Goal: Task Accomplishment & Management: Complete application form

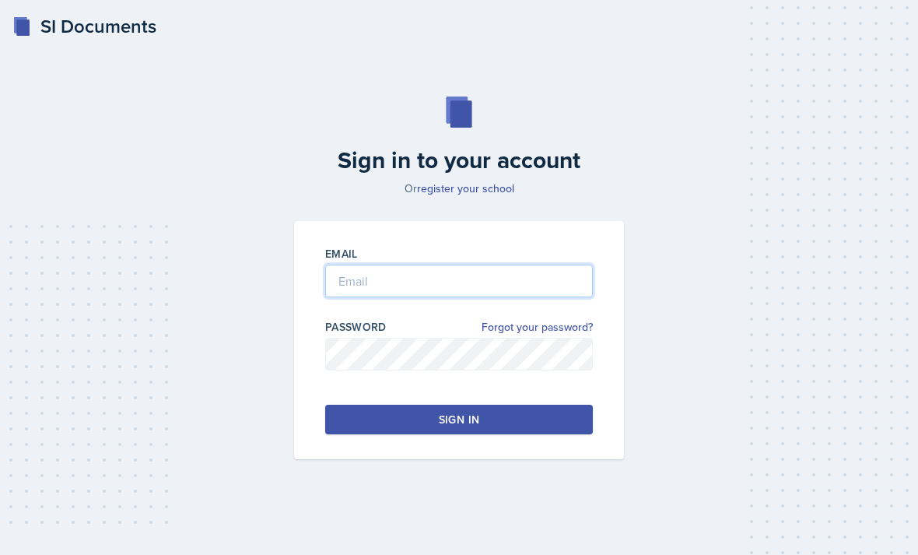
click at [418, 297] on input "email" at bounding box center [459, 281] width 268 height 33
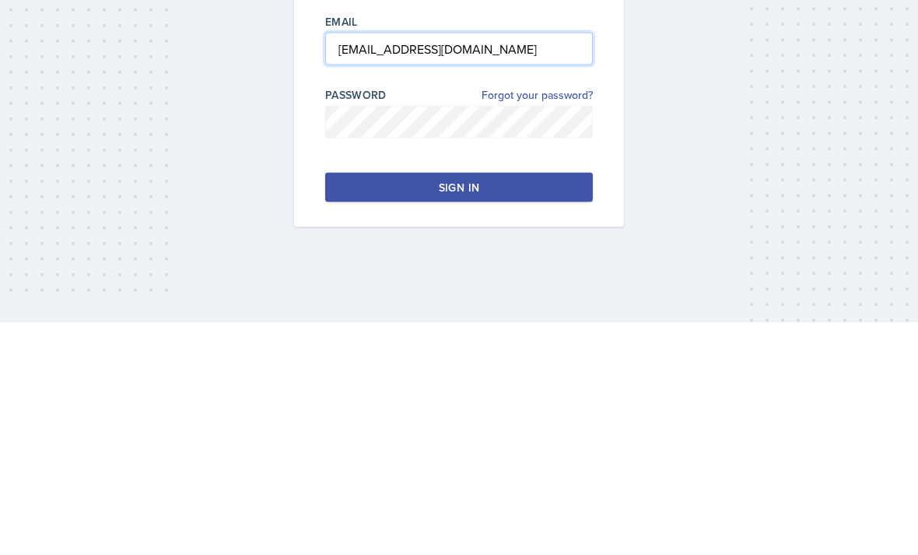
type input "jjahde@students.kennesaw.edu"
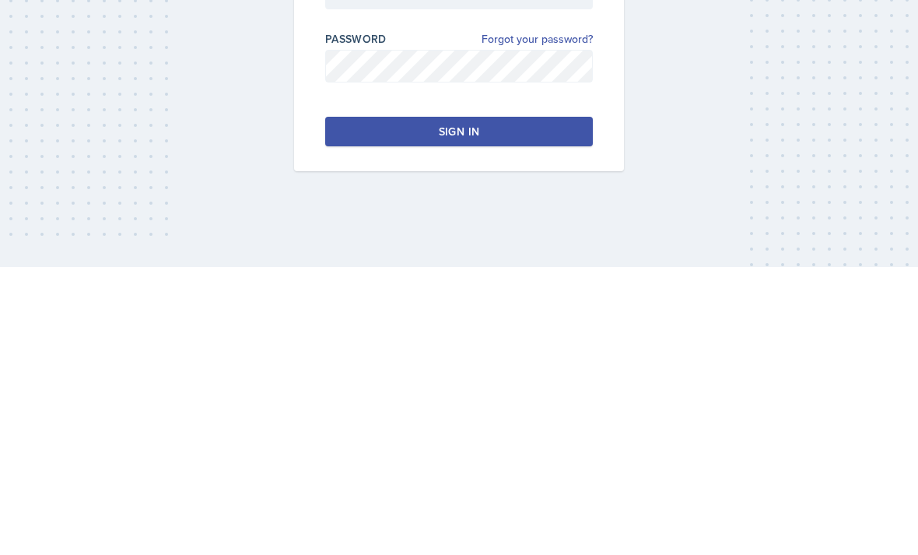
click at [561, 405] on button "Sign in" at bounding box center [459, 420] width 268 height 30
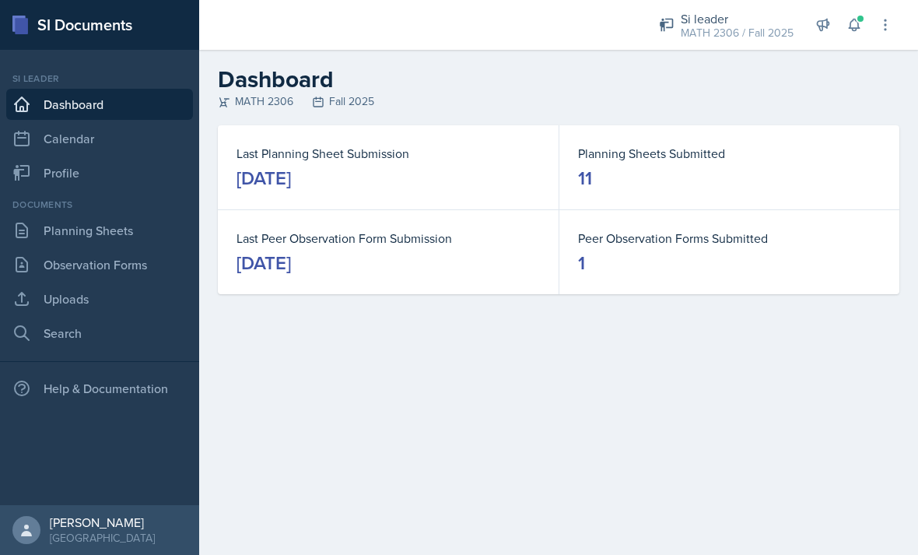
click at [132, 290] on link "Uploads" at bounding box center [99, 298] width 187 height 31
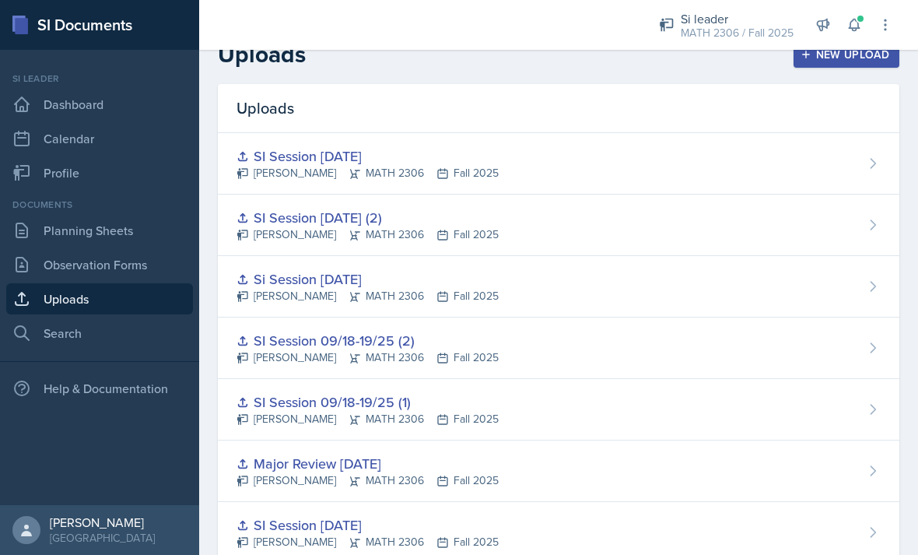
scroll to position [15, 0]
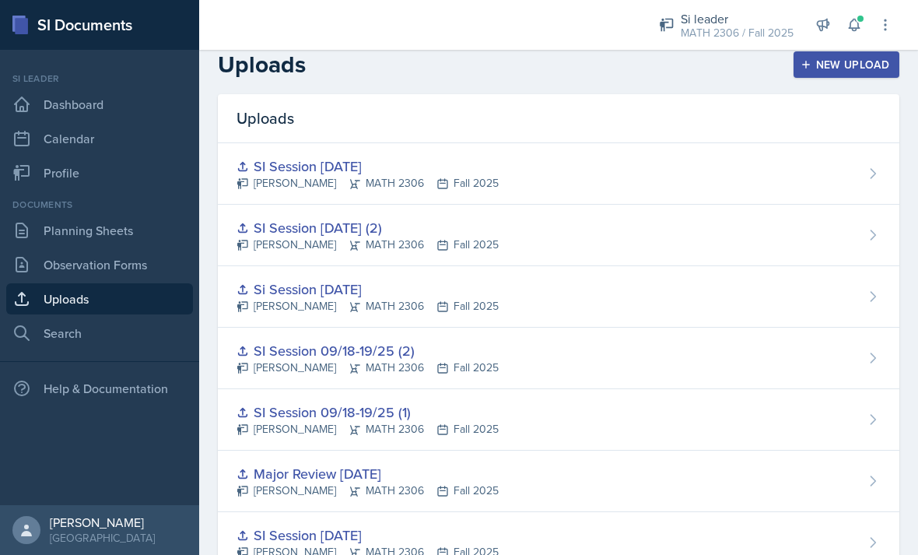
click at [356, 228] on div "SI Session [DATE] (2)" at bounding box center [368, 227] width 262 height 21
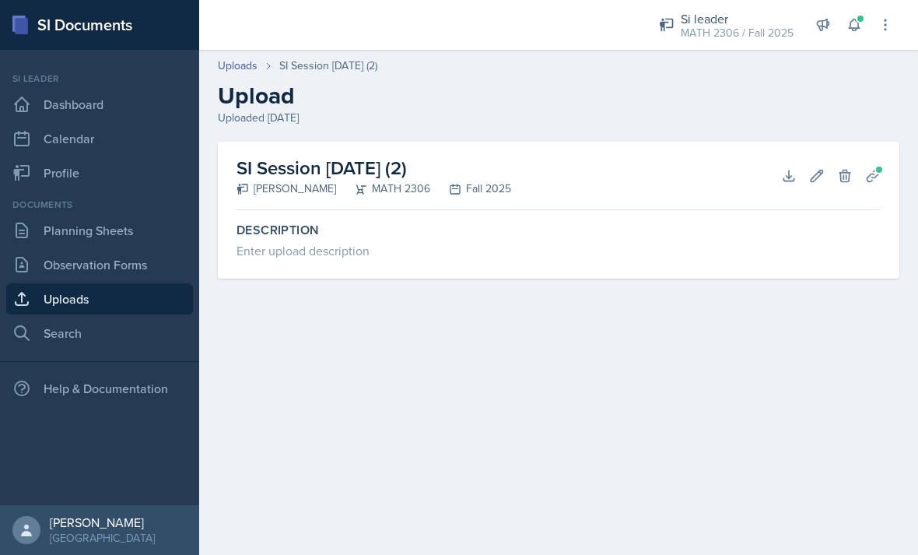
click at [875, 179] on icon at bounding box center [874, 176] width 16 height 16
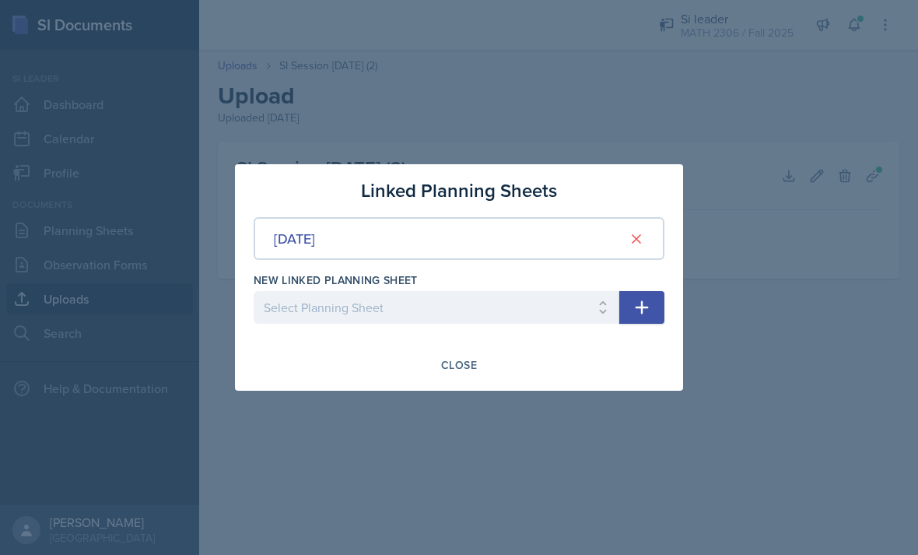
click at [500, 286] on div "New Linked Planning Sheet" at bounding box center [437, 280] width 366 height 16
click at [341, 279] on label "New Linked Planning Sheet" at bounding box center [336, 280] width 164 height 16
click at [464, 414] on div at bounding box center [459, 277] width 918 height 555
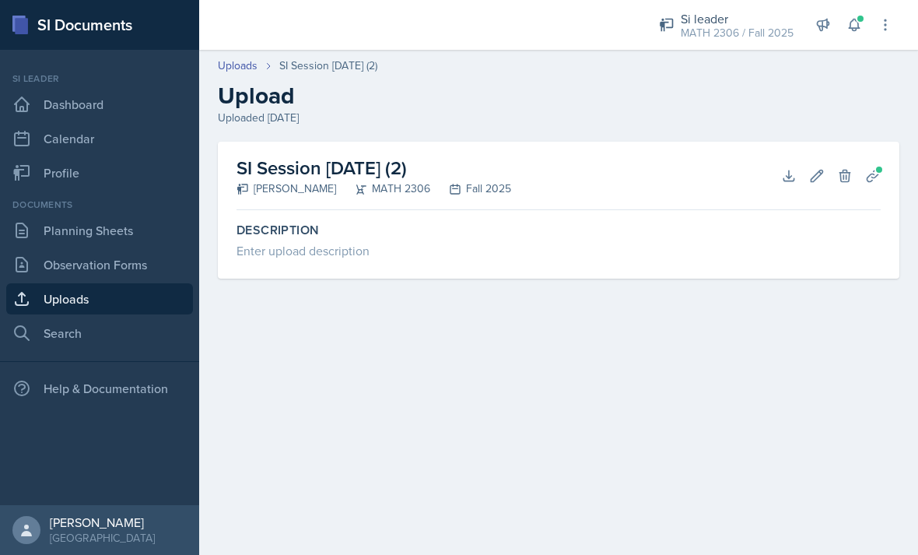
click at [791, 170] on icon at bounding box center [789, 176] width 16 height 16
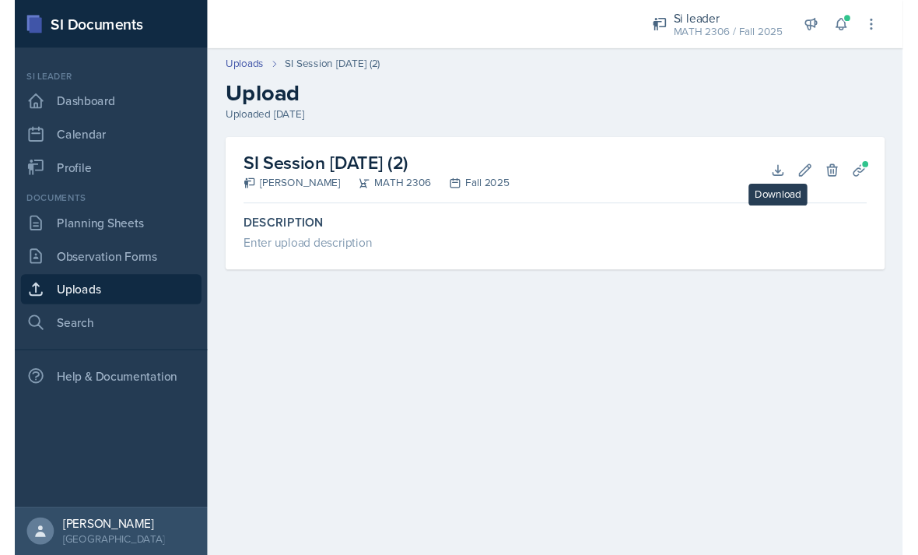
scroll to position [50, 0]
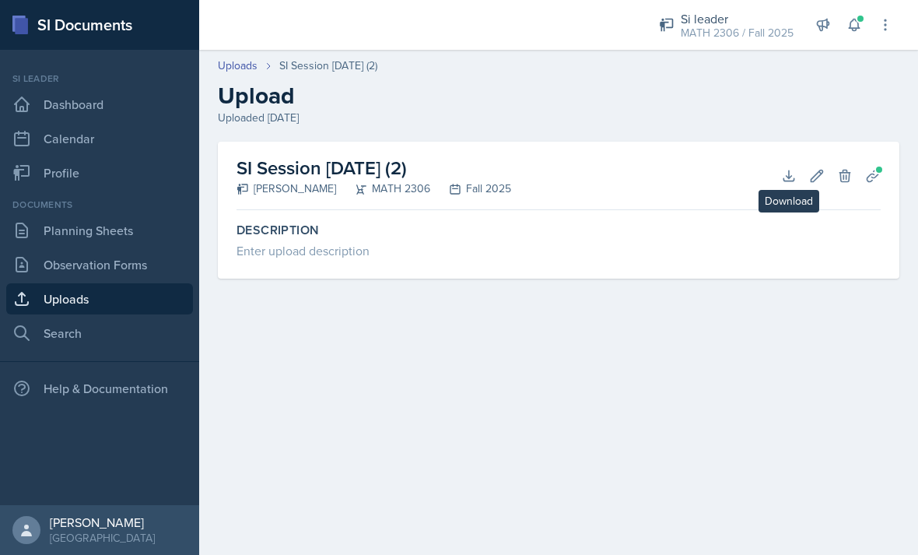
click at [163, 283] on link "Uploads" at bounding box center [99, 298] width 187 height 31
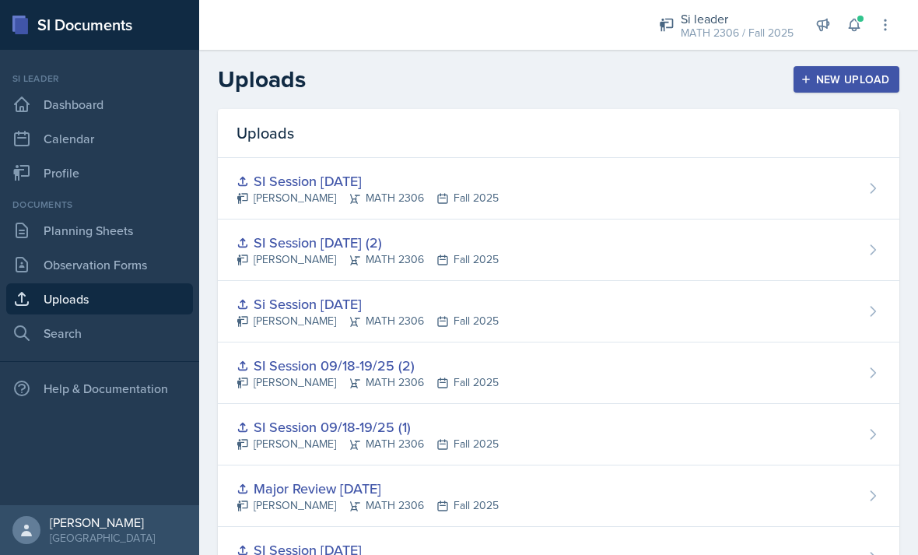
click at [349, 188] on div "SI Session [DATE]" at bounding box center [368, 180] width 262 height 21
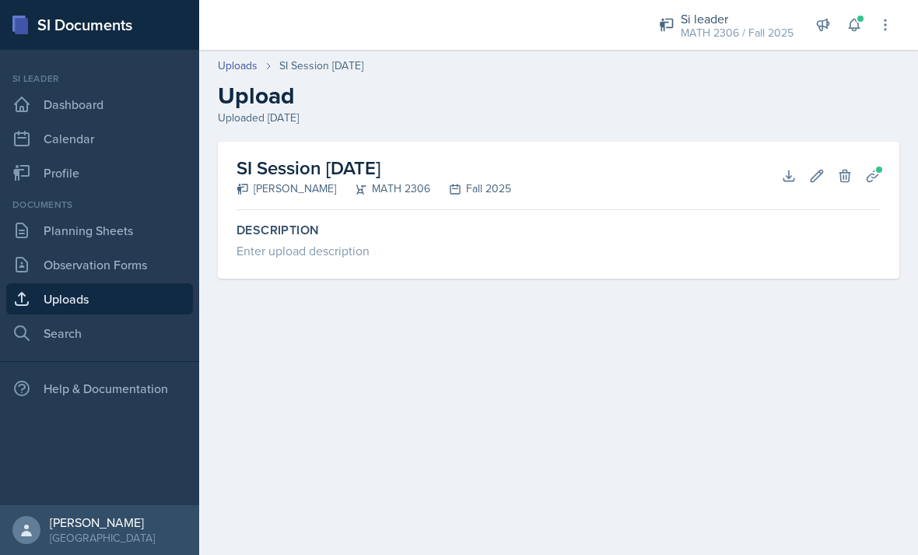
click at [790, 183] on icon at bounding box center [789, 176] width 16 height 16
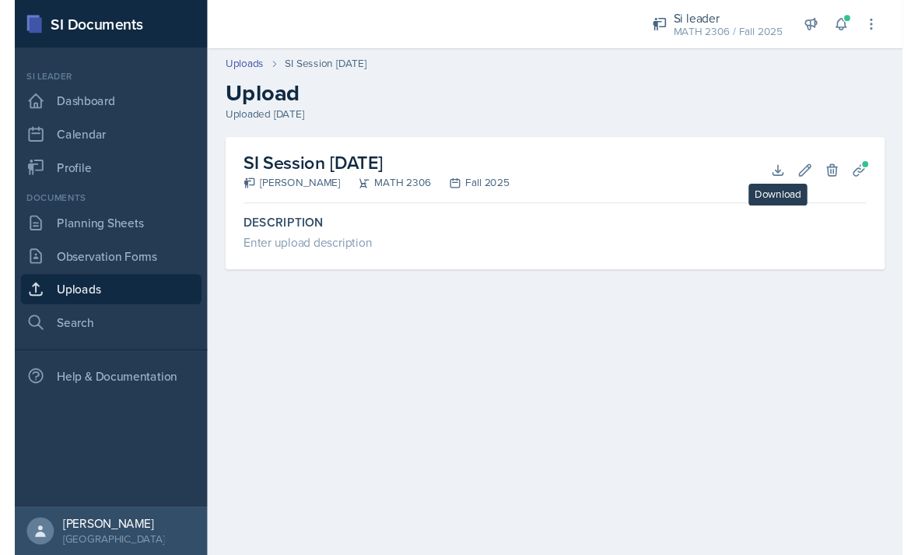
scroll to position [50, 0]
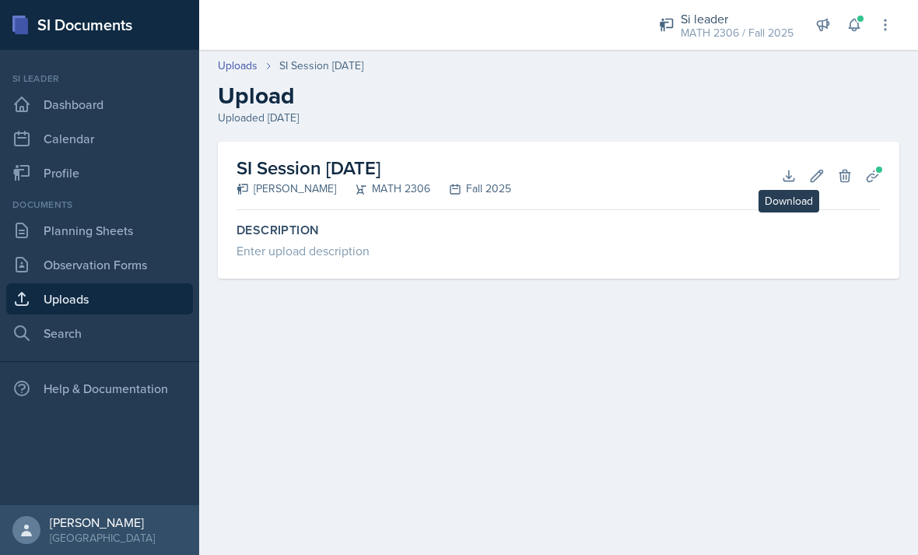
click at [160, 283] on link "Uploads" at bounding box center [99, 298] width 187 height 31
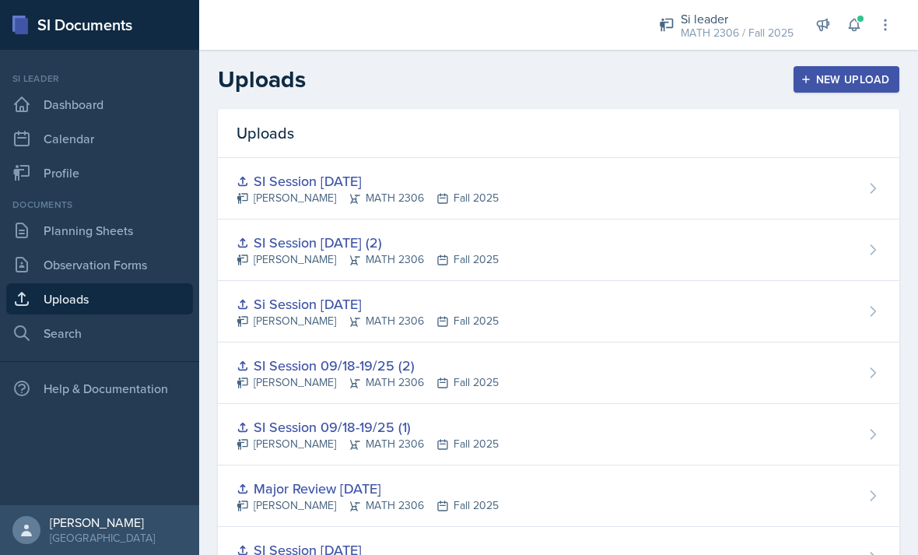
click at [354, 314] on div "Julian Jahde MATH 2306 Fall 2025" at bounding box center [368, 321] width 262 height 16
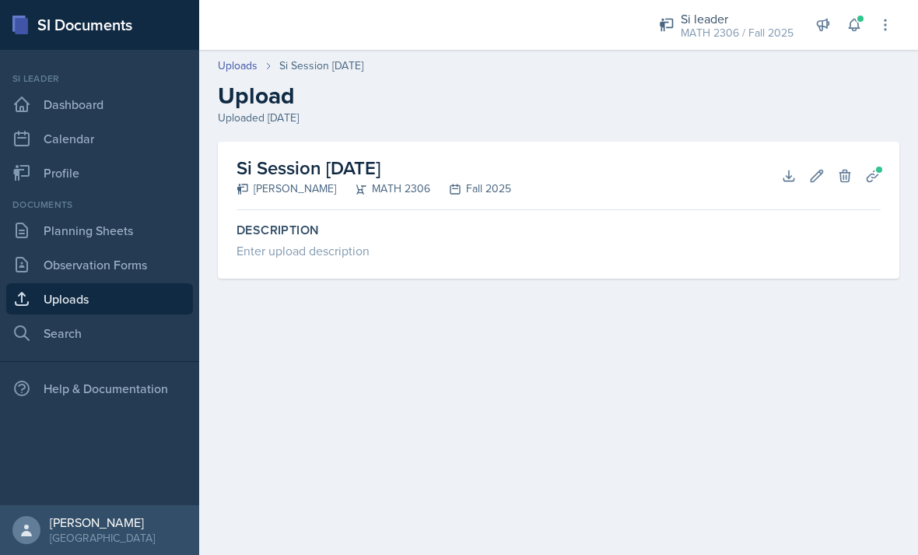
click at [785, 176] on icon at bounding box center [789, 176] width 16 height 16
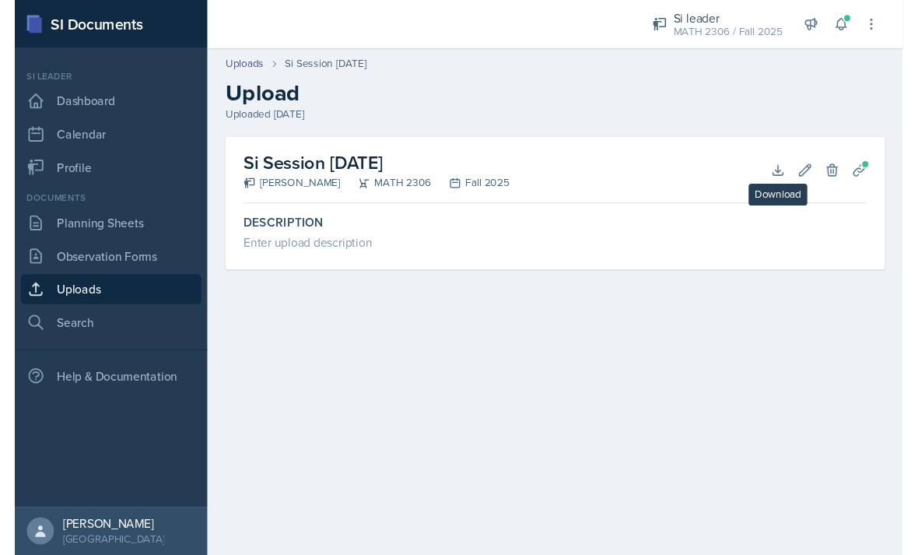
scroll to position [50, 0]
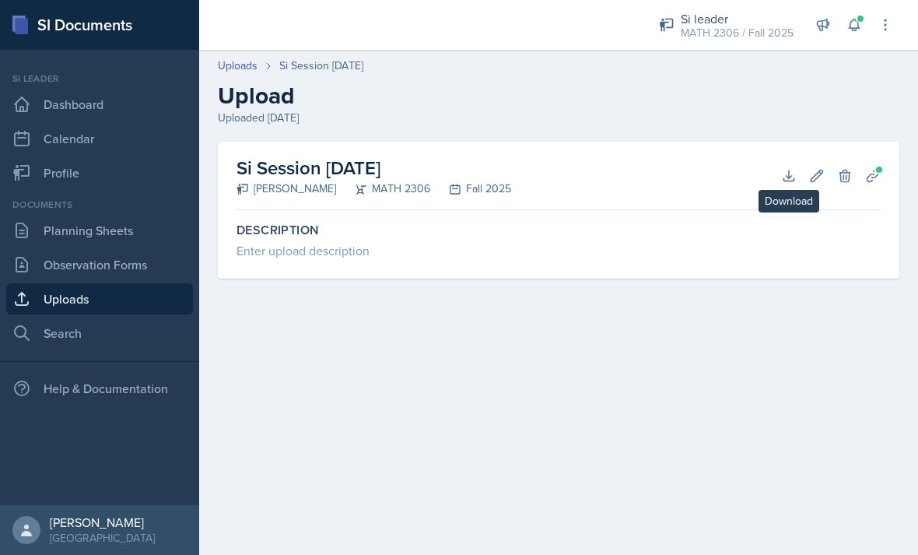
click at [179, 283] on link "Uploads" at bounding box center [99, 298] width 187 height 31
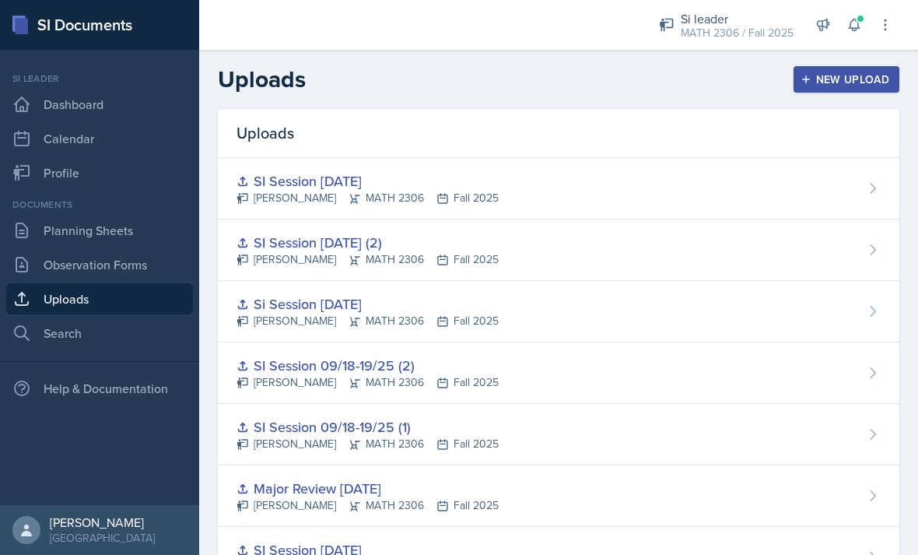
click at [843, 87] on button "New Upload" at bounding box center [847, 79] width 107 height 26
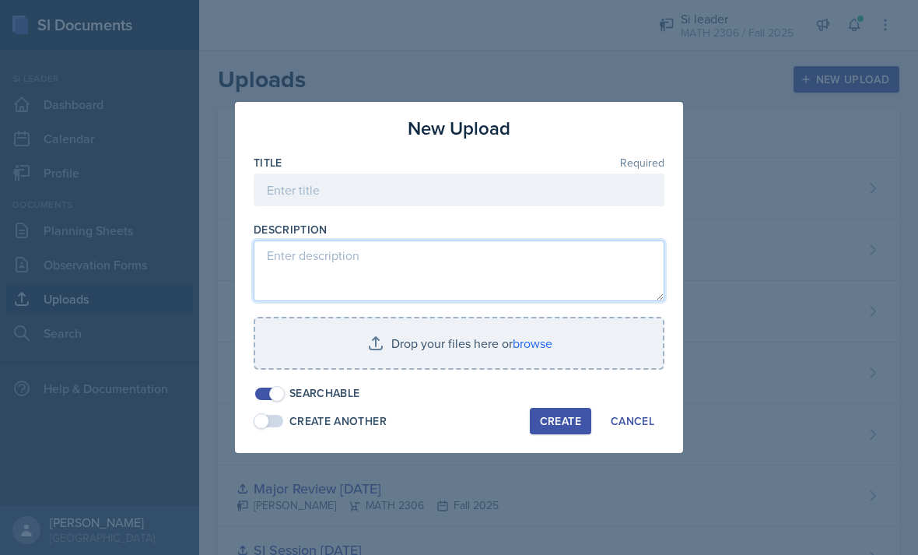
click at [513, 242] on textarea at bounding box center [459, 271] width 411 height 61
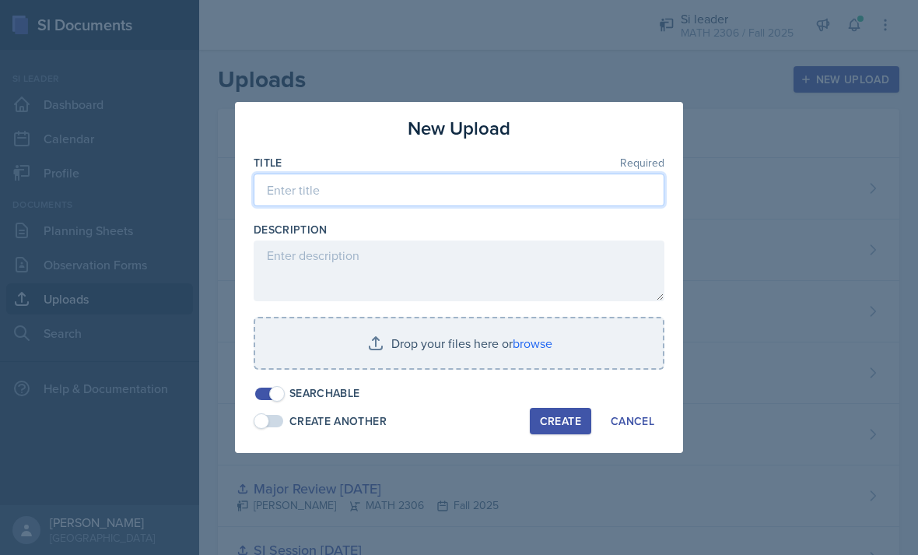
click at [304, 203] on input at bounding box center [459, 190] width 411 height 33
type input "Si major review 2"
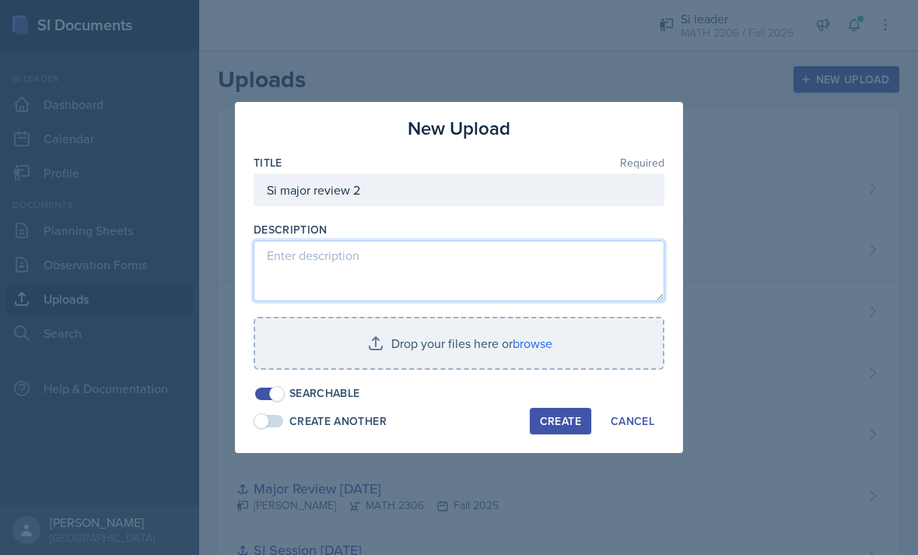
click at [642, 264] on textarea at bounding box center [459, 271] width 411 height 61
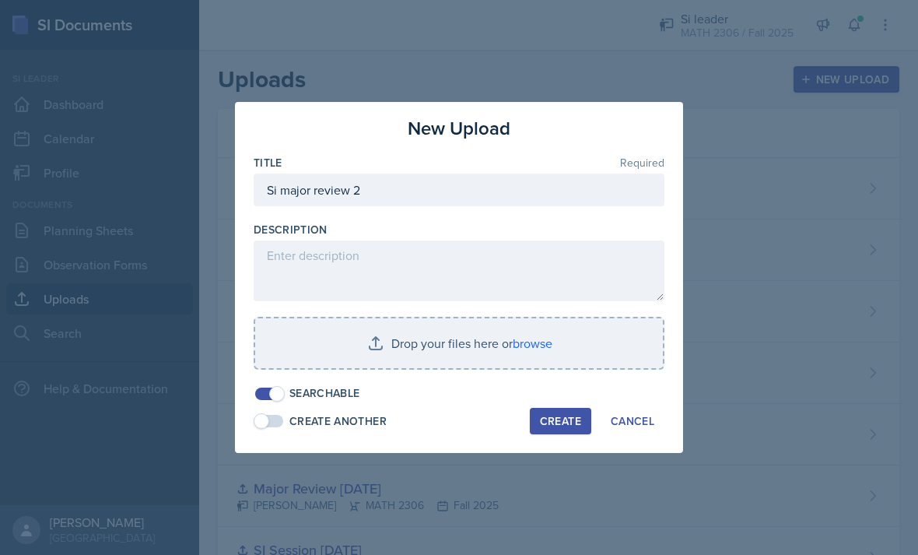
click at [369, 348] on input "file" at bounding box center [459, 343] width 408 height 50
click at [457, 355] on input "file" at bounding box center [459, 343] width 408 height 50
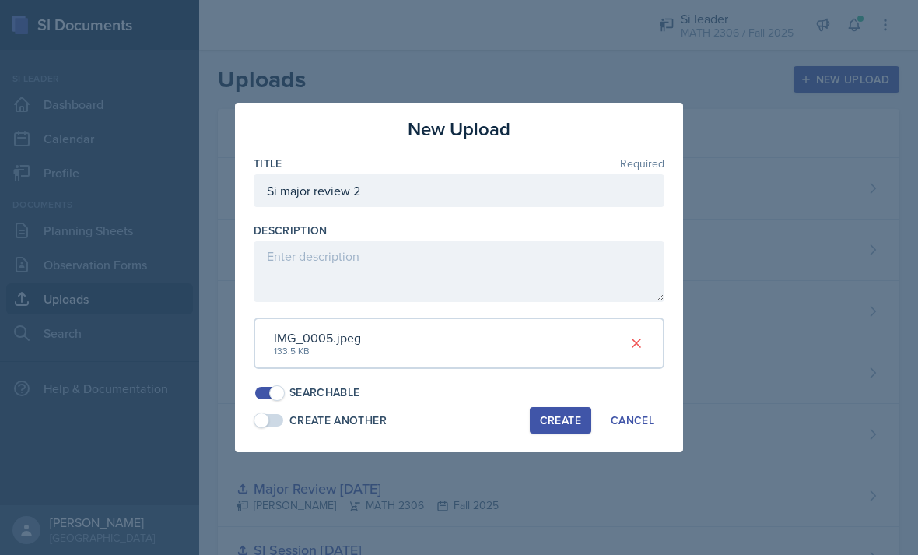
click at [570, 414] on div "Create" at bounding box center [560, 420] width 41 height 12
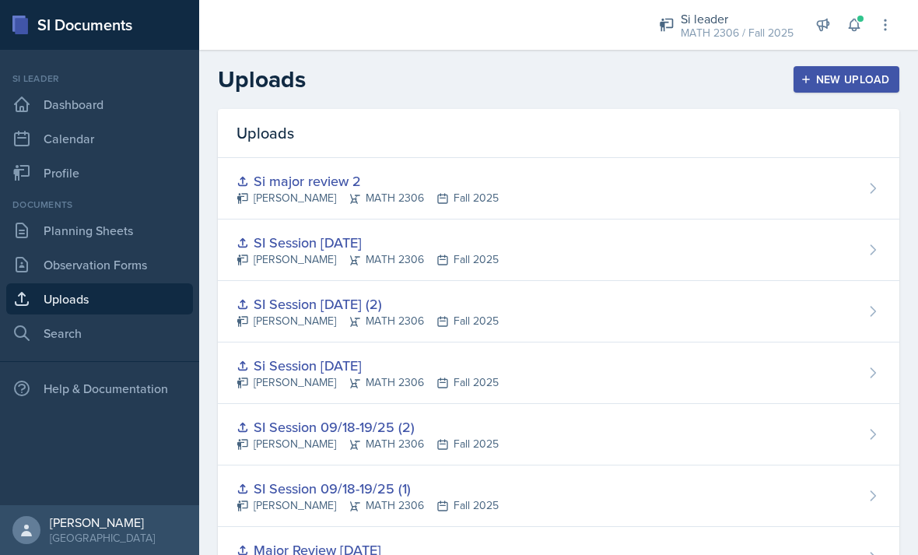
click at [816, 73] on div "New Upload" at bounding box center [847, 79] width 86 height 12
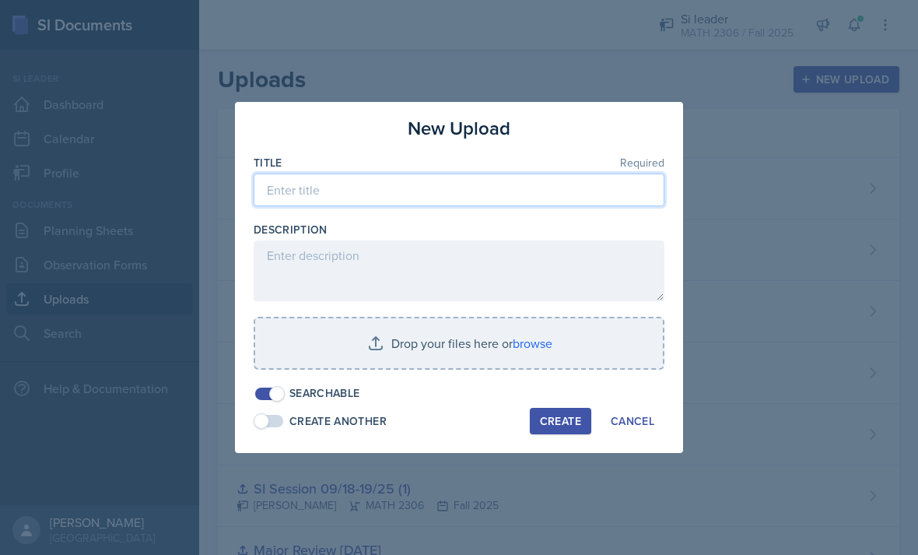
click at [476, 191] on input at bounding box center [459, 190] width 411 height 33
type input "Si major review 2"
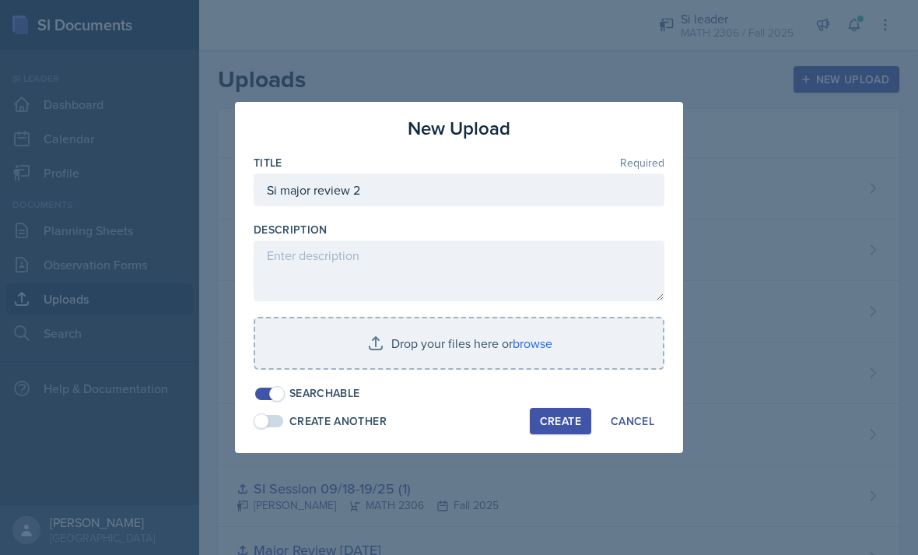
click at [304, 346] on input "file" at bounding box center [459, 343] width 408 height 50
click at [530, 340] on input "file" at bounding box center [459, 343] width 408 height 50
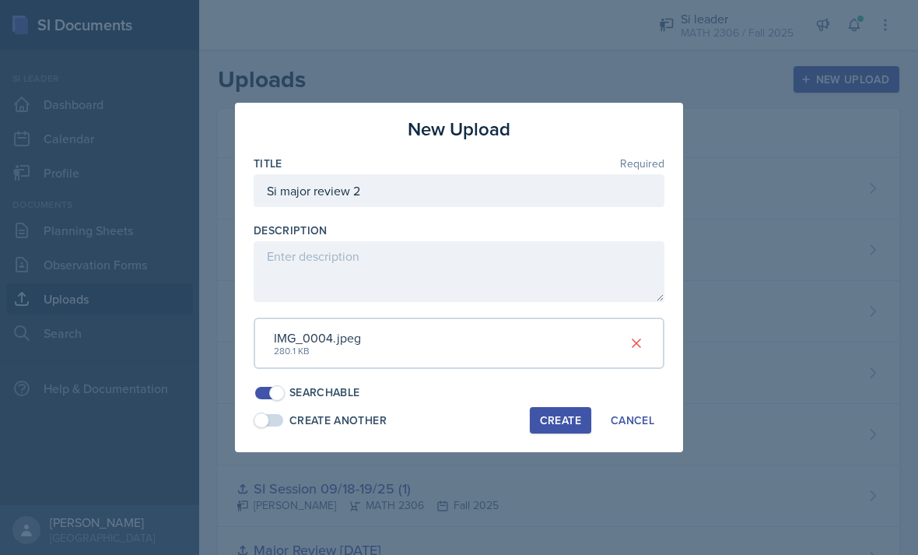
click at [560, 414] on div "Create" at bounding box center [560, 420] width 41 height 12
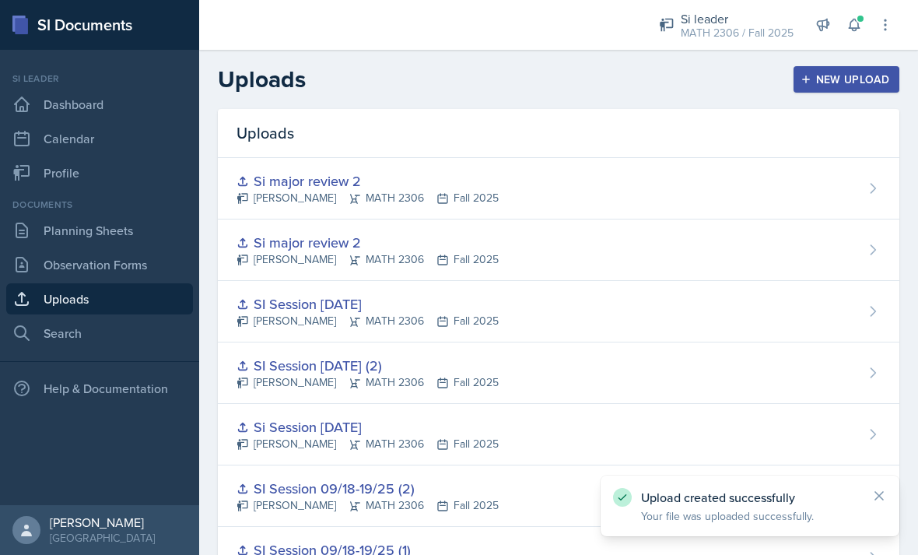
click at [156, 215] on link "Planning Sheets" at bounding box center [99, 230] width 187 height 31
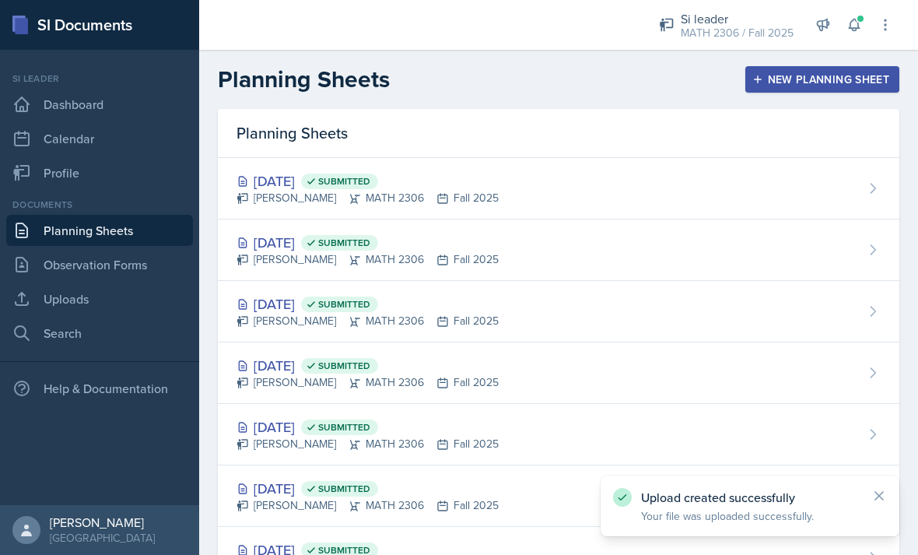
click at [852, 80] on div "New Planning Sheet" at bounding box center [823, 79] width 134 height 12
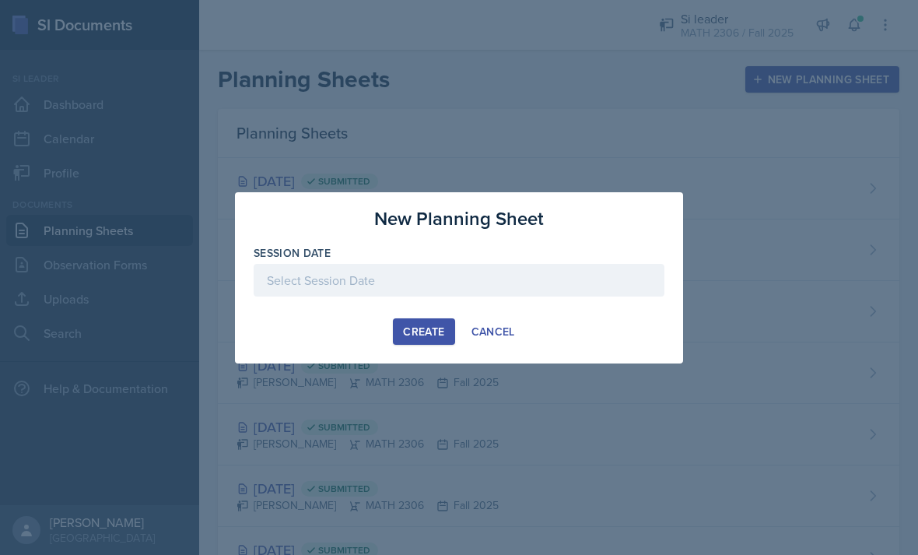
click at [518, 333] on button "Cancel" at bounding box center [494, 331] width 64 height 26
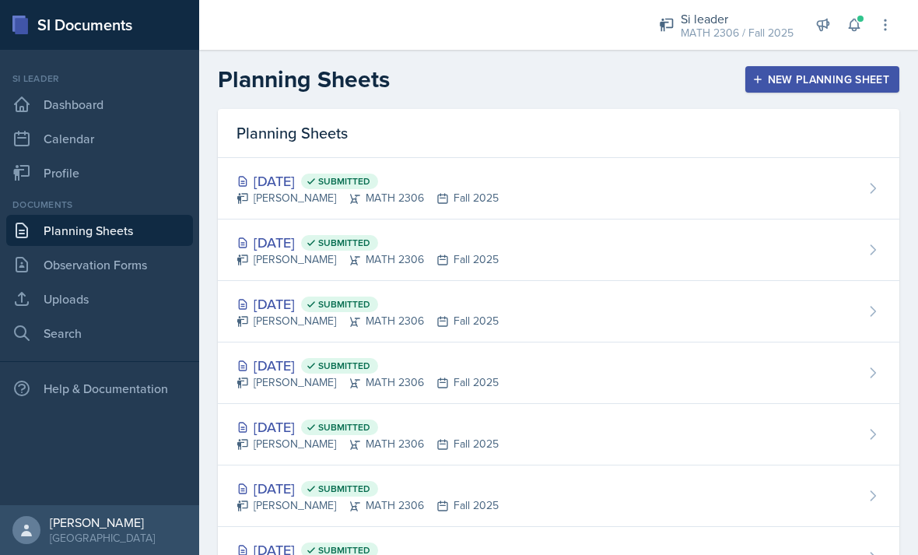
click at [812, 82] on div "New Planning Sheet" at bounding box center [823, 79] width 134 height 12
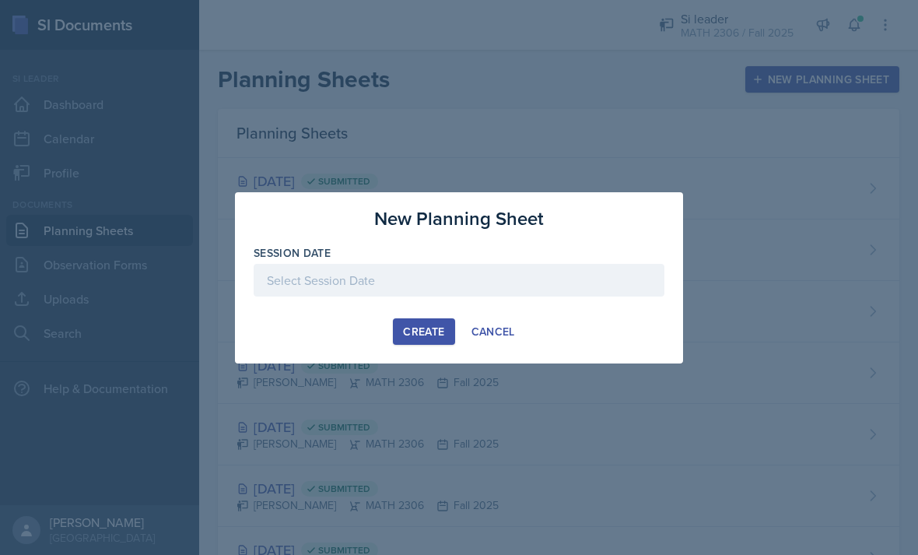
click at [497, 320] on button "Cancel" at bounding box center [494, 331] width 64 height 26
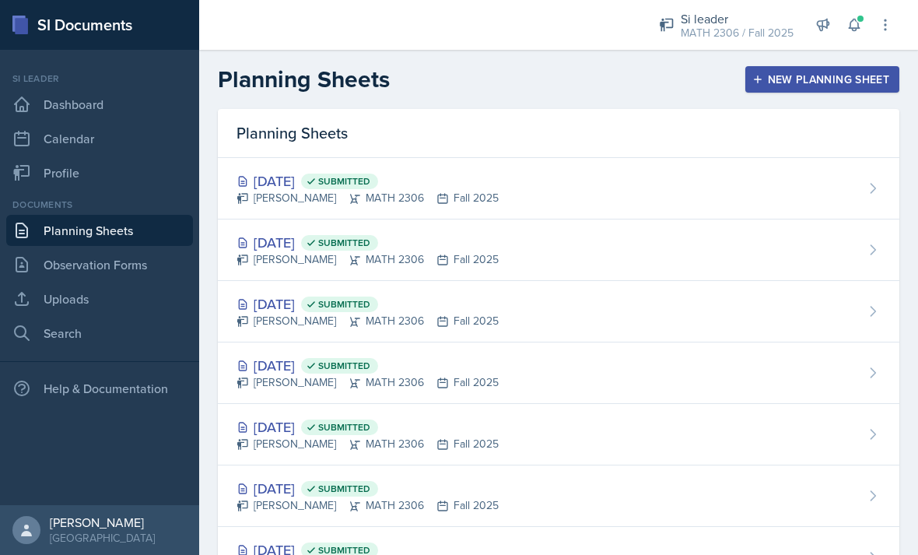
click at [817, 76] on div "New Planning Sheet" at bounding box center [823, 79] width 134 height 12
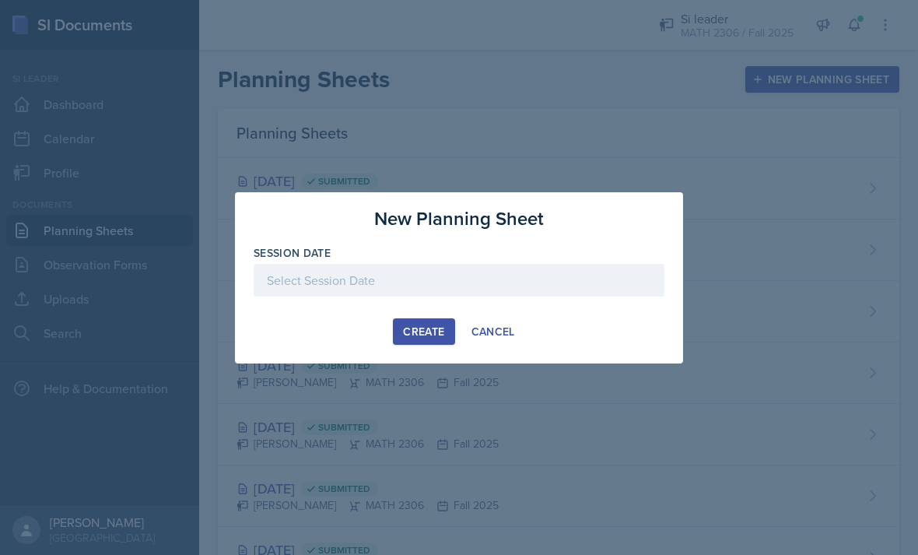
click at [325, 331] on div "Create Cancel" at bounding box center [459, 331] width 411 height 26
click at [333, 333] on div "Create Cancel" at bounding box center [459, 331] width 411 height 26
click at [367, 335] on div "Create Cancel" at bounding box center [459, 331] width 411 height 26
click at [414, 328] on div "Create" at bounding box center [423, 331] width 41 height 12
click at [439, 334] on div "Create" at bounding box center [423, 331] width 41 height 12
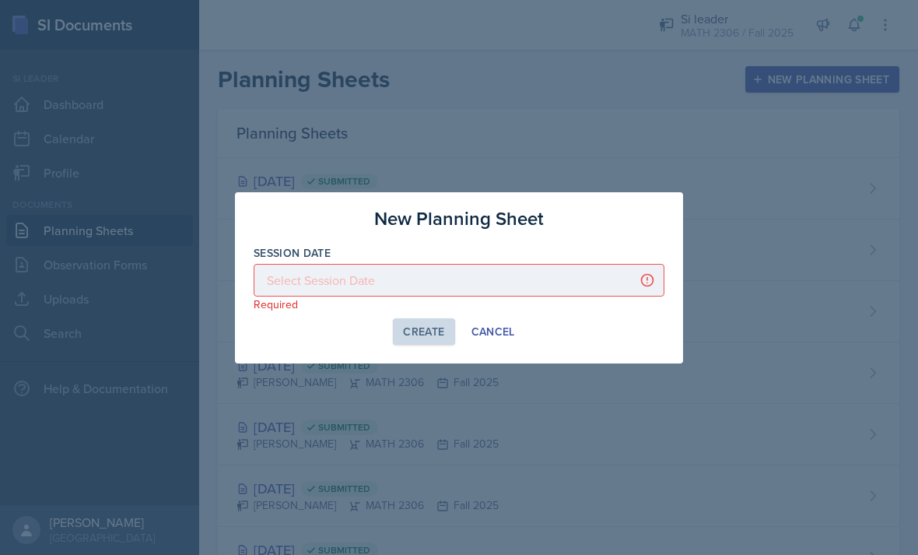
scroll to position [50, 0]
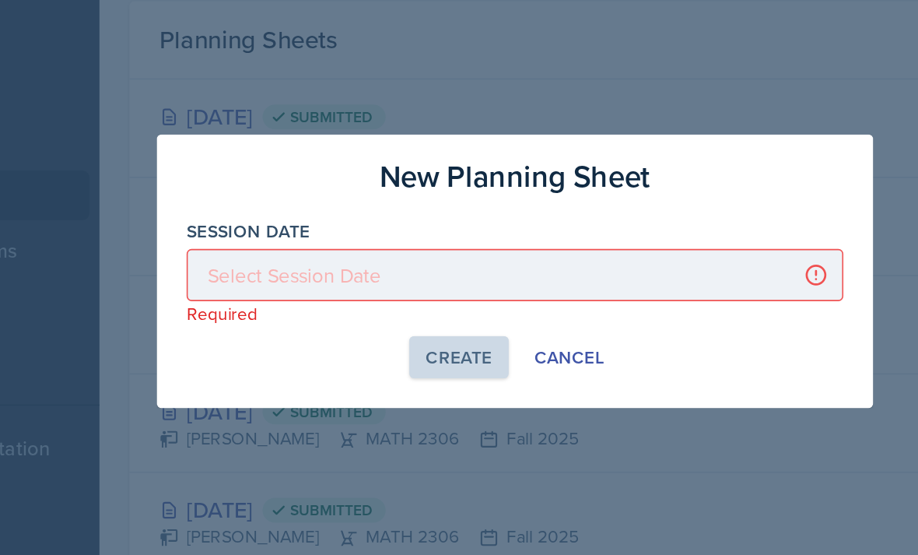
click at [295, 264] on div at bounding box center [459, 280] width 411 height 33
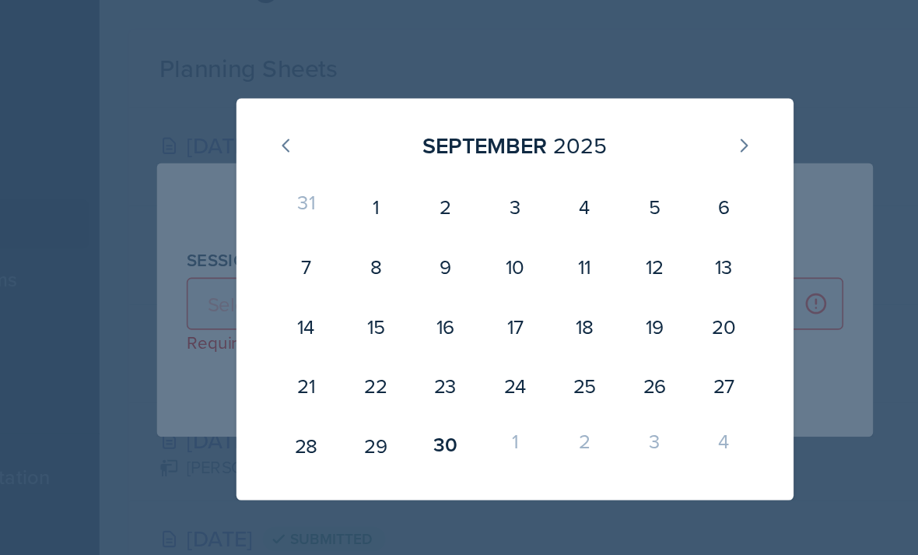
click at [590, 169] on button at bounding box center [602, 181] width 25 height 25
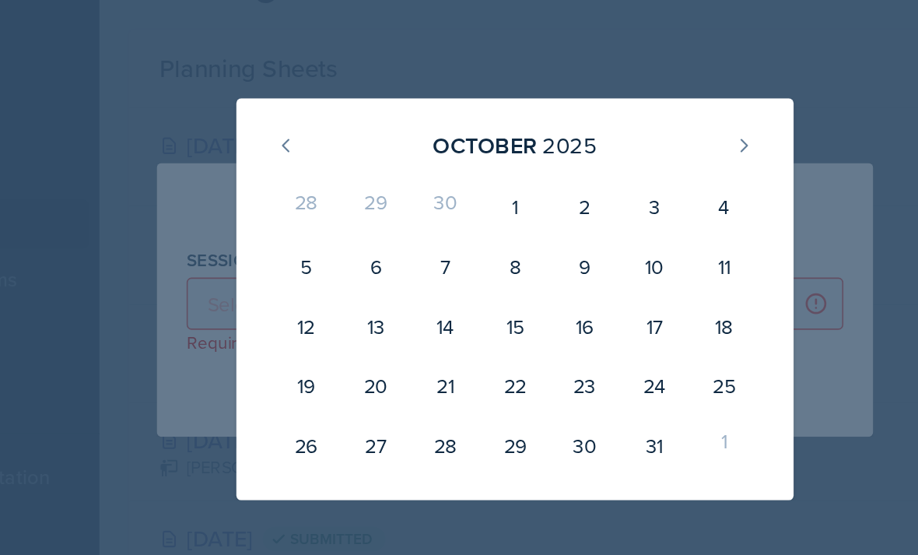
click at [481, 201] on div "2" at bounding box center [503, 219] width 44 height 37
type input "[DATE]"
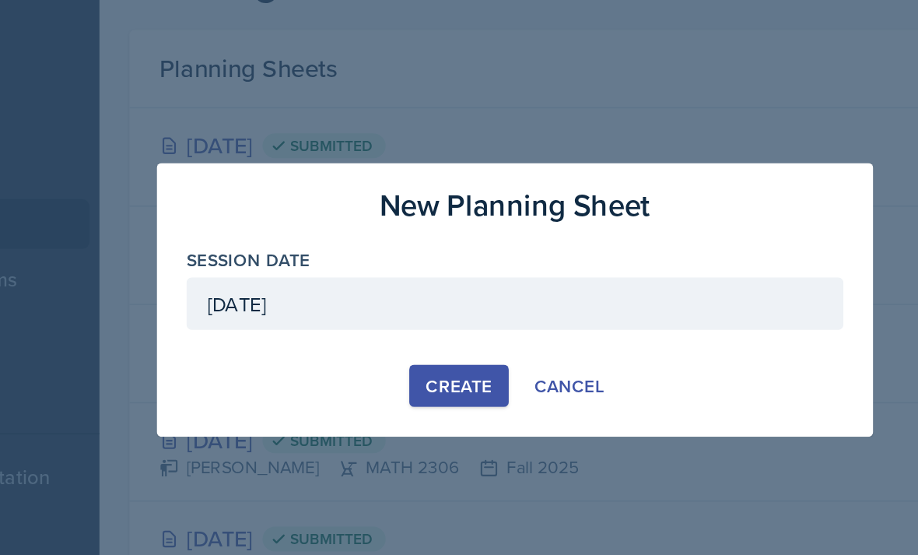
click at [403, 325] on div "Create" at bounding box center [423, 331] width 41 height 12
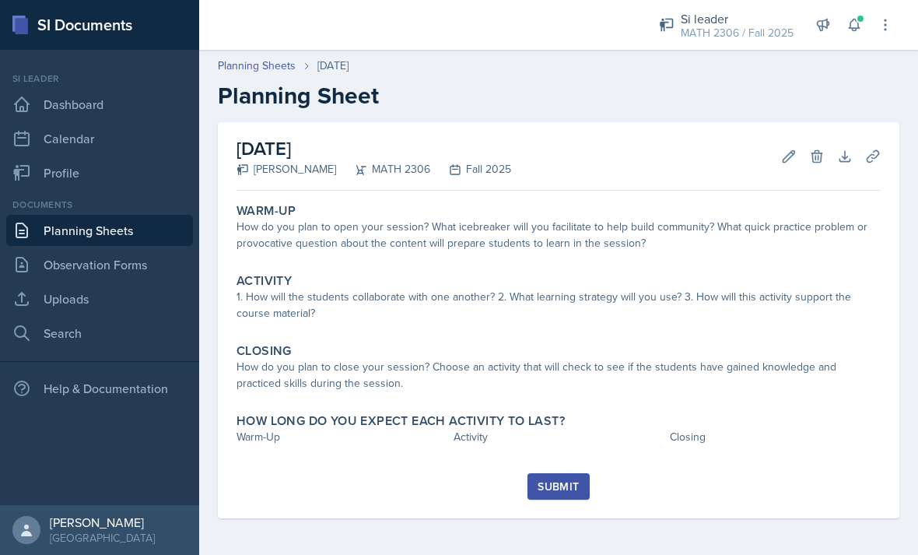
click at [879, 150] on icon at bounding box center [874, 157] width 16 height 16
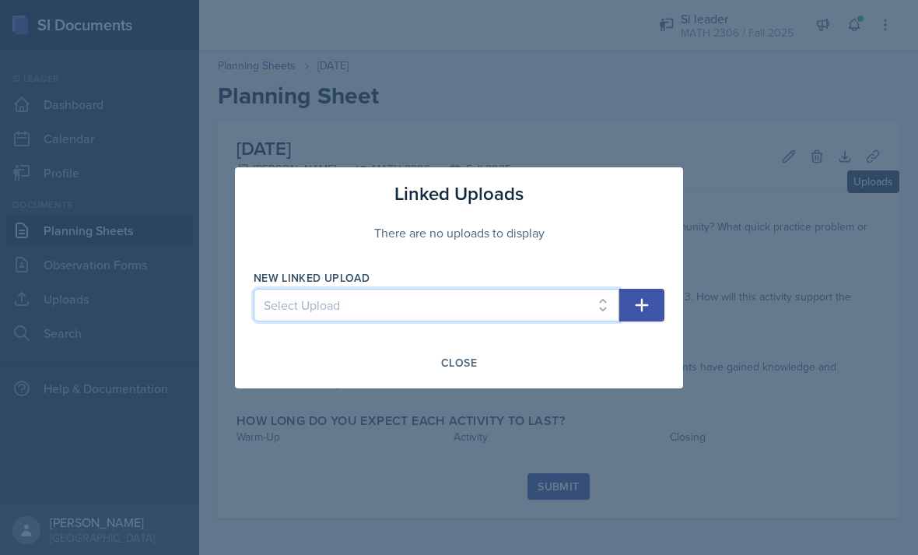
click at [571, 315] on select "Select Upload Mock session.1 Mock session.2 SI Session [DATE] SI Session [DATE]…" at bounding box center [437, 305] width 366 height 33
select select "1a0c2a9e-36ad-4f13-b4a5-ed5a9b58f79c"
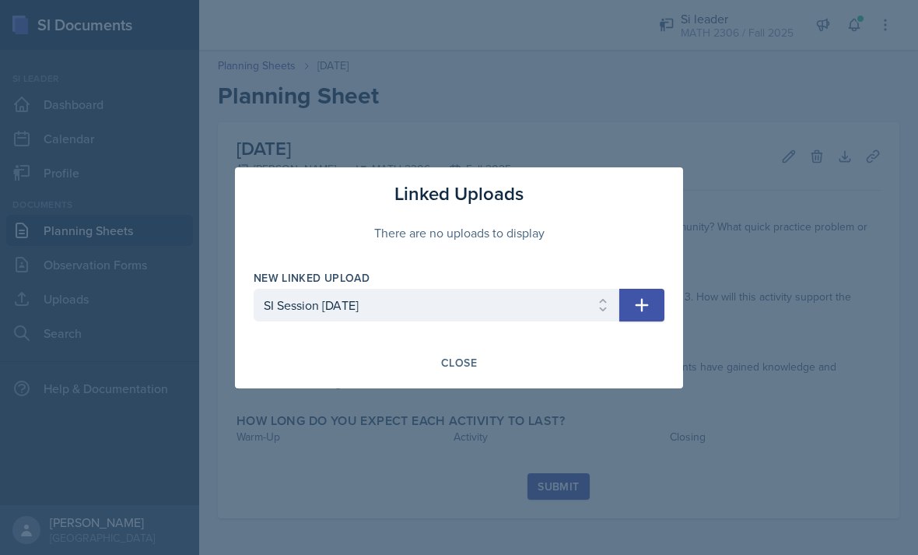
click at [643, 307] on icon "button" at bounding box center [642, 304] width 13 height 13
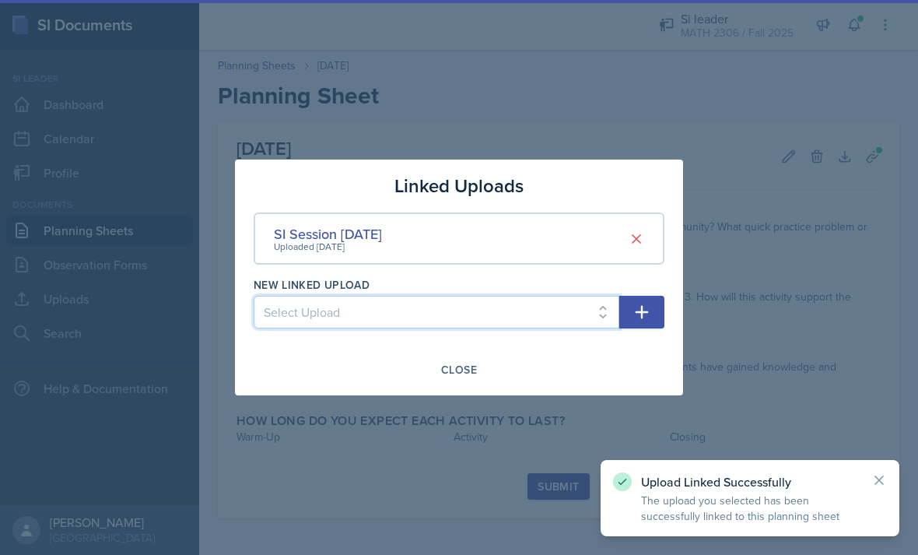
click at [600, 315] on select "Select Upload Mock session.1 Mock session.2 SI Session [DATE] SI Session [DATE]…" at bounding box center [437, 312] width 366 height 33
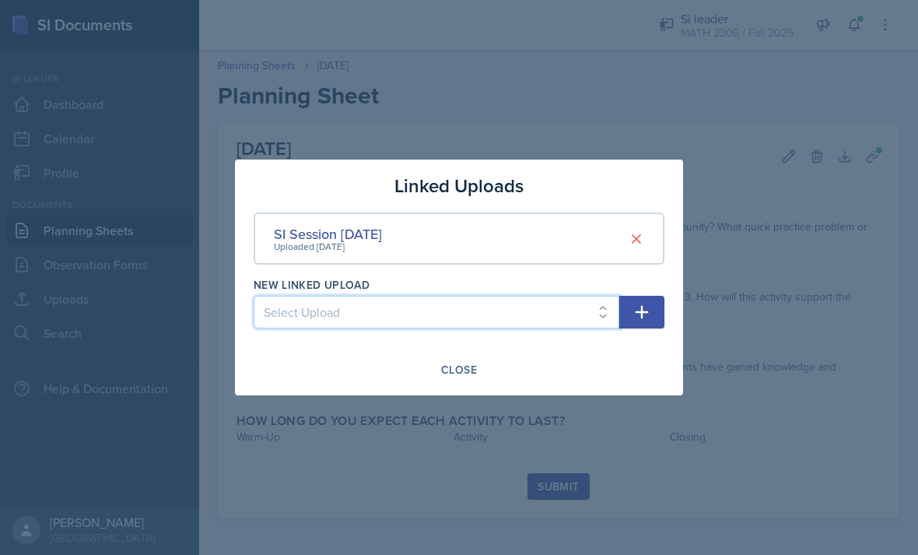
select select "374f84b8-c7c1-4367-acb3-53df292c94d1"
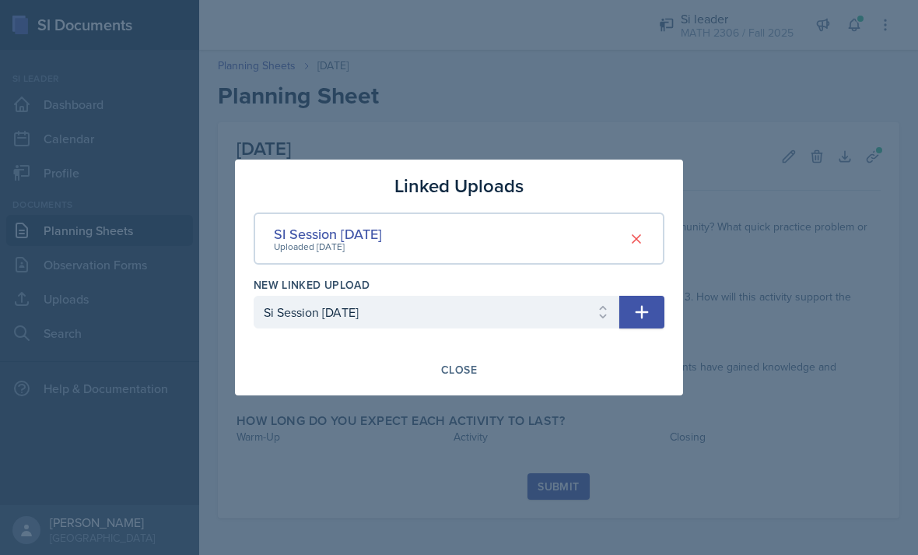
click at [655, 312] on button "button" at bounding box center [642, 312] width 45 height 33
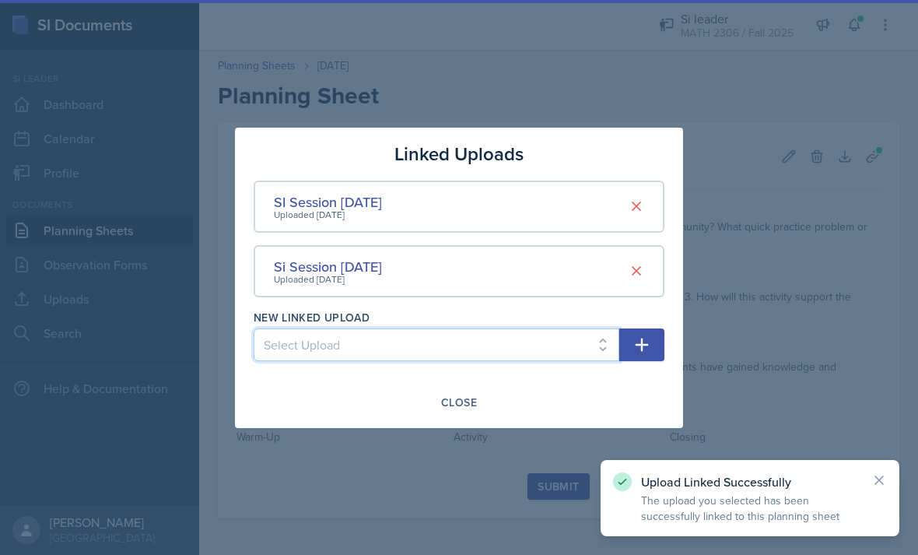
click at [599, 342] on select "Select Upload Mock session.1 Mock session.2 SI Session [DATE] SI Session [DATE]…" at bounding box center [437, 344] width 366 height 33
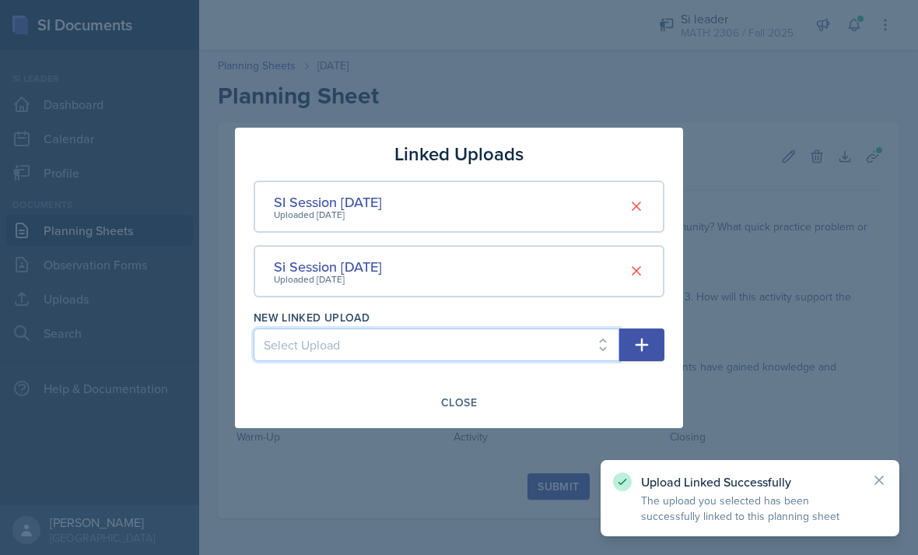
select select "067b1307-5be4-414f-bec8-6fc9a7fd4384"
click at [648, 343] on icon "button" at bounding box center [642, 344] width 19 height 19
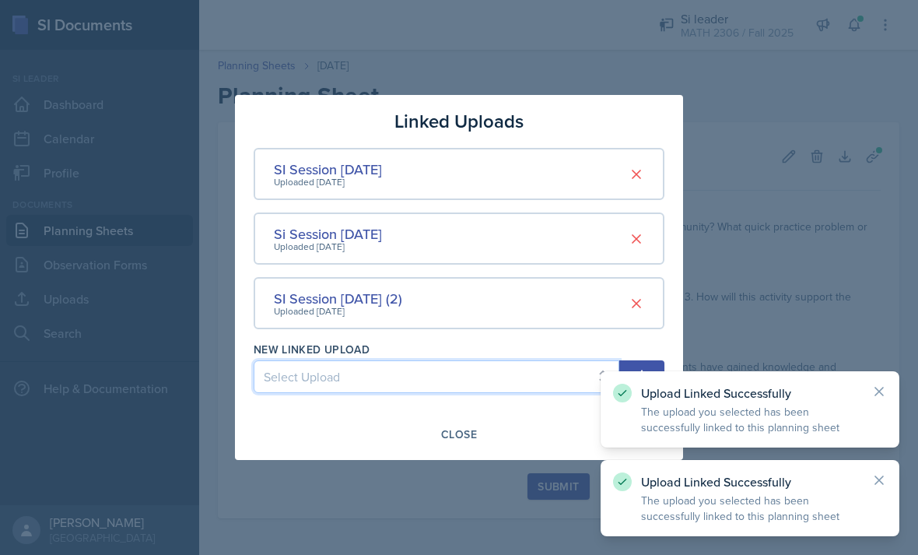
click at [596, 378] on select "Select Upload Mock session.1 Mock session.2 SI Session [DATE] SI Session [DATE]…" at bounding box center [437, 376] width 366 height 33
select select "4a655db5-4909-4435-8acc-c06f2329b1b4"
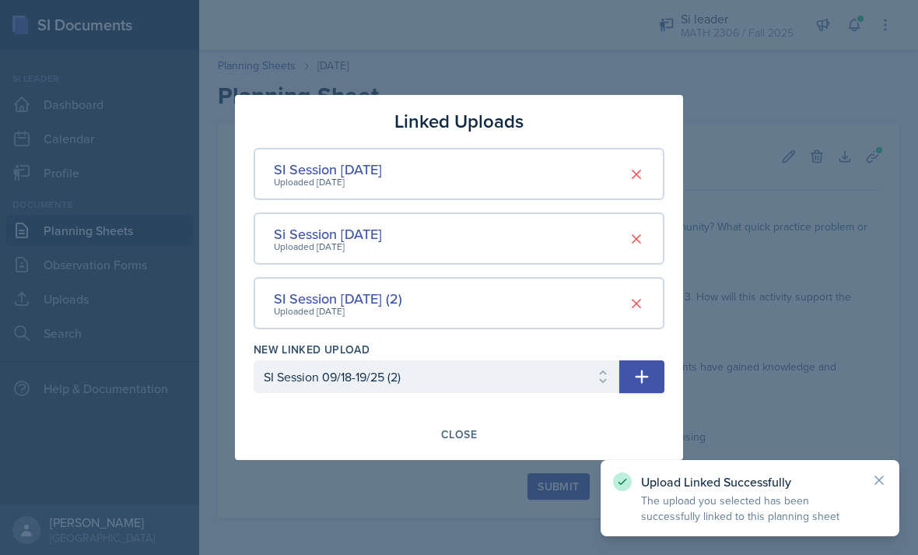
click at [460, 428] on div "Close" at bounding box center [459, 434] width 36 height 12
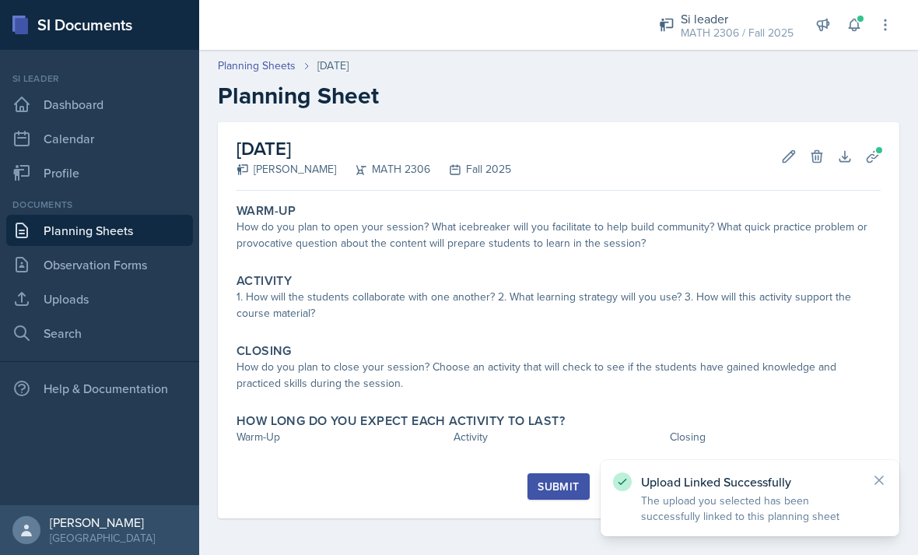
click at [872, 156] on icon at bounding box center [874, 157] width 16 height 16
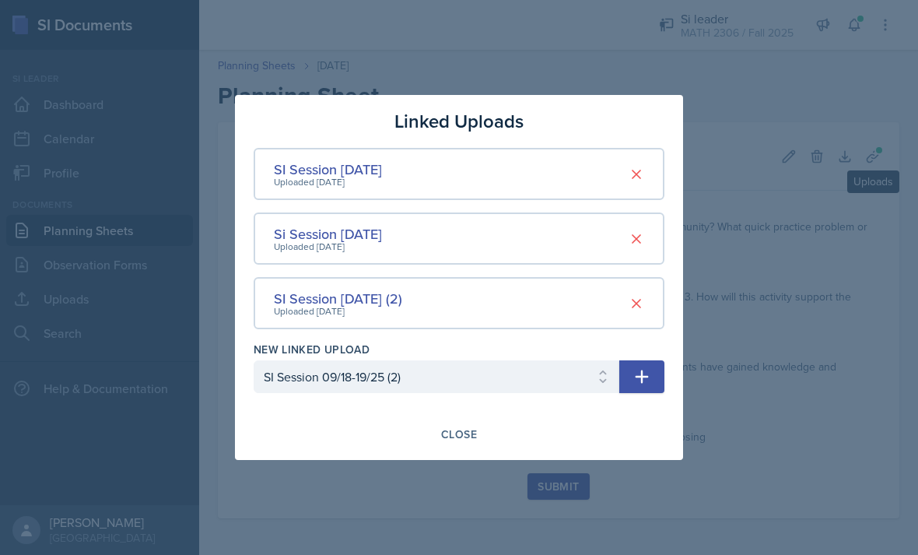
click at [637, 380] on icon "button" at bounding box center [642, 376] width 19 height 19
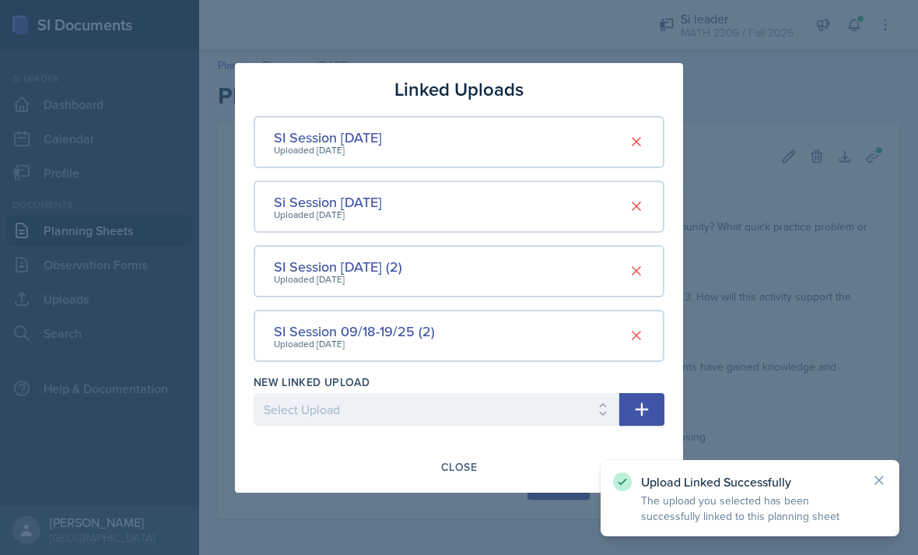
click at [646, 335] on button at bounding box center [637, 335] width 28 height 28
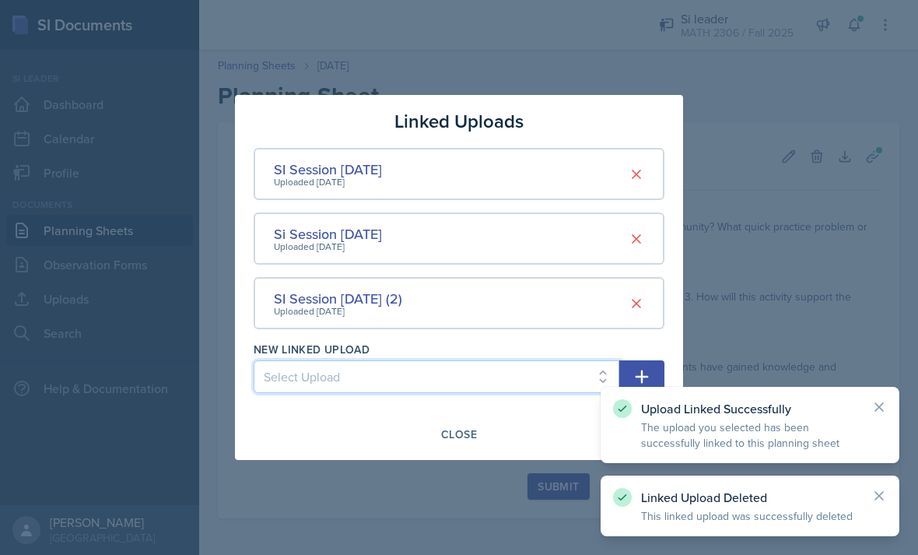
click at [565, 385] on select "Select Upload Mock session.1 Mock session.2 SI Session [DATE] SI Session [DATE]…" at bounding box center [437, 376] width 366 height 33
select select "75acf0c8-40c9-4fb7-971d-f08070288aaa"
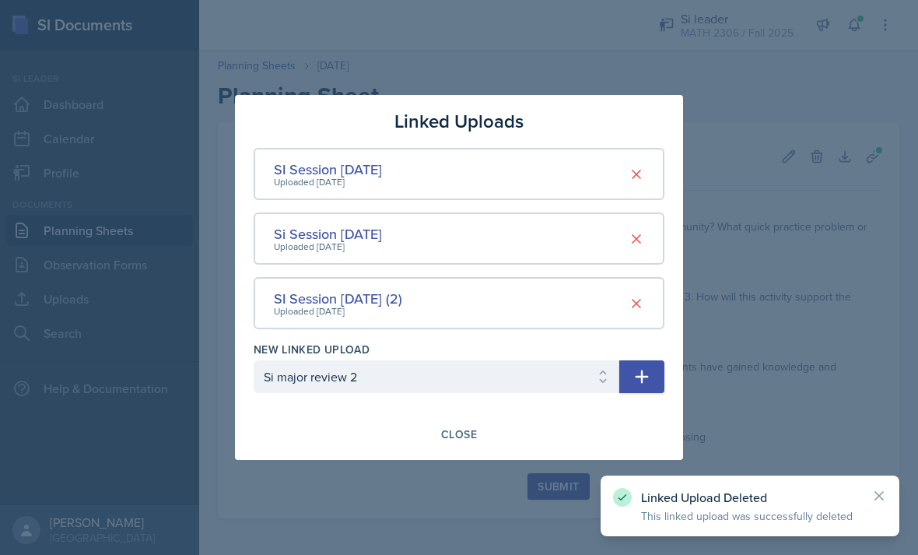
click at [646, 379] on icon "button" at bounding box center [642, 376] width 19 height 19
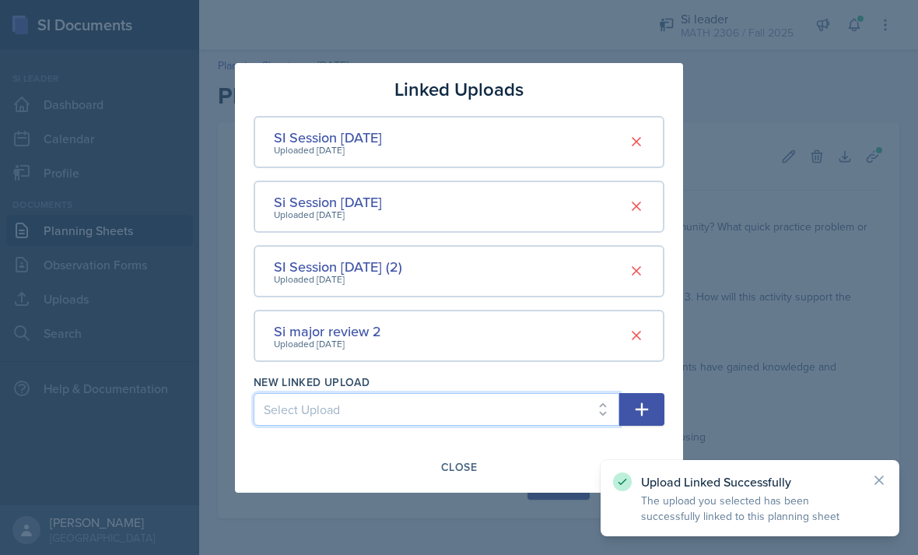
click at [557, 409] on select "Select Upload Mock session.1 Mock session.2 SI Session [DATE] SI Session [DATE]…" at bounding box center [437, 409] width 366 height 33
select select "a0ca1e7e-e85b-4858-9bb6-64af38e006bb"
click at [650, 406] on icon "button" at bounding box center [642, 409] width 19 height 19
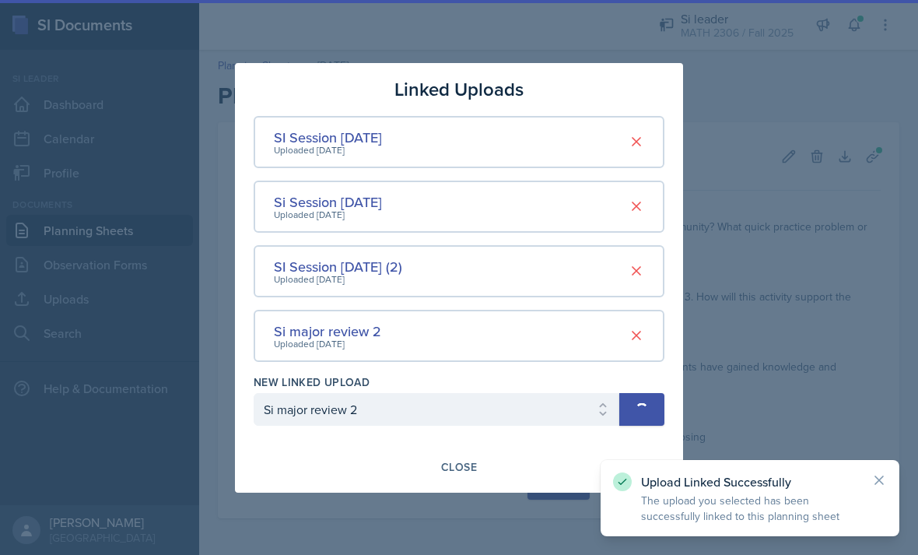
select select
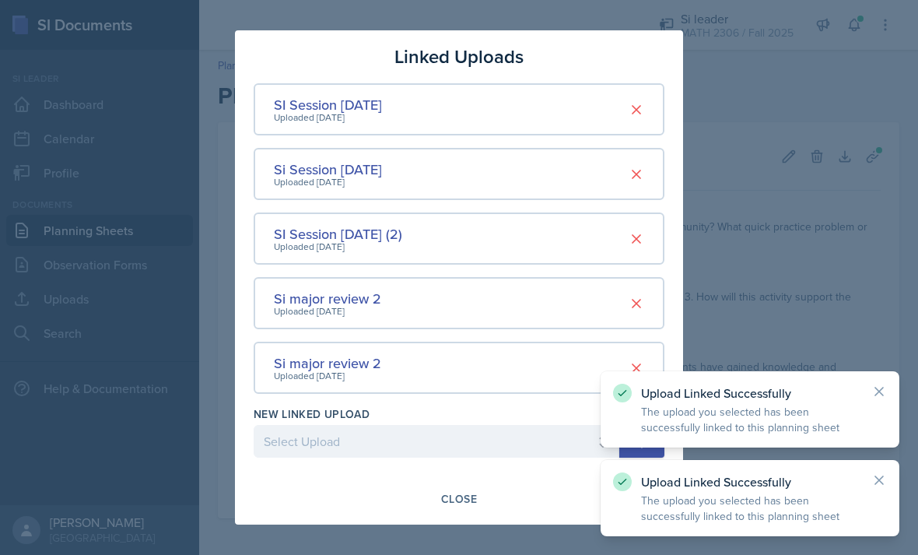
click at [465, 504] on div "Close" at bounding box center [459, 499] width 36 height 12
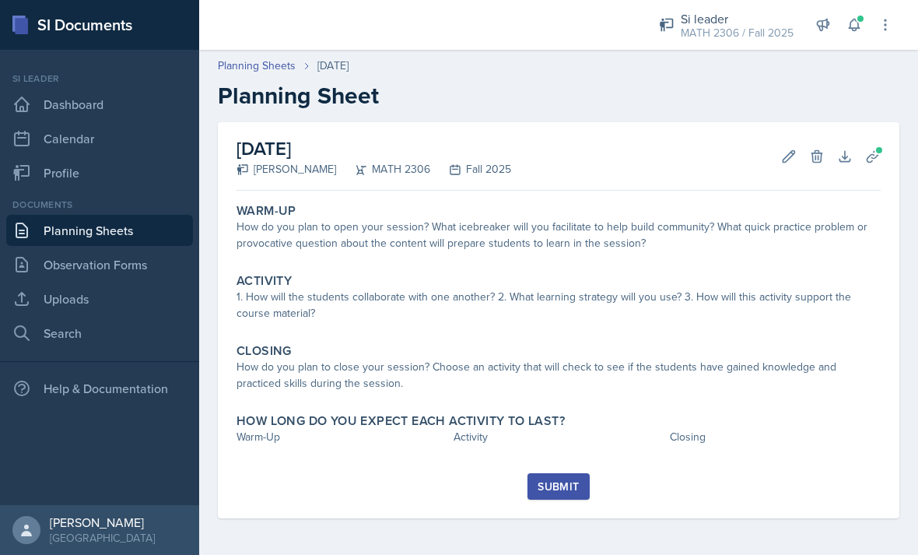
click at [145, 228] on link "Planning Sheets" at bounding box center [99, 230] width 187 height 31
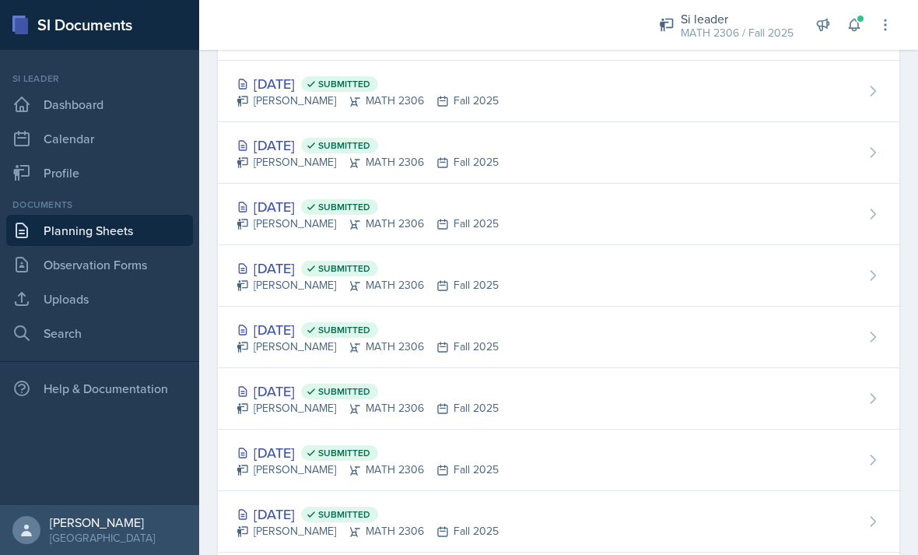
scroll to position [219, 0]
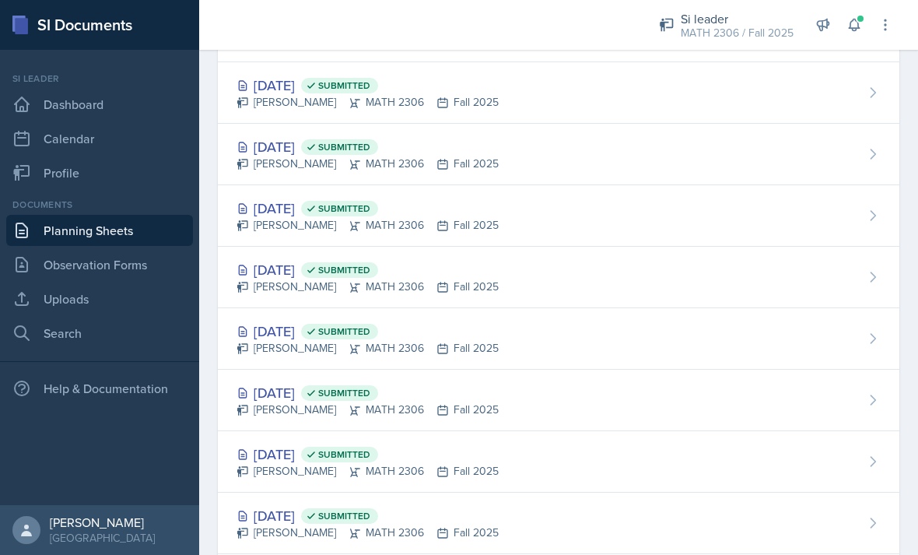
click at [483, 335] on div "[DATE] Submitted [PERSON_NAME] MATH 2306 Fall 2025" at bounding box center [559, 338] width 682 height 61
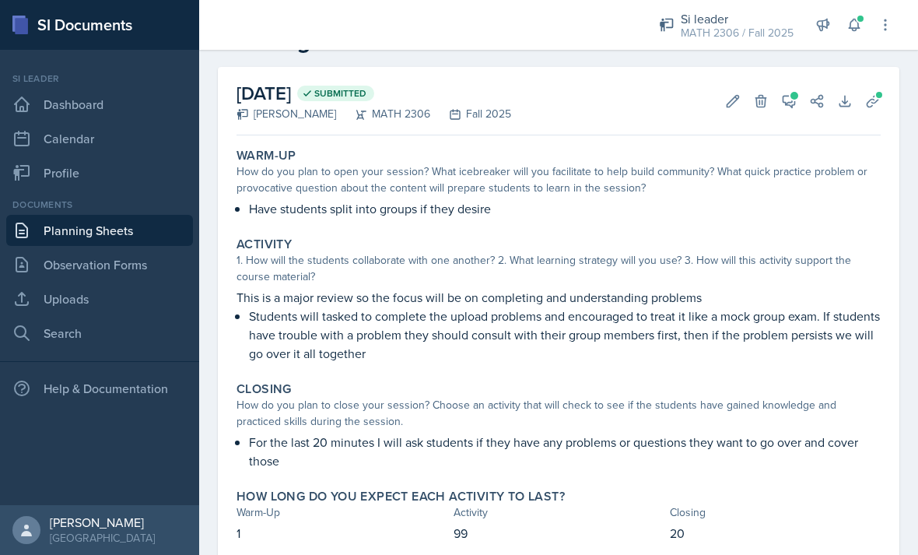
scroll to position [55, 0]
click at [641, 215] on p "Have students split into groups if they desire" at bounding box center [565, 208] width 632 height 19
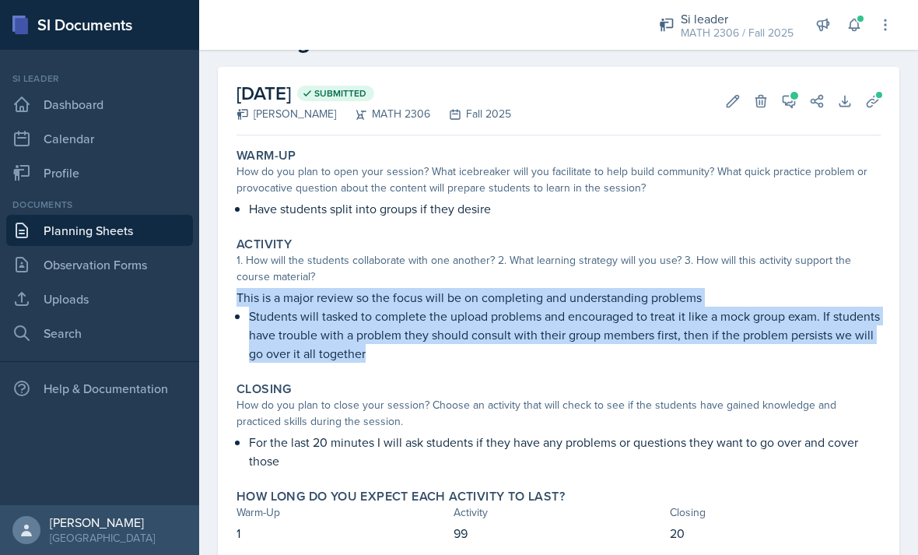
click at [580, 352] on p "Students will tasked to complete the upload problems and encouraged to treat it…" at bounding box center [565, 335] width 632 height 56
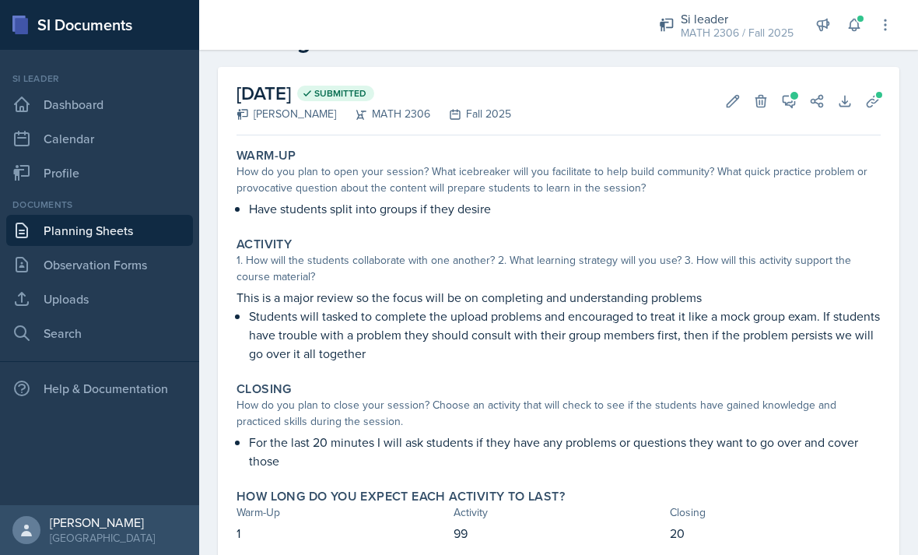
click at [148, 229] on link "Planning Sheets" at bounding box center [99, 230] width 187 height 31
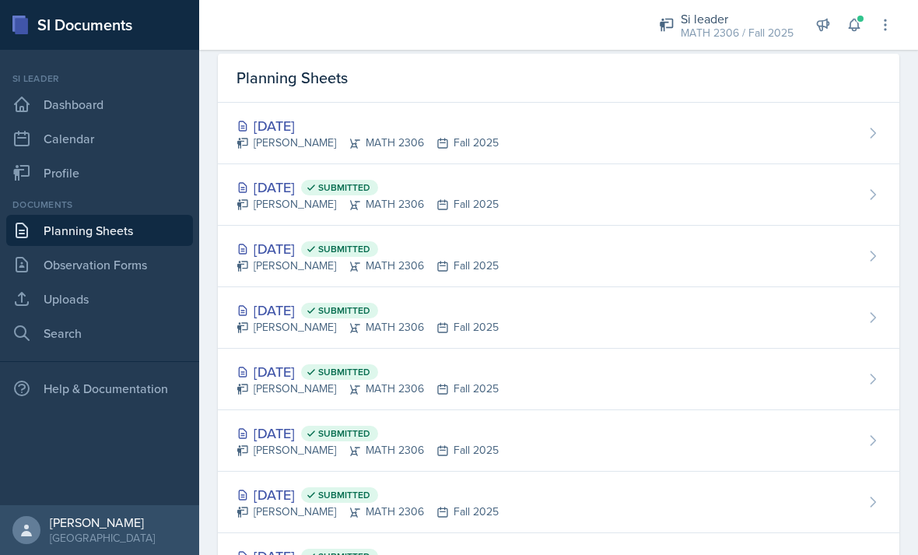
click at [503, 130] on div "[DATE] [PERSON_NAME] MATH 2306 Fall 2025" at bounding box center [559, 133] width 682 height 61
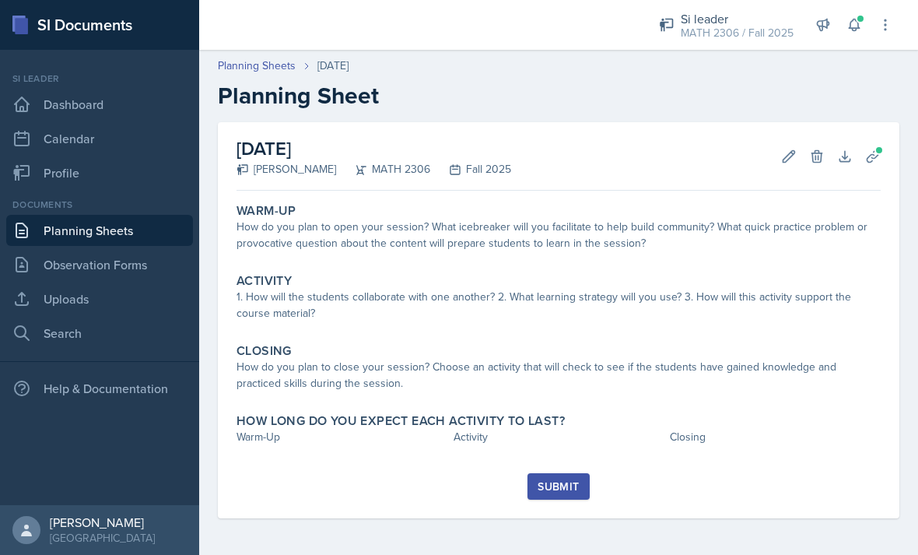
click at [427, 310] on div "1. How will the students collaborate with one another? 2. What learning strateg…" at bounding box center [559, 305] width 644 height 33
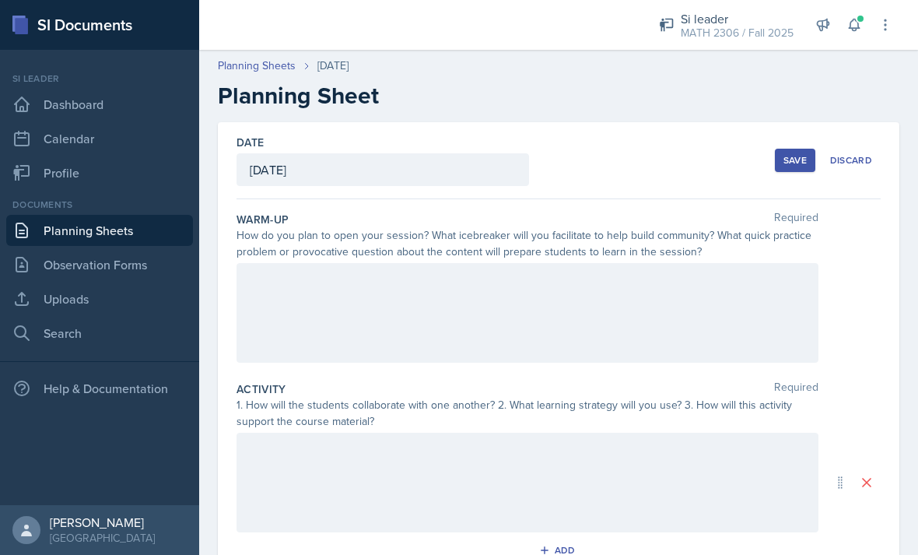
click at [291, 278] on div at bounding box center [528, 313] width 582 height 100
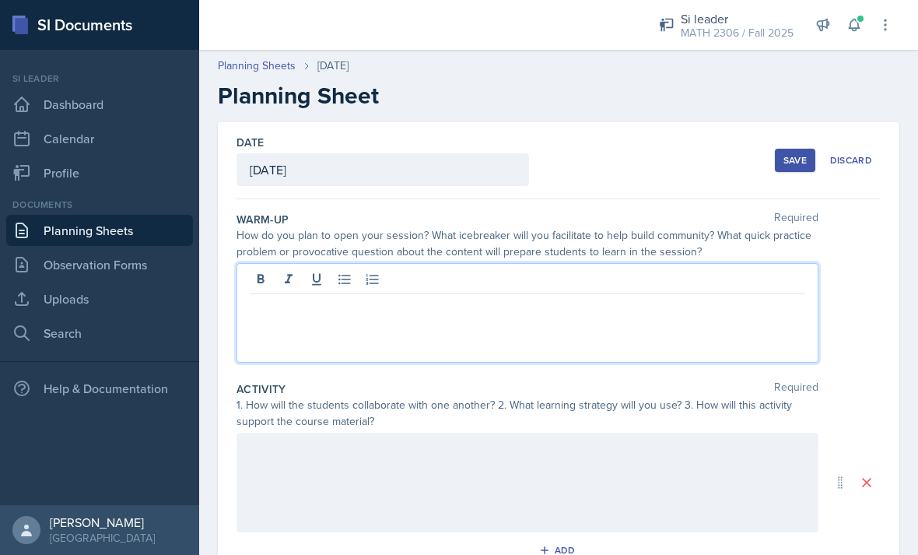
click at [321, 314] on p at bounding box center [528, 306] width 556 height 19
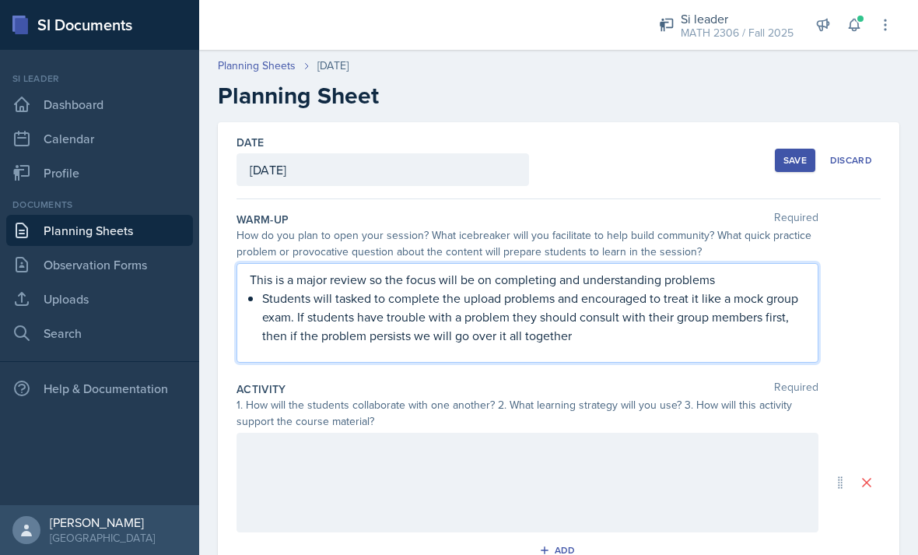
click at [877, 346] on div "This is a major review so the focus will be on completing and understanding pro…" at bounding box center [559, 313] width 644 height 100
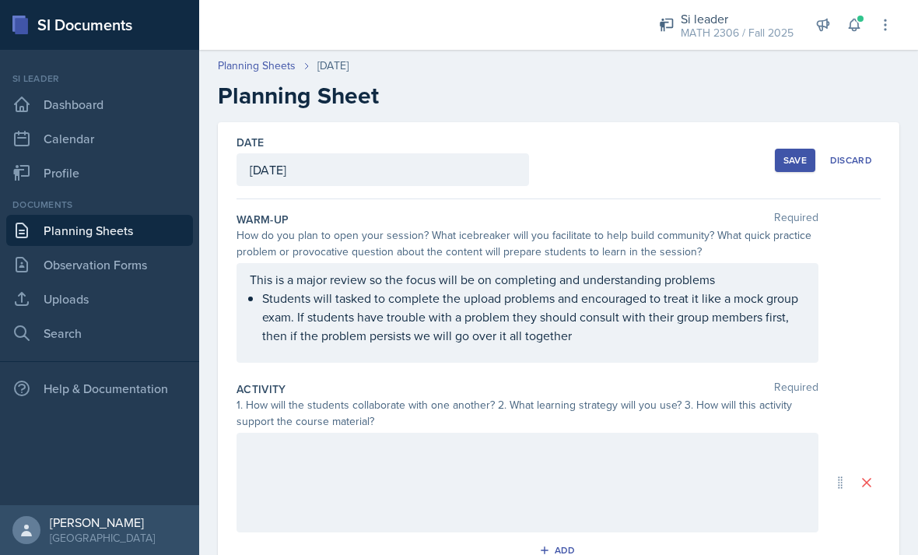
click at [430, 328] on p "Students will tasked to complete the upload problems and encouraged to treat it…" at bounding box center [533, 317] width 543 height 56
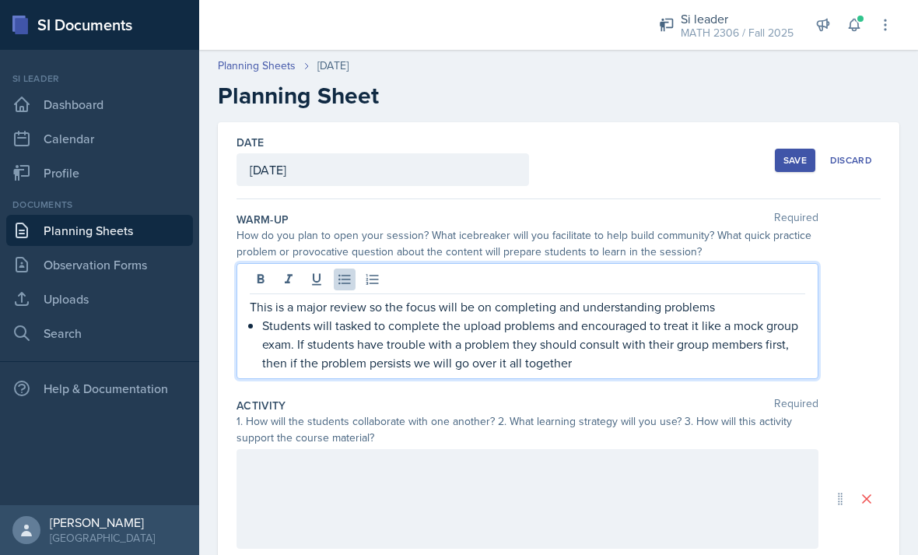
click at [326, 327] on p "Students will tasked to complete the upload problems and encouraged to treat it…" at bounding box center [533, 344] width 543 height 56
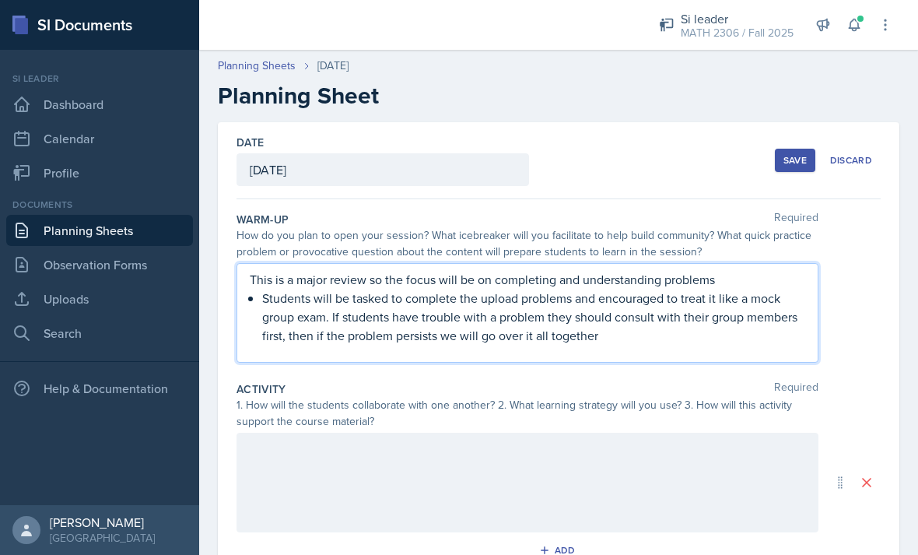
click at [840, 280] on div "This is a major review so the focus will be on completing and understanding pro…" at bounding box center [559, 313] width 644 height 100
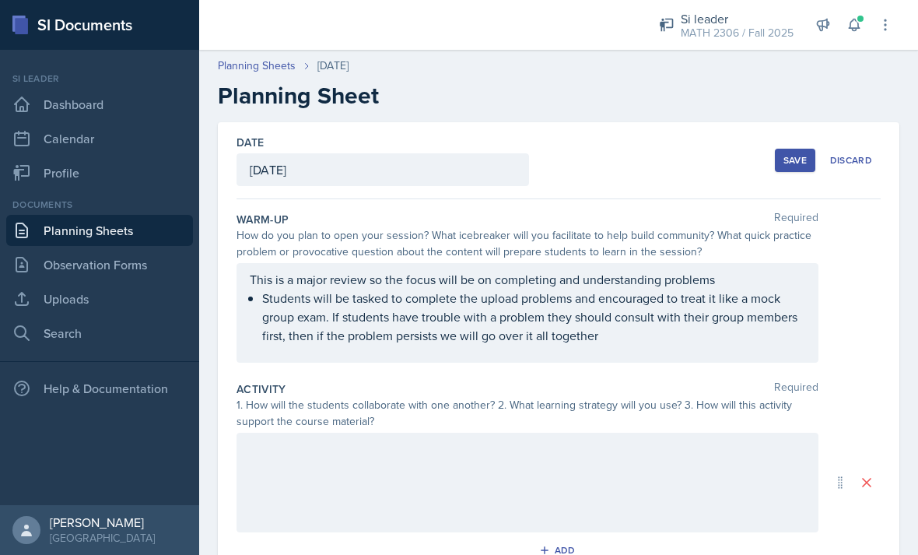
click at [342, 457] on div at bounding box center [528, 483] width 582 height 100
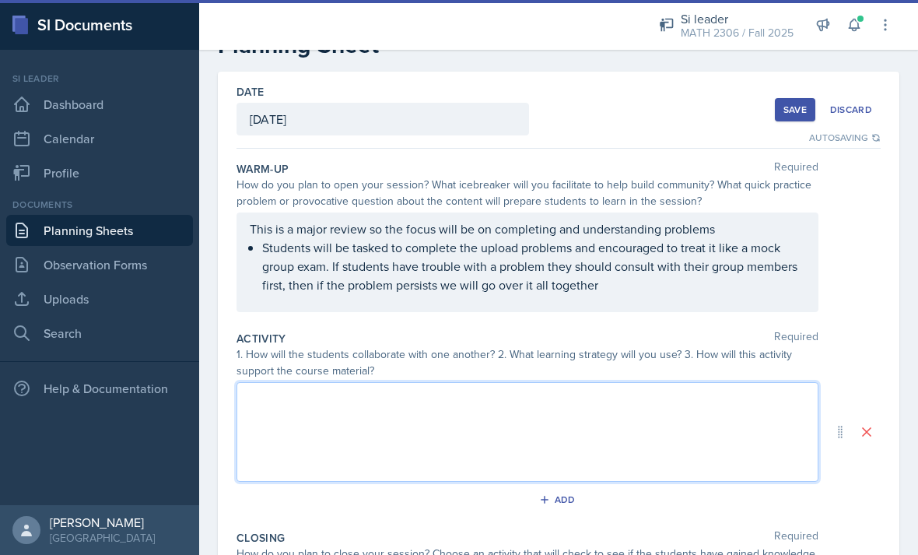
scroll to position [68, 0]
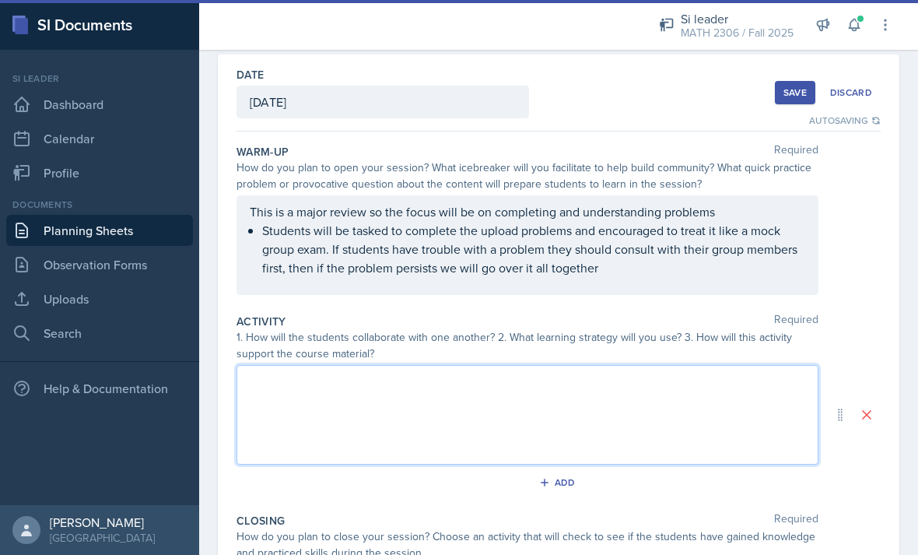
click at [321, 411] on div at bounding box center [528, 415] width 582 height 100
click at [311, 411] on p at bounding box center [528, 408] width 556 height 19
click at [306, 417] on p at bounding box center [528, 408] width 556 height 19
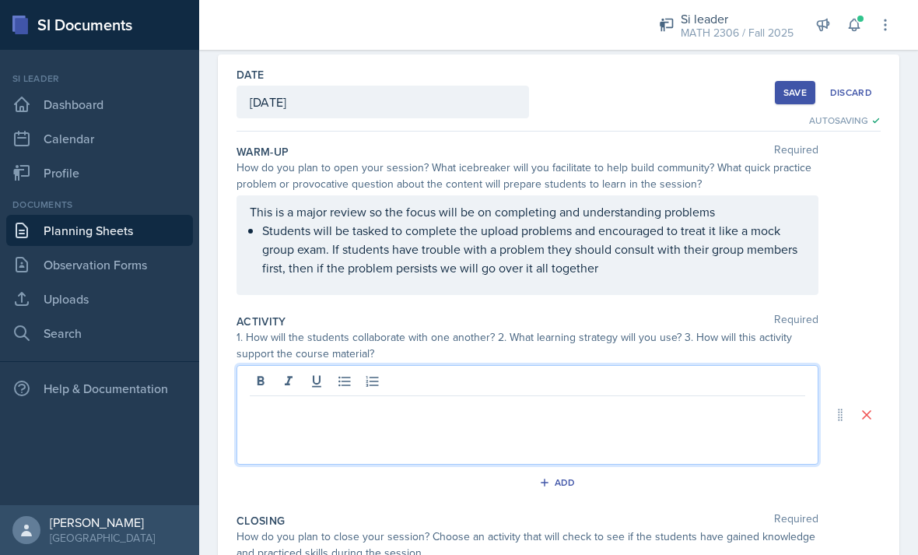
click at [294, 413] on p at bounding box center [528, 408] width 556 height 19
click at [301, 413] on p at bounding box center [528, 408] width 556 height 19
click at [297, 410] on p at bounding box center [528, 408] width 556 height 19
paste div
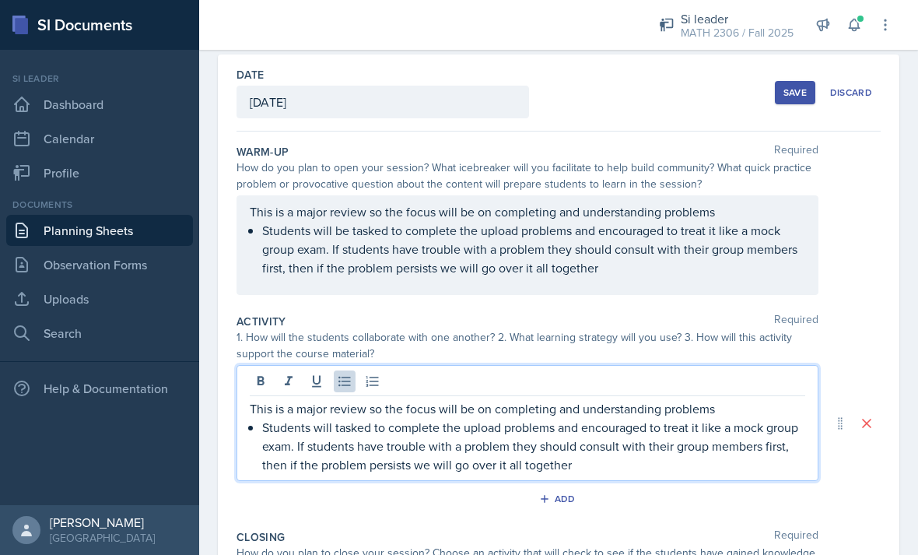
click at [334, 425] on p "Students will tasked to complete the upload problems and encouraged to treat it…" at bounding box center [533, 446] width 543 height 56
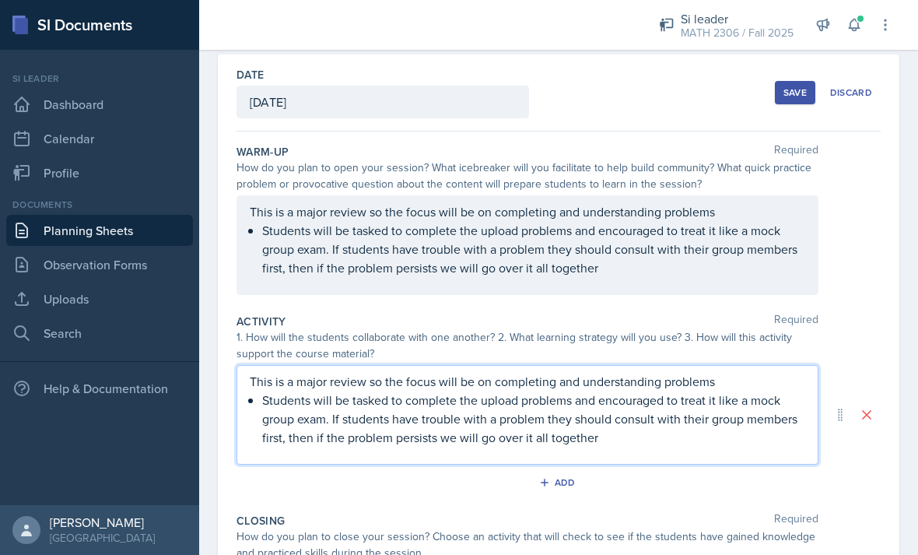
click at [872, 248] on div "This is a major review so the focus will be on completing and understanding pro…" at bounding box center [559, 245] width 644 height 100
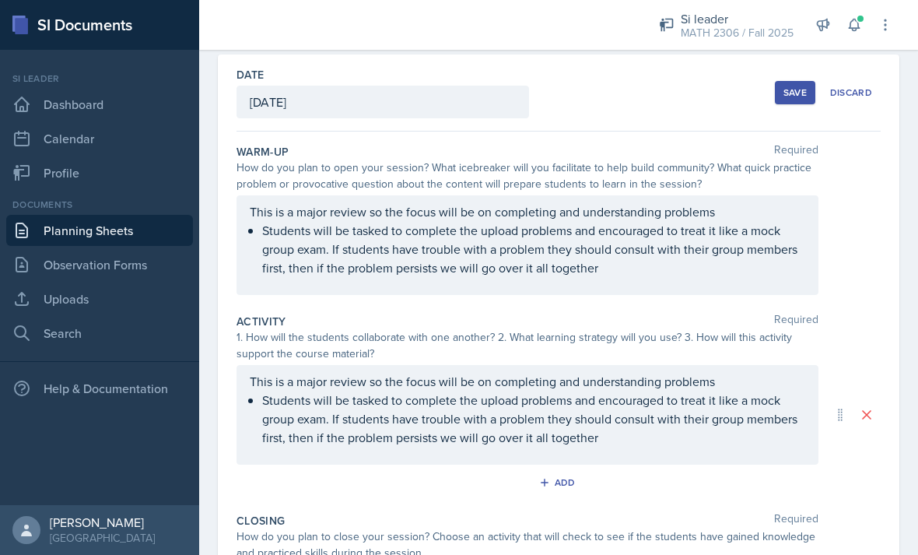
click at [768, 258] on p "Students will be tasked to complete the upload problems and encouraged to treat…" at bounding box center [533, 249] width 543 height 56
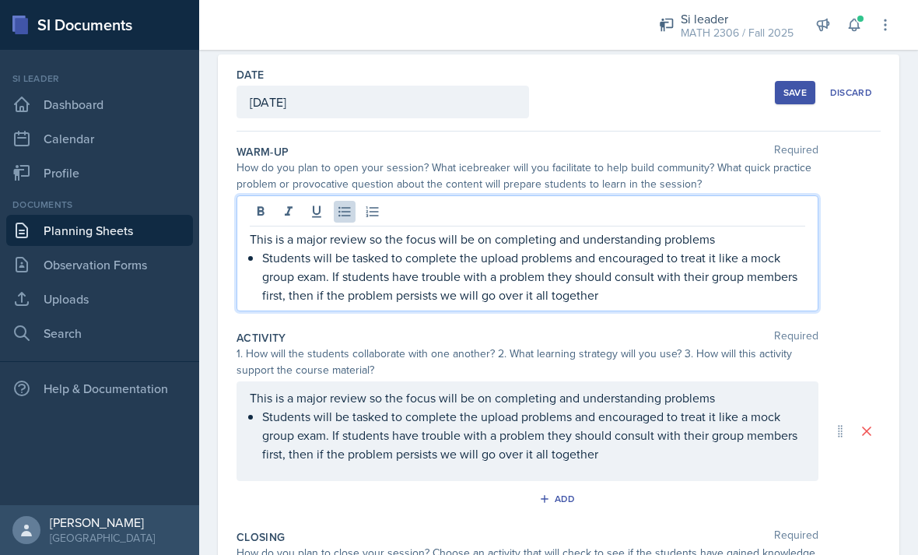
click at [625, 303] on p "Students will be tasked to complete the upload problems and encouraged to treat…" at bounding box center [533, 276] width 543 height 56
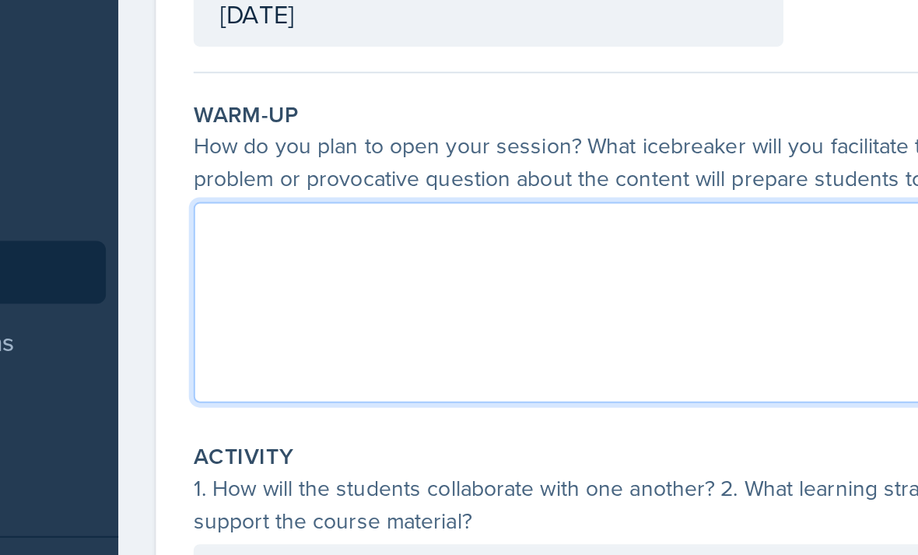
click at [250, 202] on p at bounding box center [528, 211] width 556 height 19
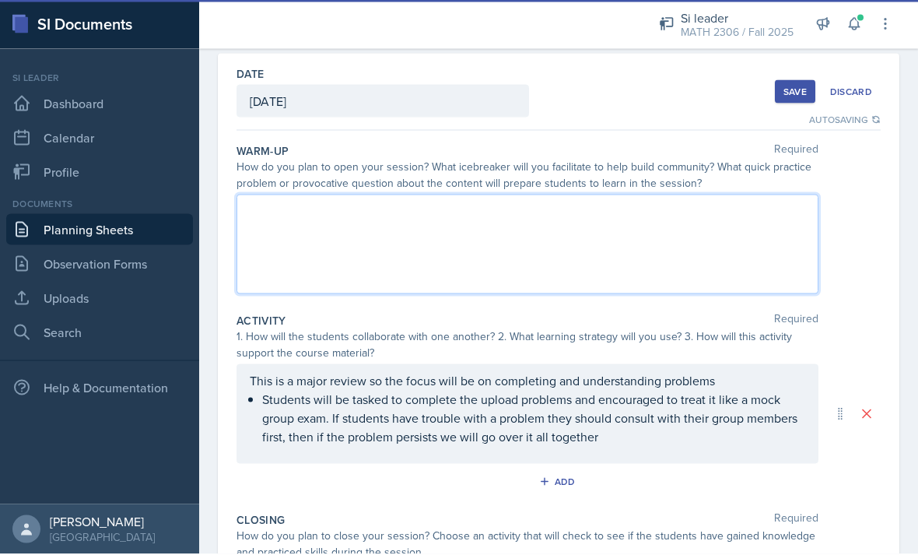
click at [272, 233] on div at bounding box center [528, 245] width 582 height 100
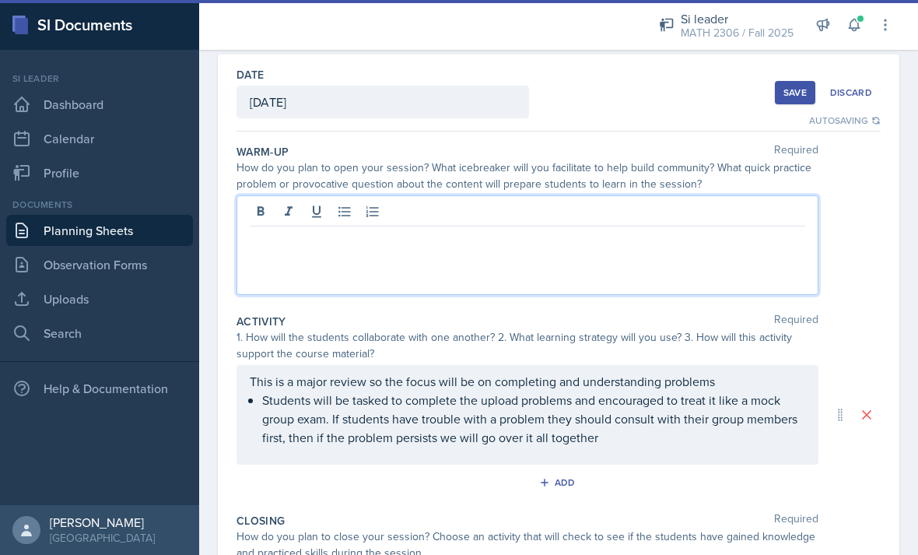
click at [267, 245] on p at bounding box center [528, 239] width 556 height 19
click at [282, 241] on p at bounding box center [528, 239] width 556 height 19
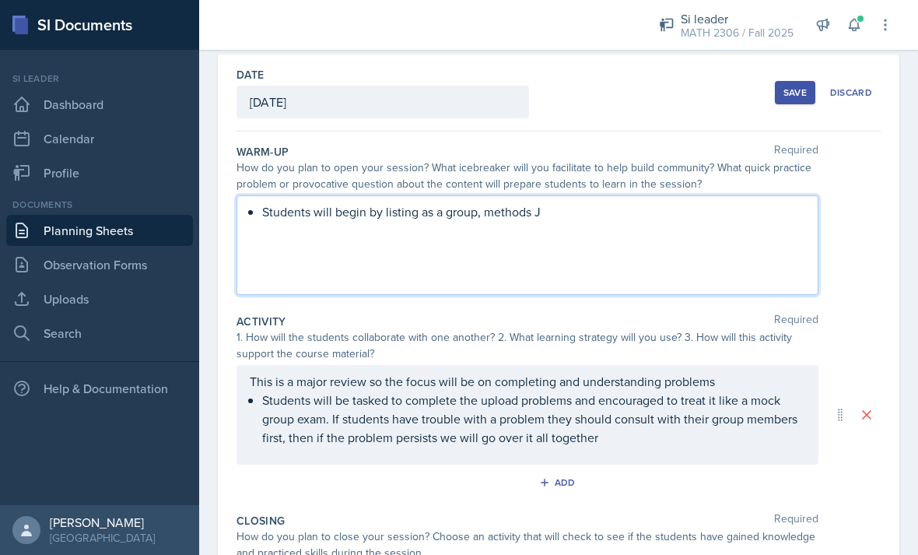
click at [488, 326] on div "Activity Required" at bounding box center [559, 322] width 644 height 16
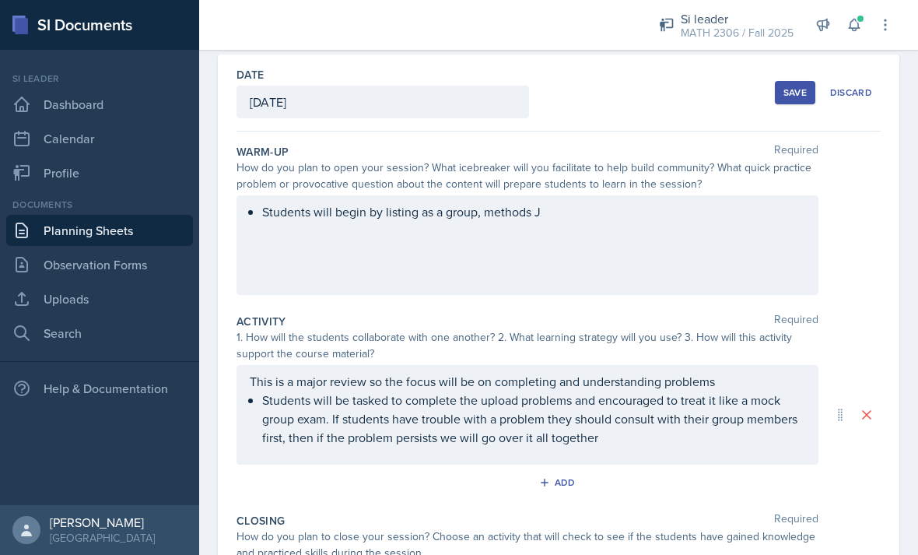
click at [573, 211] on div "Students will begin by listing as a group, methods J" at bounding box center [528, 245] width 582 height 100
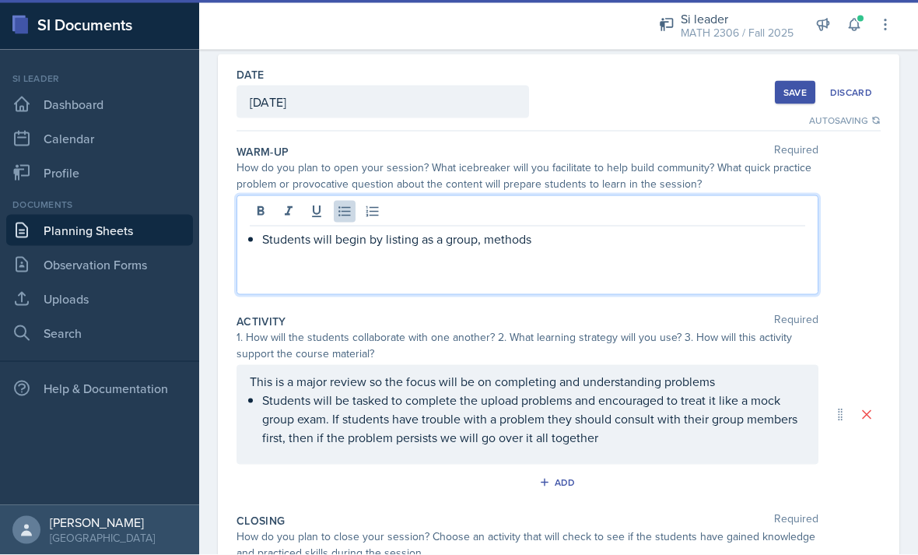
scroll to position [2, 0]
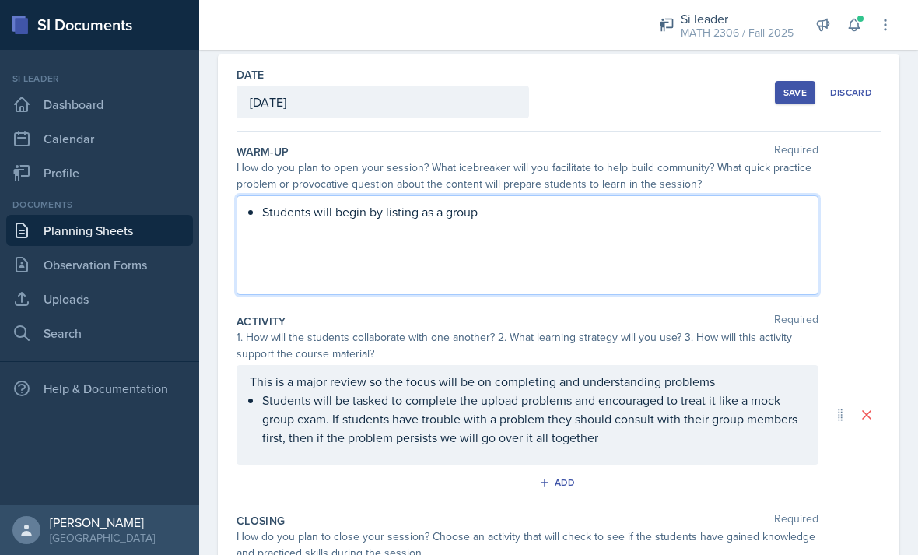
click at [837, 471] on div "Add" at bounding box center [559, 486] width 644 height 30
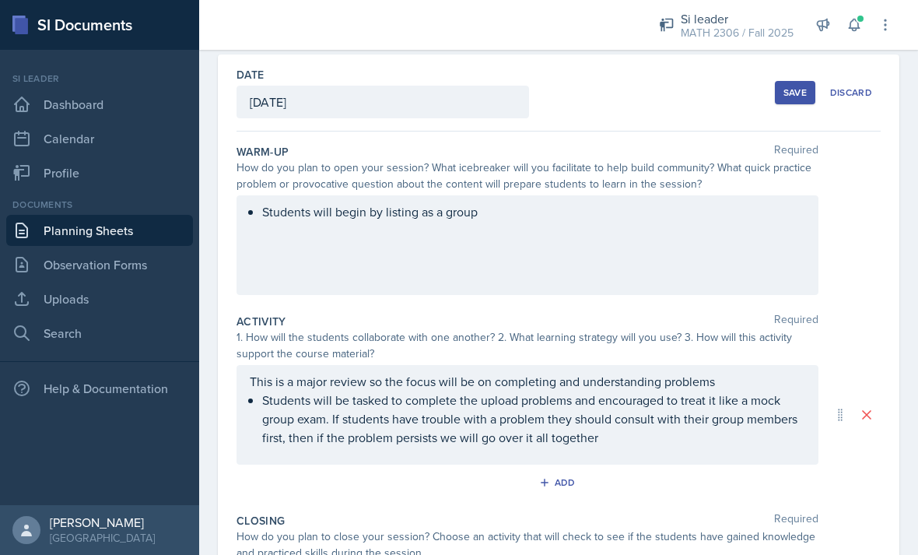
click at [503, 230] on div "Students will begin by listing as a group" at bounding box center [528, 245] width 582 height 100
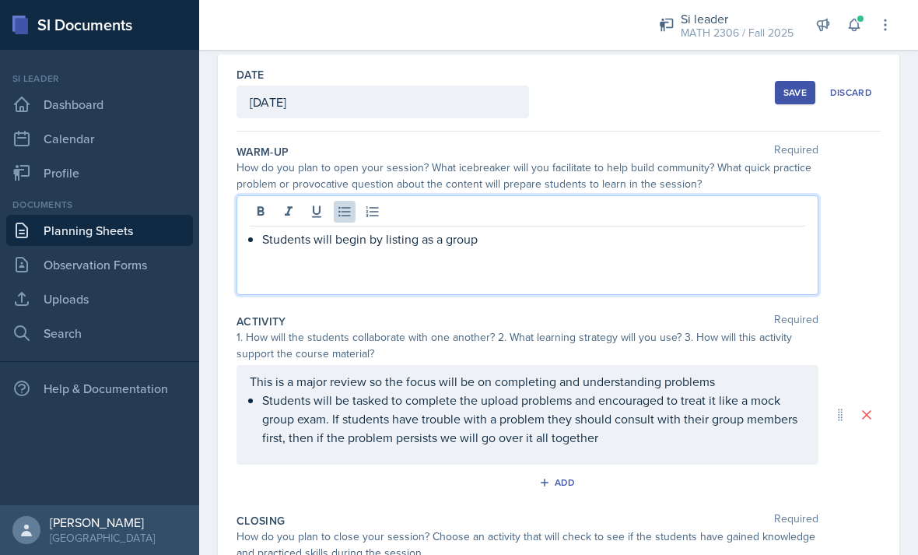
click at [508, 234] on p "Students will begin by listing as a group" at bounding box center [533, 239] width 543 height 19
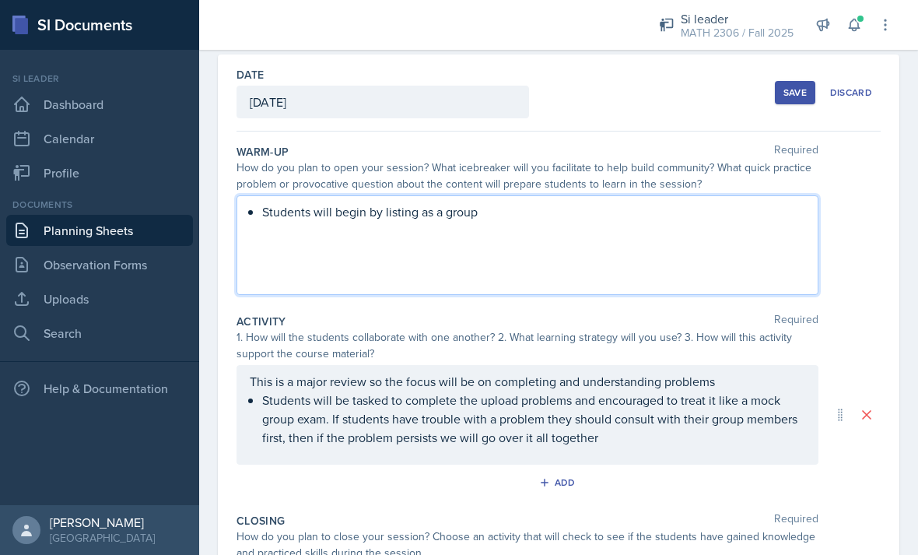
click at [831, 479] on div "Add" at bounding box center [559, 486] width 644 height 30
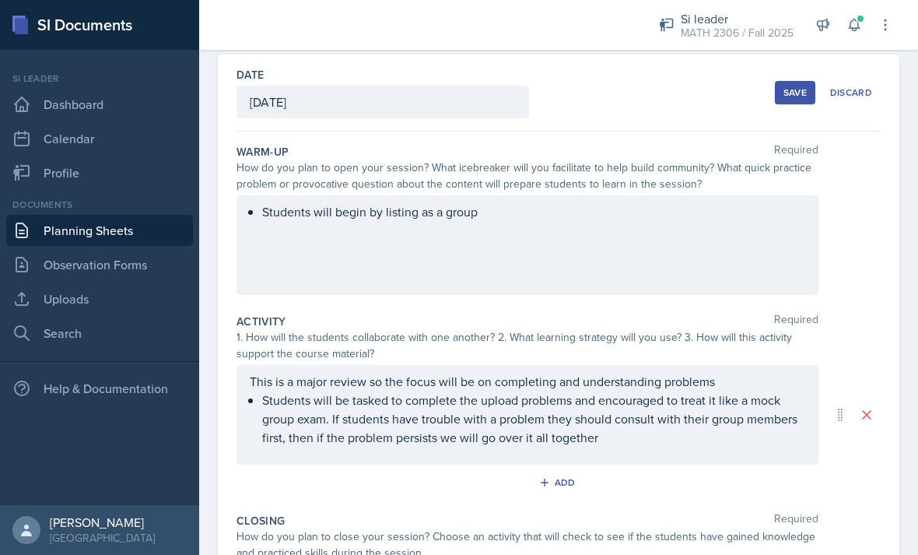
scroll to position [74, 0]
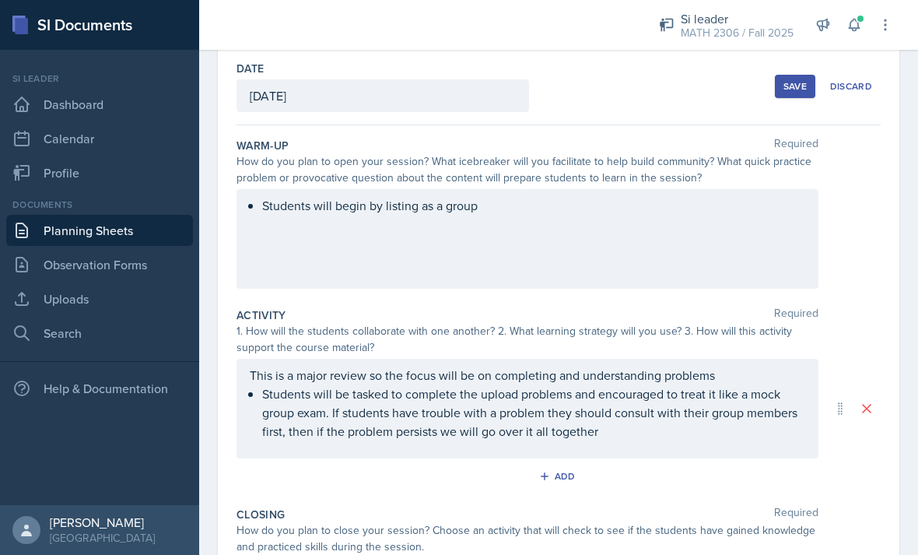
click at [507, 223] on div "Students will begin by listing as a group" at bounding box center [528, 239] width 582 height 100
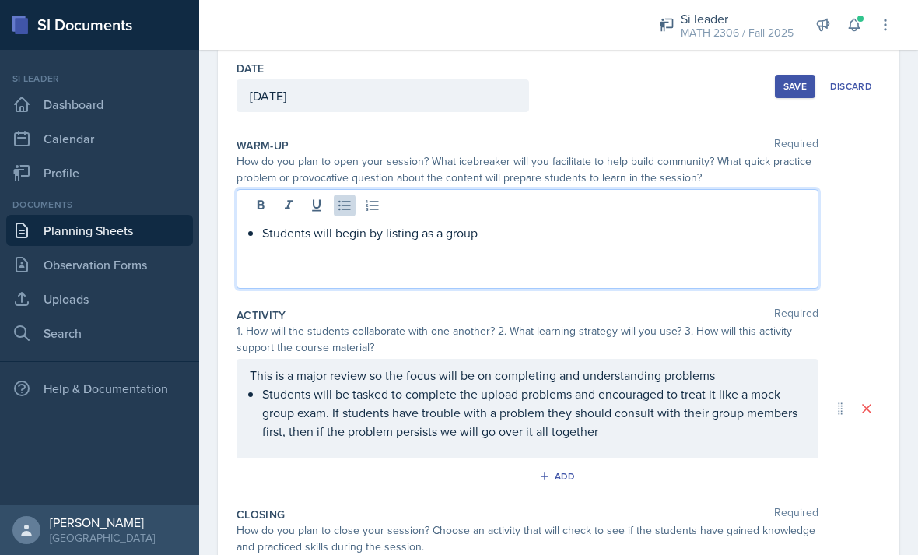
click at [501, 236] on p "Students will begin by listing as a group" at bounding box center [533, 232] width 543 height 19
click at [565, 231] on p "Students will begin by listing as a group important terns S definitions related…" at bounding box center [533, 232] width 543 height 19
click at [813, 237] on div "Students will begin by listing as a group important terns and definitions relat…" at bounding box center [528, 239] width 582 height 100
click at [792, 236] on p "Students will begin by listing as a group important terns and definitions relat…" at bounding box center [533, 232] width 543 height 19
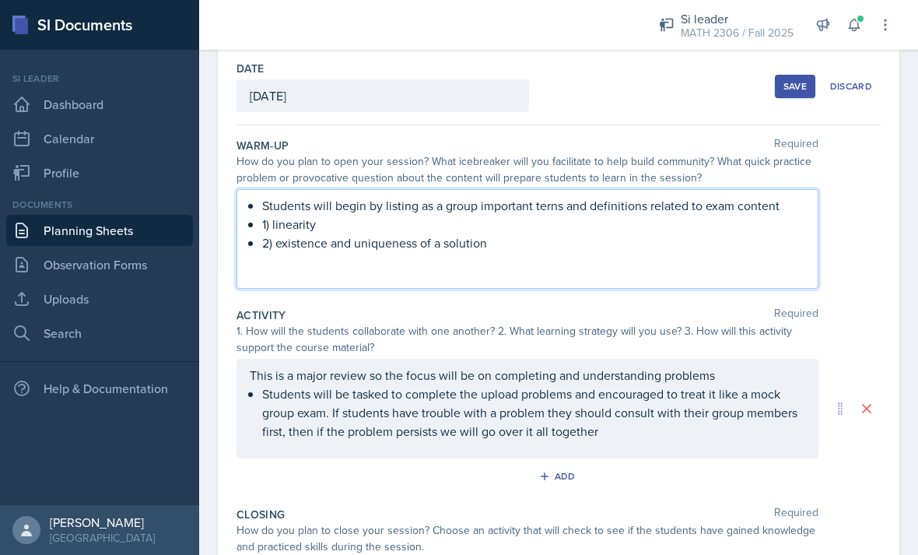
click at [578, 239] on p "2) existence and uniqueness of a solution" at bounding box center [533, 243] width 543 height 19
click at [395, 282] on div "Students will begin by listing as a group important terns and definitions relat…" at bounding box center [528, 239] width 582 height 100
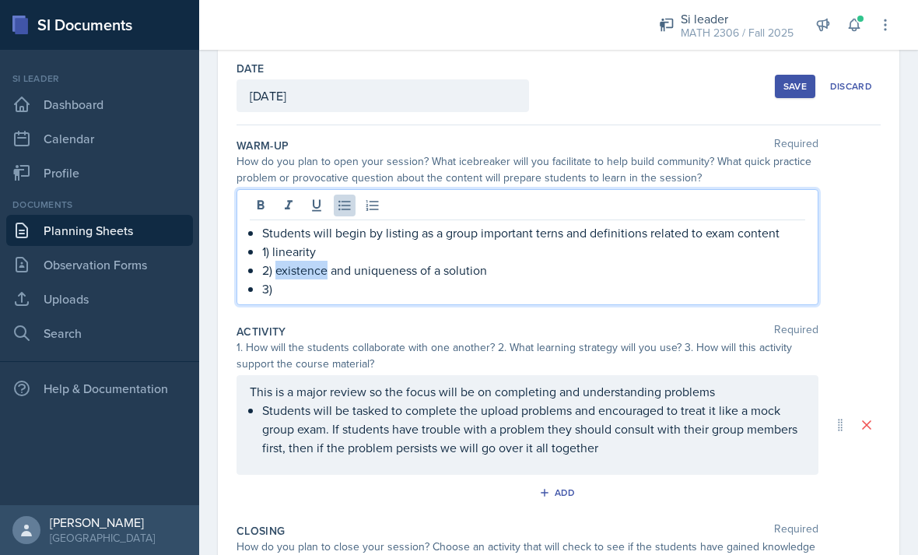
click at [308, 286] on p "3)" at bounding box center [533, 288] width 543 height 19
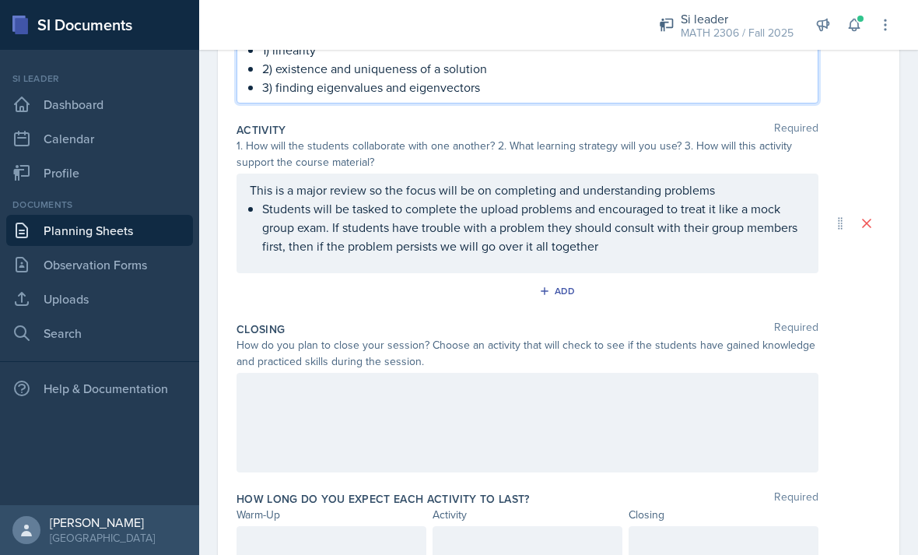
click at [343, 296] on div "Activity Required 1. How will the students collaborate with one another? 2. Wha…" at bounding box center [559, 215] width 644 height 199
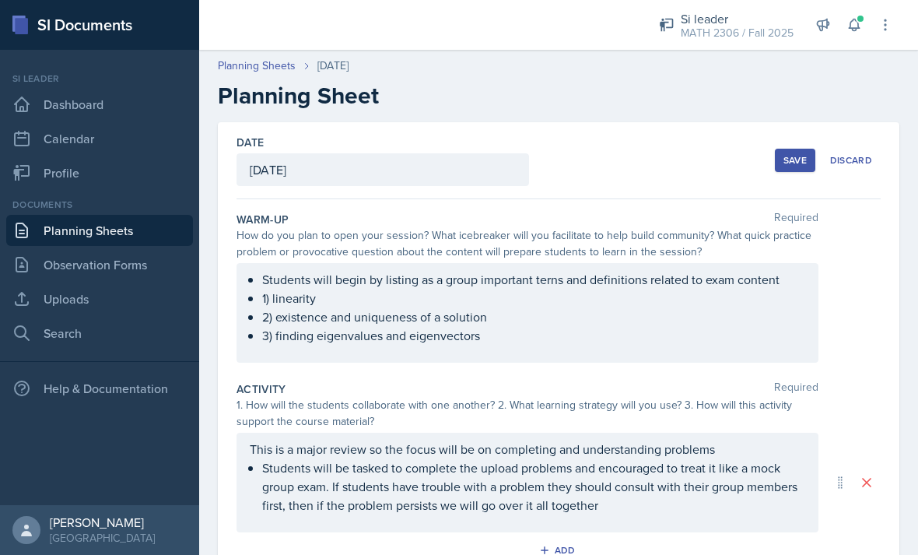
scroll to position [0, 0]
click at [803, 159] on div "Save" at bounding box center [795, 160] width 23 height 12
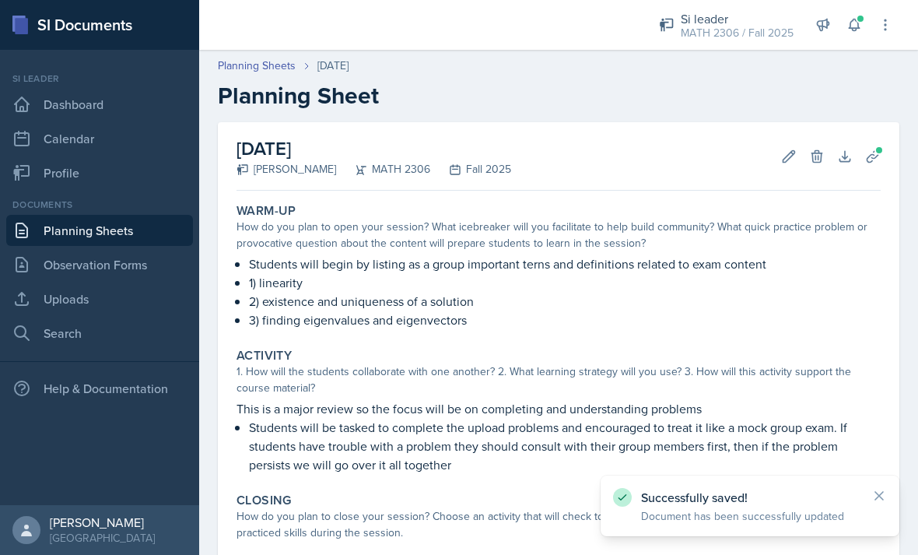
click at [139, 244] on link "Planning Sheets" at bounding box center [99, 230] width 187 height 31
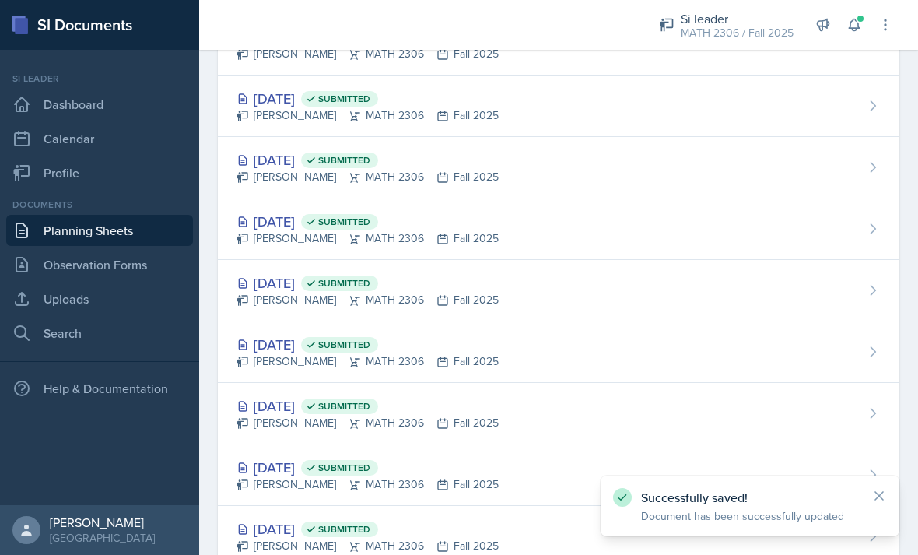
scroll to position [328, 0]
click at [311, 222] on div "[DATE] Submitted" at bounding box center [368, 222] width 262 height 21
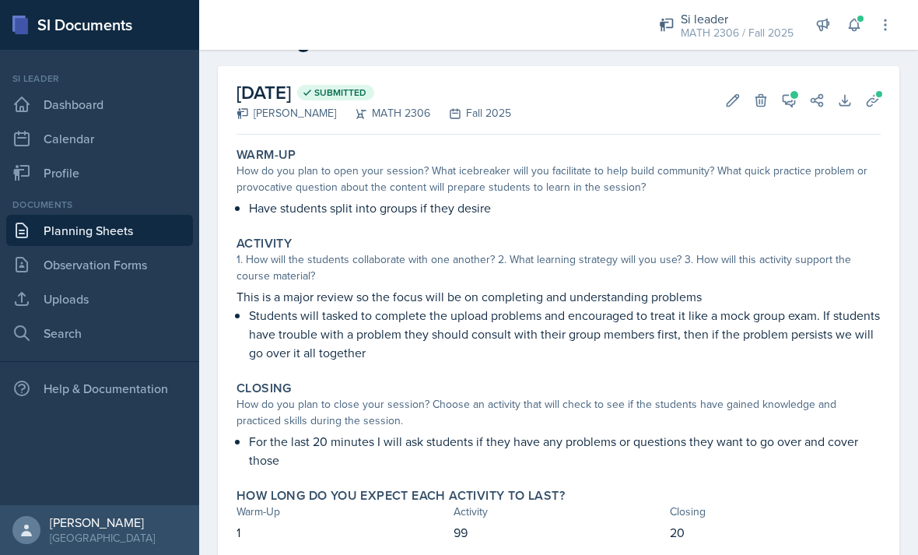
scroll to position [55, 0]
click at [314, 453] on p "For the last 20 minutes I will ask students if they have any problems or questi…" at bounding box center [565, 451] width 632 height 37
click at [306, 447] on p "For the last 20 minutes I will ask students if they have any problems or questi…" at bounding box center [565, 451] width 632 height 37
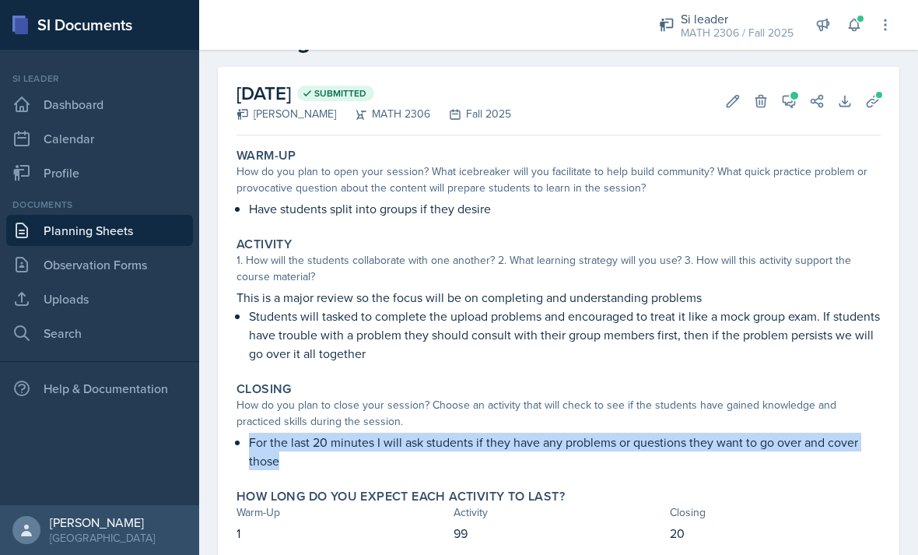
copy p "For the last 20 minutes I will ask students if they have any problems or questi…"
click at [148, 231] on link "Planning Sheets" at bounding box center [99, 230] width 187 height 31
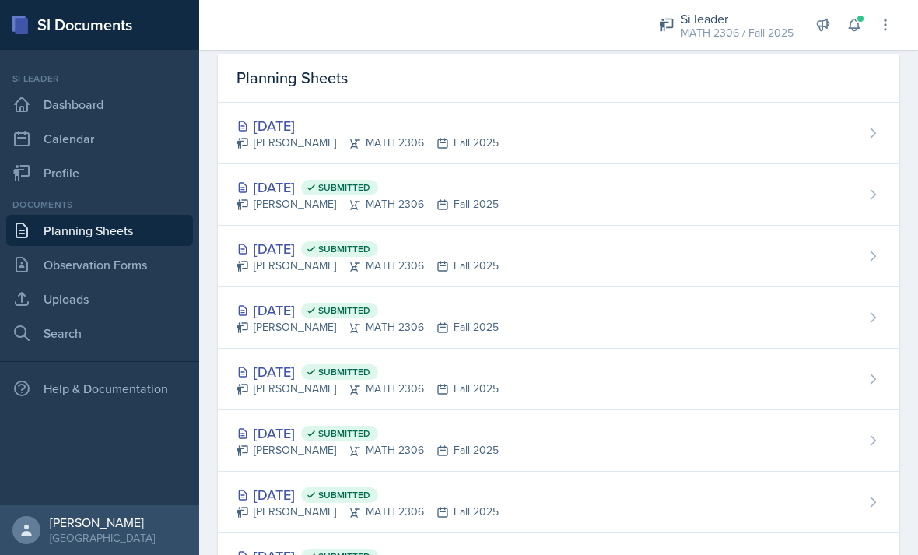
click at [329, 123] on div "[DATE]" at bounding box center [368, 125] width 262 height 21
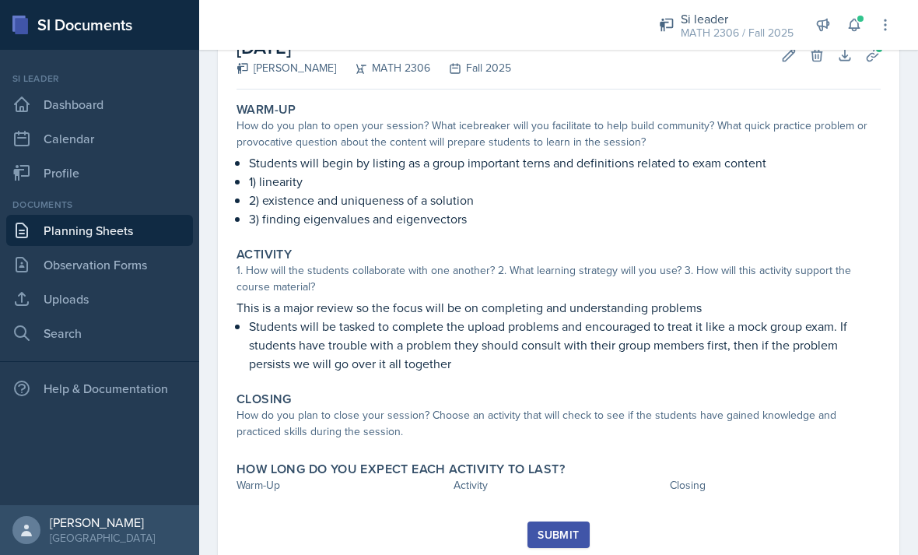
scroll to position [100, 0]
click at [414, 440] on div "How do you plan to close your session? Choose an activity that will check to se…" at bounding box center [559, 424] width 644 height 33
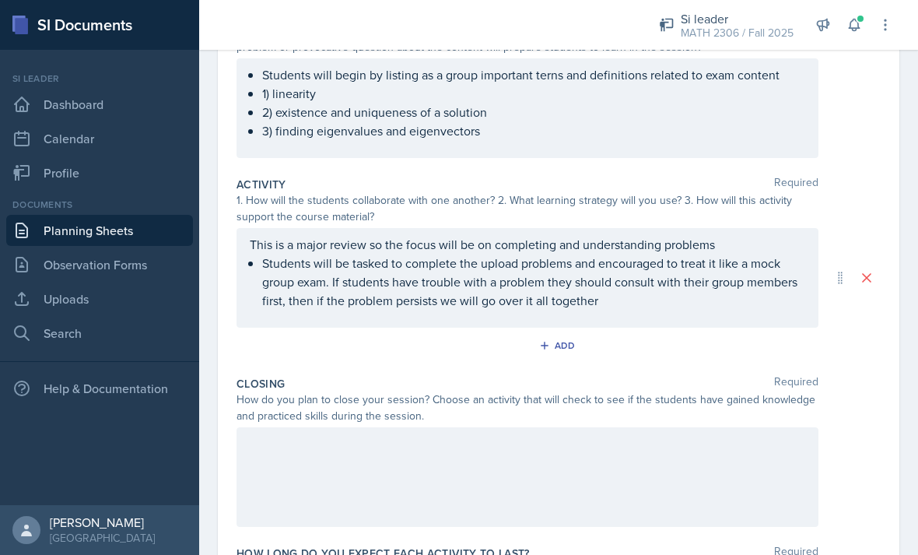
scroll to position [259, 0]
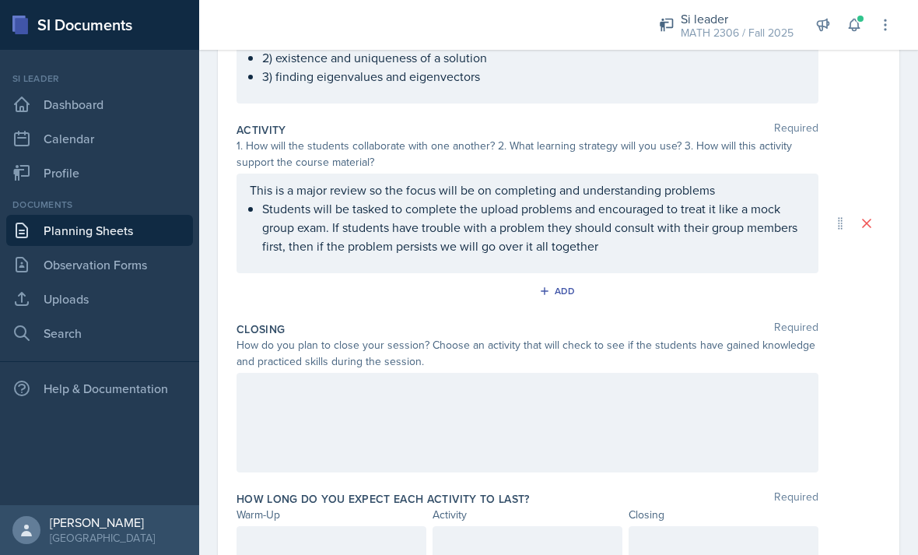
click at [381, 396] on div at bounding box center [528, 423] width 582 height 100
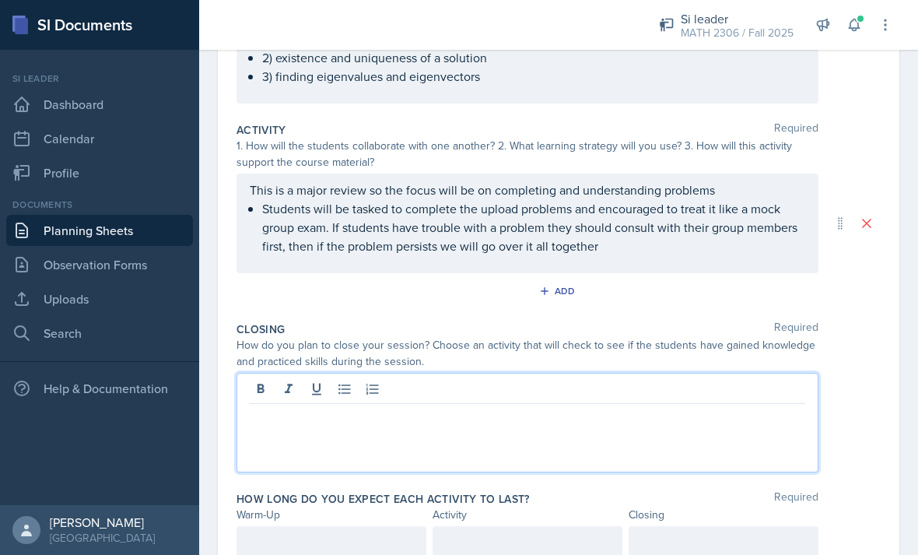
click at [327, 418] on p at bounding box center [528, 416] width 556 height 19
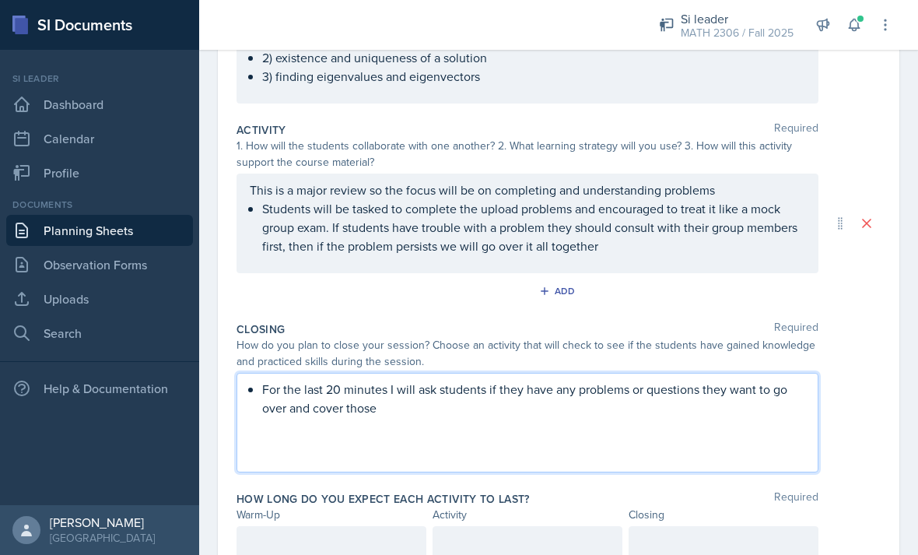
click at [874, 332] on div "Closing Required" at bounding box center [559, 329] width 644 height 16
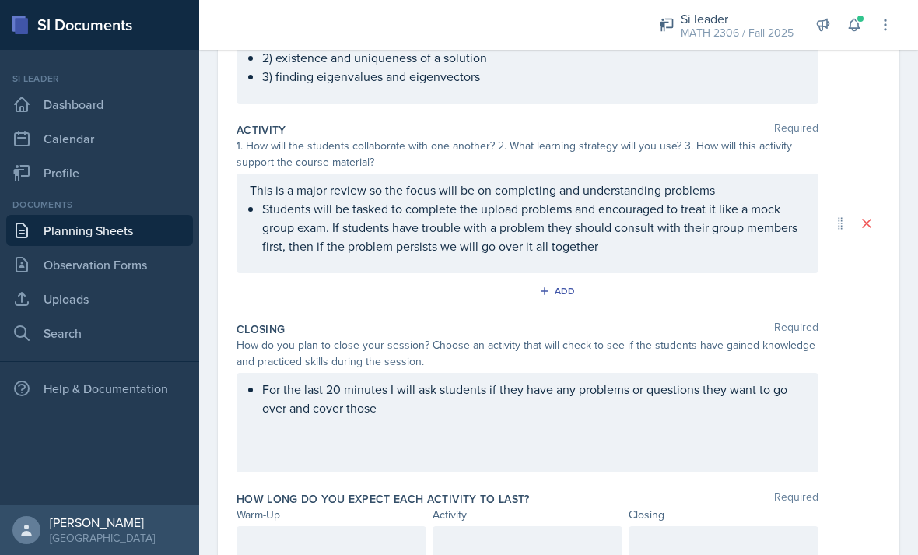
scroll to position [276, 0]
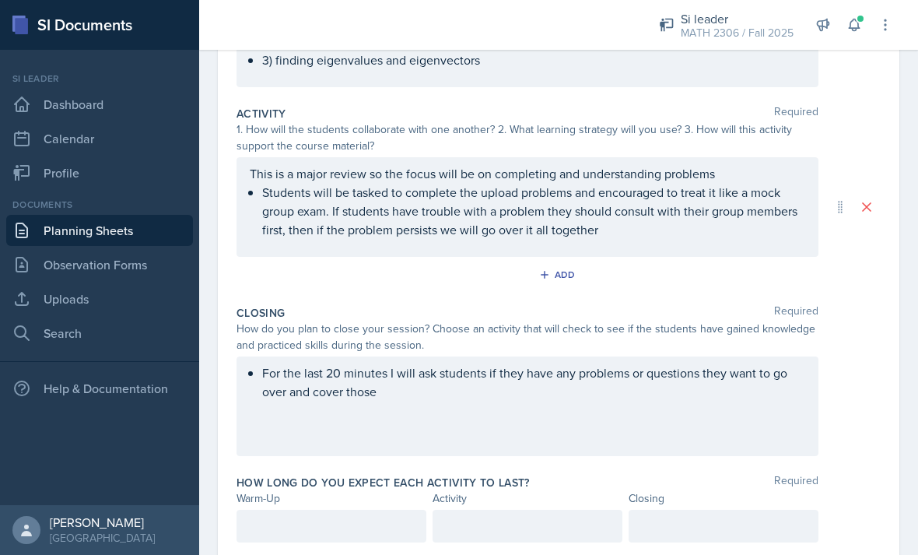
click at [344, 513] on div at bounding box center [332, 526] width 190 height 33
click at [339, 529] on p at bounding box center [331, 526] width 163 height 19
click at [349, 518] on p at bounding box center [331, 526] width 163 height 19
click at [800, 431] on div "For the last 20 minutes I will ask students if they have any problems or questi…" at bounding box center [528, 406] width 582 height 100
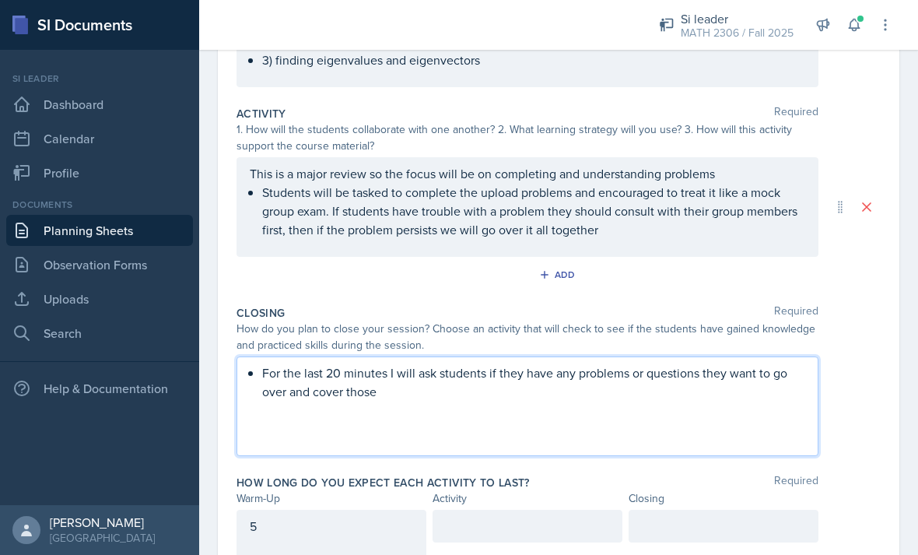
click at [545, 534] on div at bounding box center [528, 526] width 190 height 33
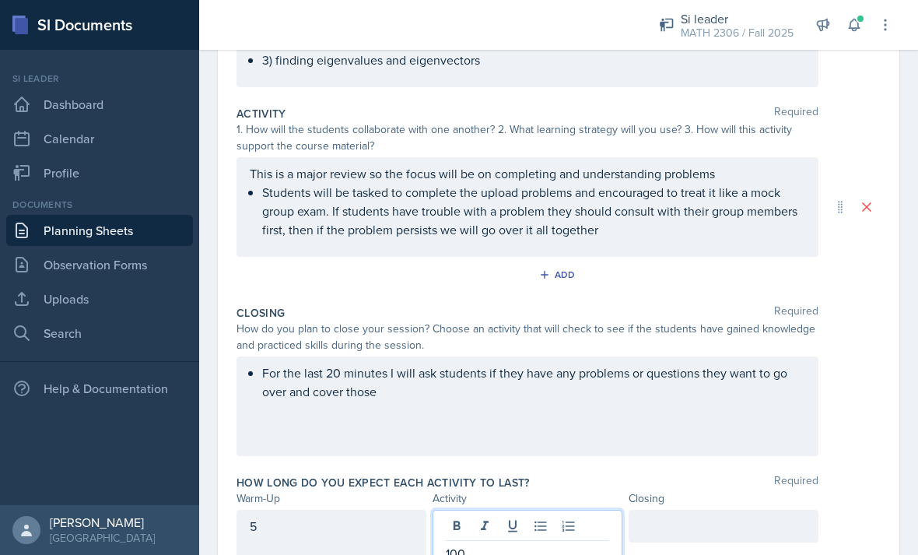
scroll to position [30, 0]
click at [840, 490] on div "Warm-Up Activity Closing" at bounding box center [559, 498] width 644 height 16
click at [737, 510] on div at bounding box center [724, 526] width 190 height 33
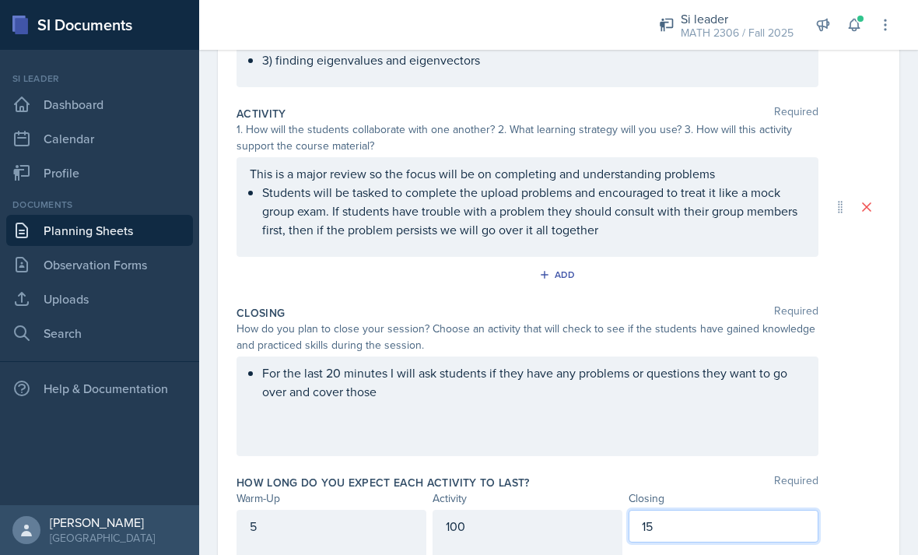
click at [869, 396] on div "For the last 20 minutes I will ask students if they have any problems or questi…" at bounding box center [559, 406] width 644 height 100
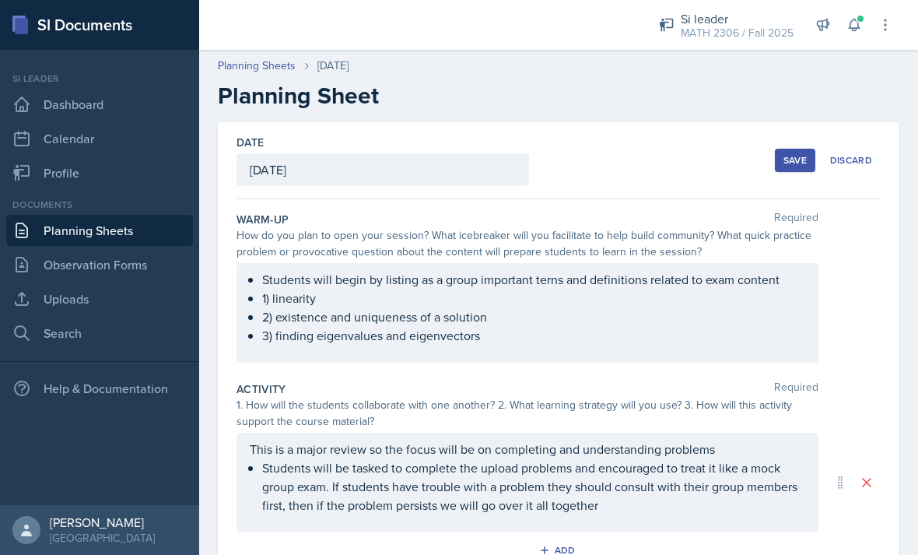
scroll to position [0, 0]
click at [802, 149] on button "Save" at bounding box center [795, 160] width 40 height 23
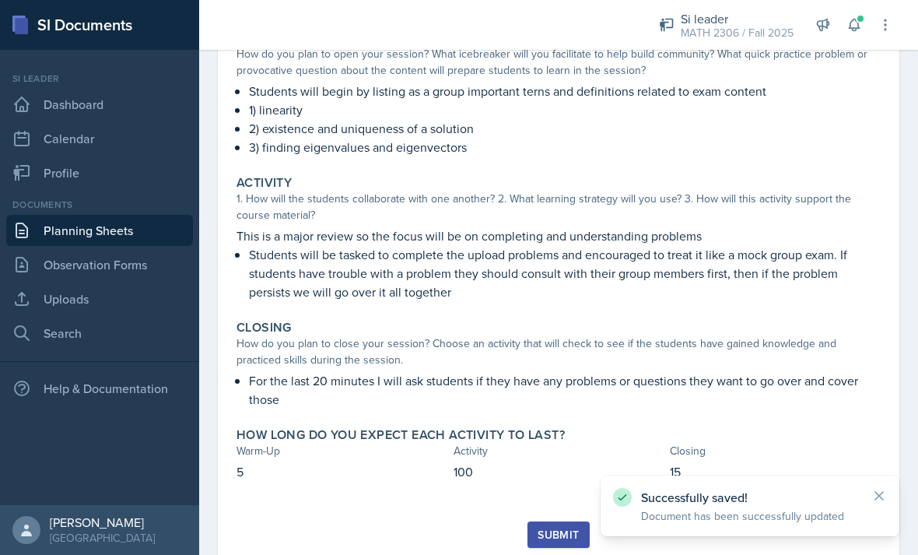
scroll to position [172, 0]
click at [571, 522] on button "Submit" at bounding box center [558, 535] width 61 height 26
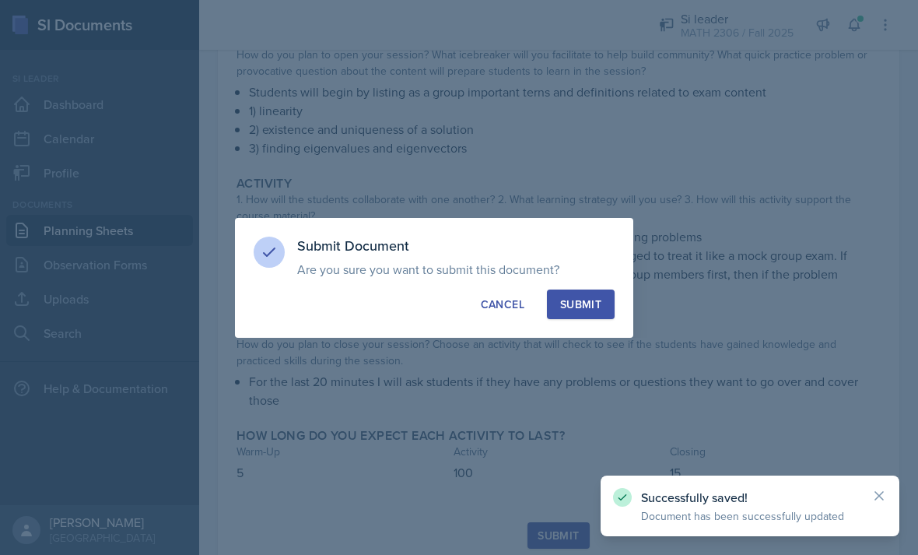
click at [594, 307] on div "Submit" at bounding box center [580, 305] width 41 height 16
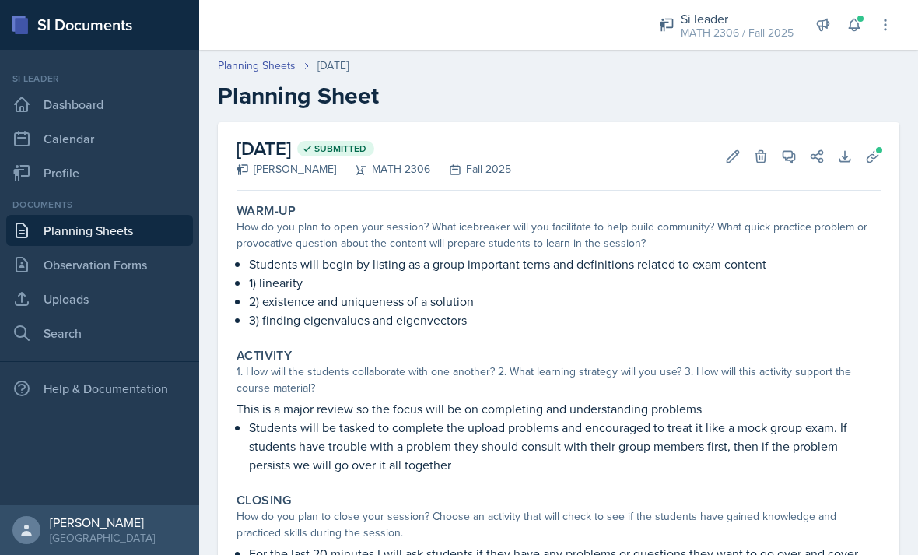
scroll to position [-2, 0]
click at [124, 215] on link "Planning Sheets" at bounding box center [99, 230] width 187 height 31
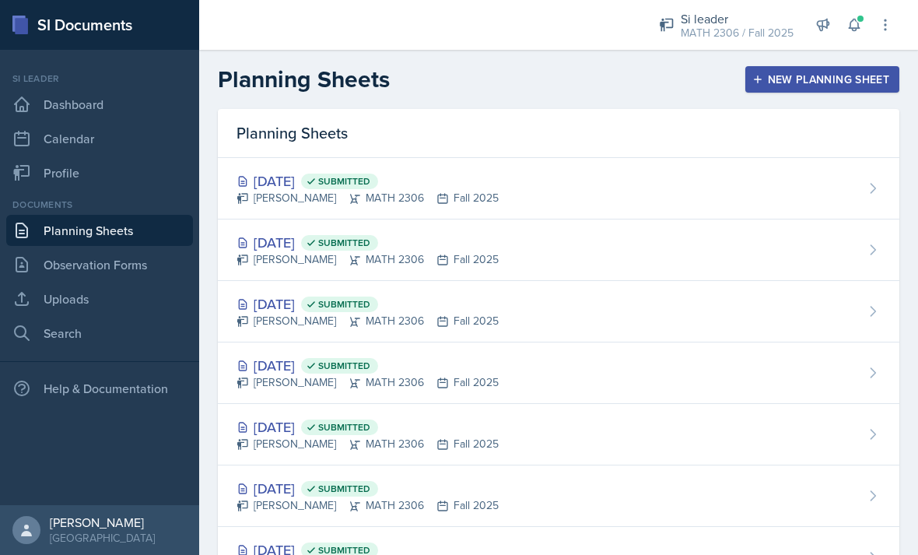
click at [848, 85] on div "New Planning Sheet" at bounding box center [823, 79] width 134 height 12
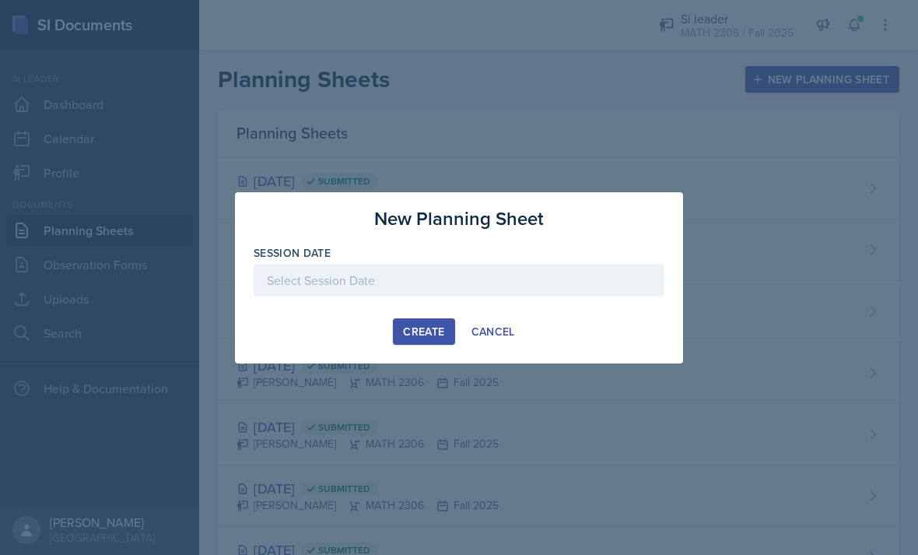
click at [427, 311] on div at bounding box center [459, 305] width 411 height 16
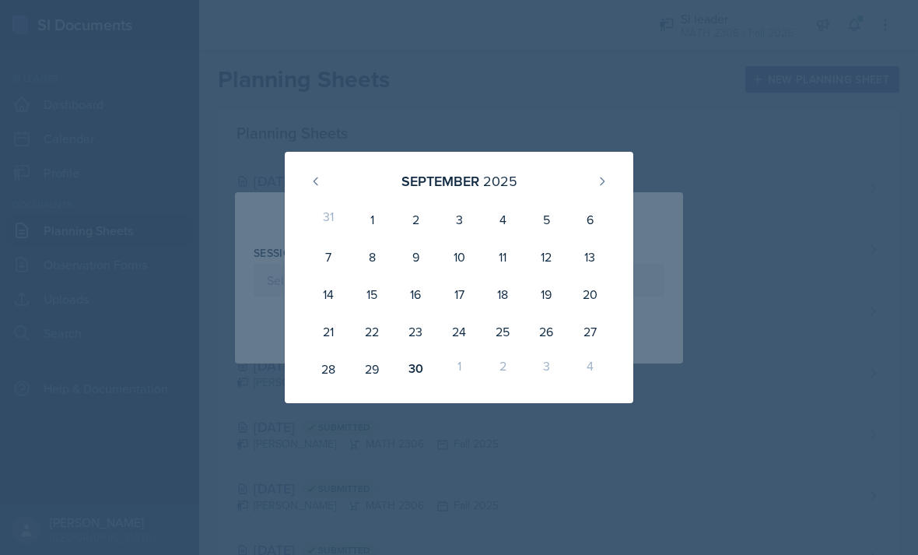
click at [607, 210] on div "6" at bounding box center [590, 219] width 44 height 37
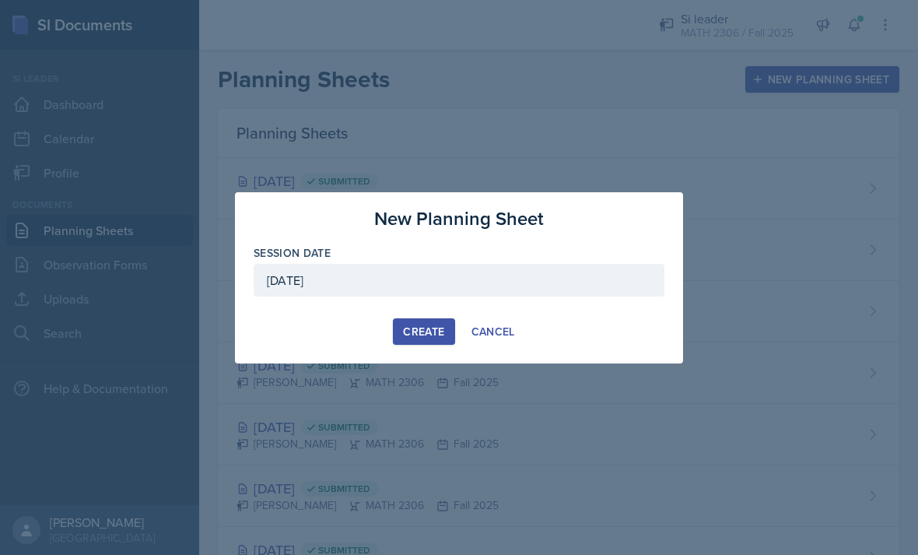
click at [451, 307] on div at bounding box center [459, 305] width 411 height 16
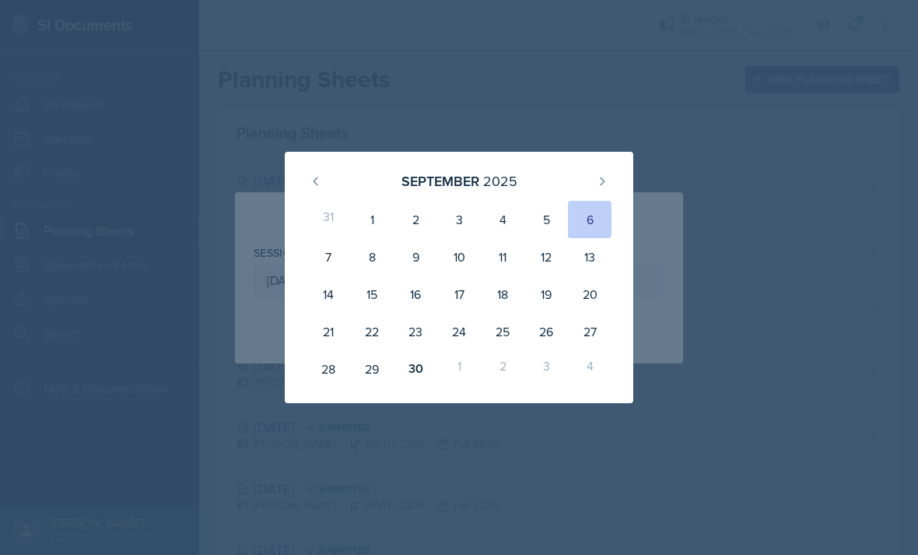
click at [613, 202] on div "31 1 2 3 4 5 6 7 8 9 10 11 12 13 14 15 16 17 18 19 20 21 22 23 24 25 26 27 28 2…" at bounding box center [459, 294] width 311 height 193
click at [602, 205] on div "6" at bounding box center [590, 219] width 44 height 37
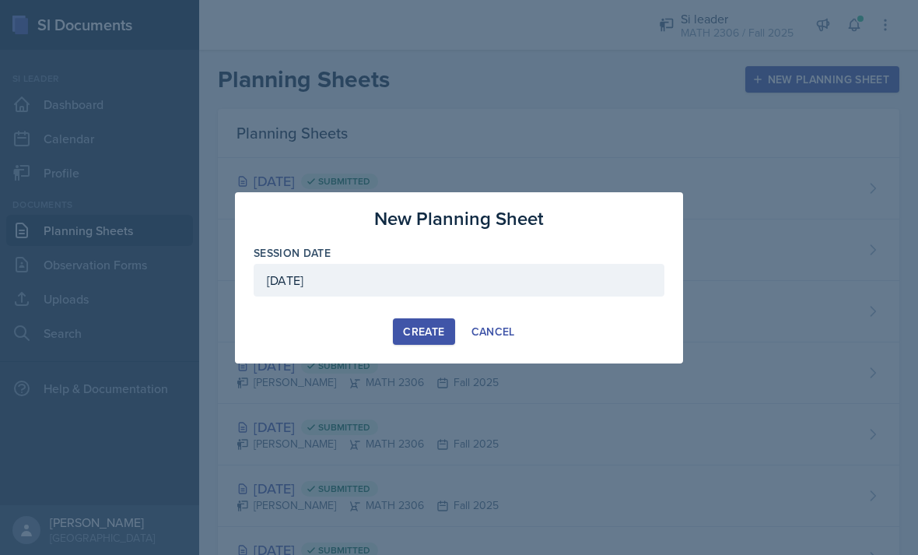
click at [481, 301] on div at bounding box center [459, 305] width 411 height 16
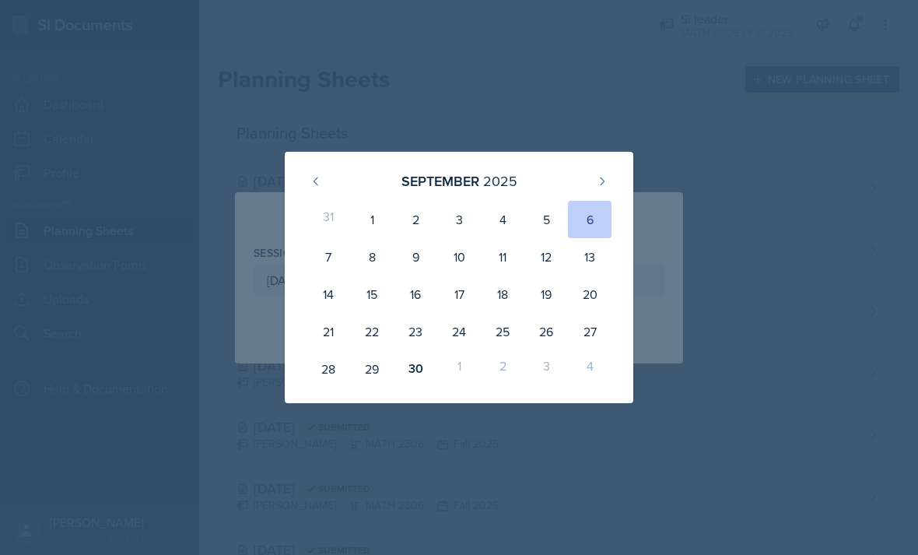
click at [602, 211] on div "6" at bounding box center [590, 219] width 44 height 37
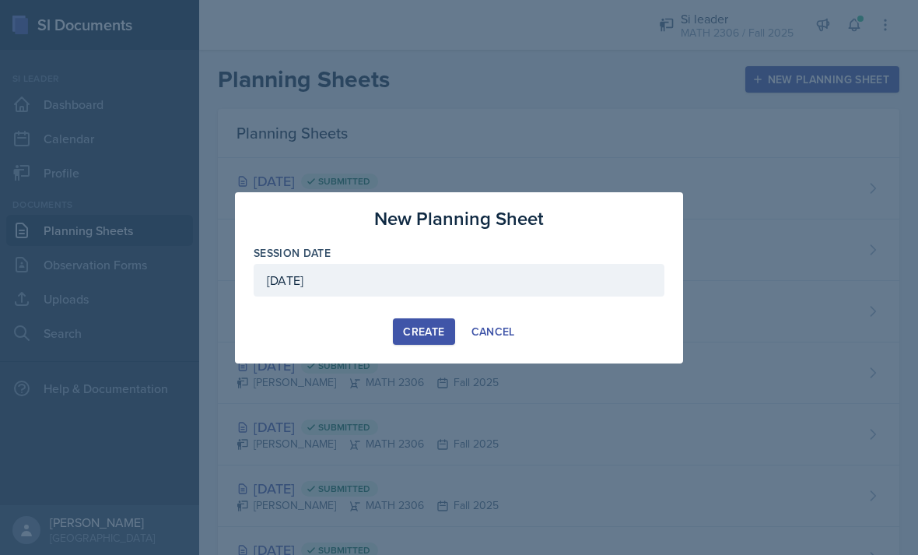
click at [474, 301] on div at bounding box center [459, 305] width 411 height 16
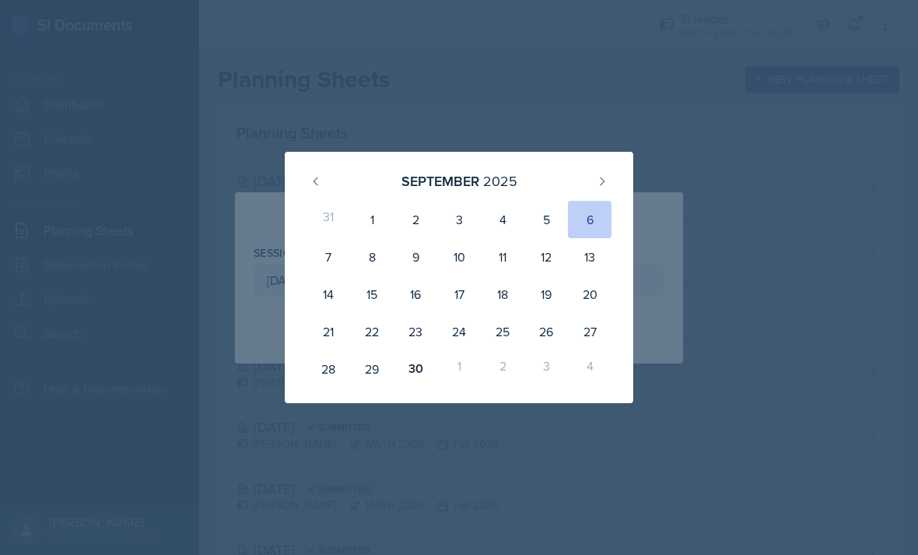
click at [601, 193] on button at bounding box center [602, 181] width 25 height 25
click at [547, 252] on div "10" at bounding box center [547, 256] width 44 height 37
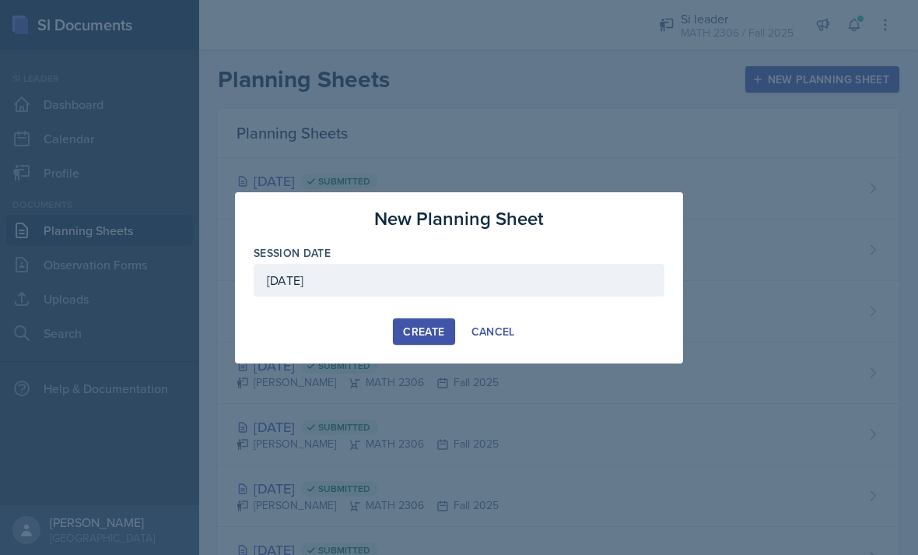
click at [520, 305] on div at bounding box center [459, 305] width 411 height 16
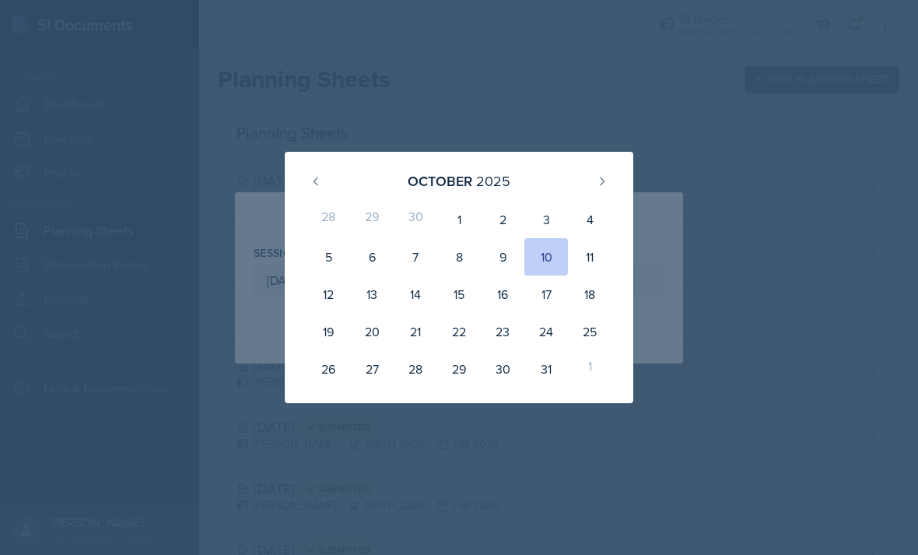
click at [556, 249] on div "10" at bounding box center [547, 256] width 44 height 37
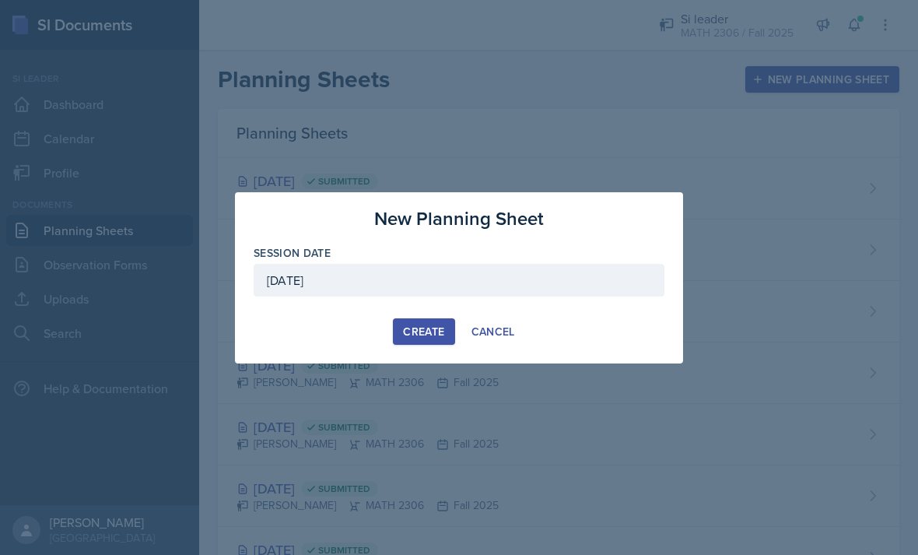
click at [529, 309] on div at bounding box center [459, 305] width 411 height 16
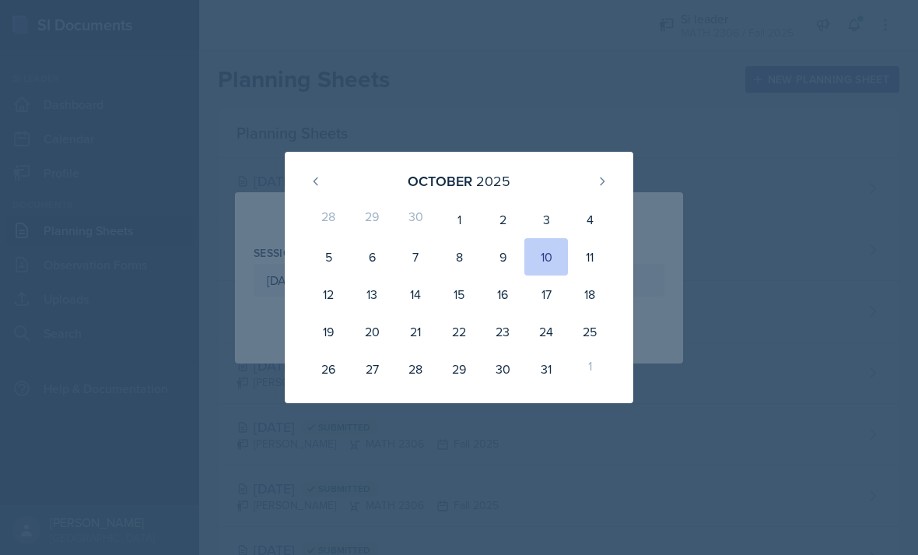
click at [551, 248] on div "10" at bounding box center [547, 256] width 44 height 37
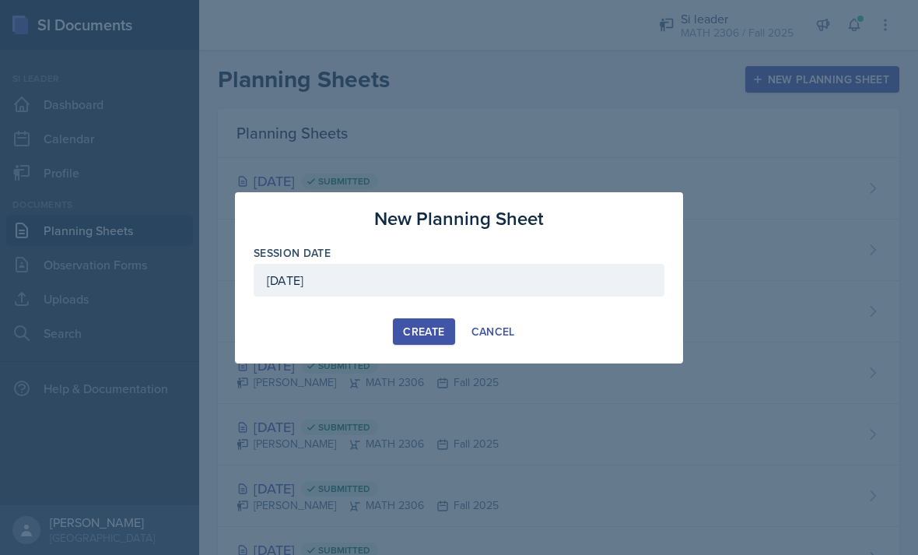
scroll to position [50, 0]
click at [532, 282] on div "[DATE]" at bounding box center [459, 280] width 411 height 33
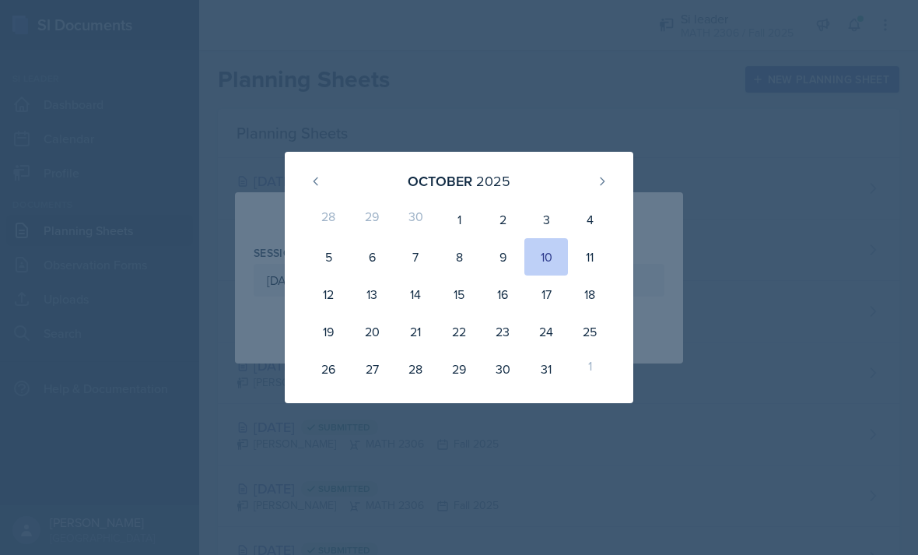
click at [550, 220] on div "3" at bounding box center [547, 219] width 44 height 37
type input "[DATE]"
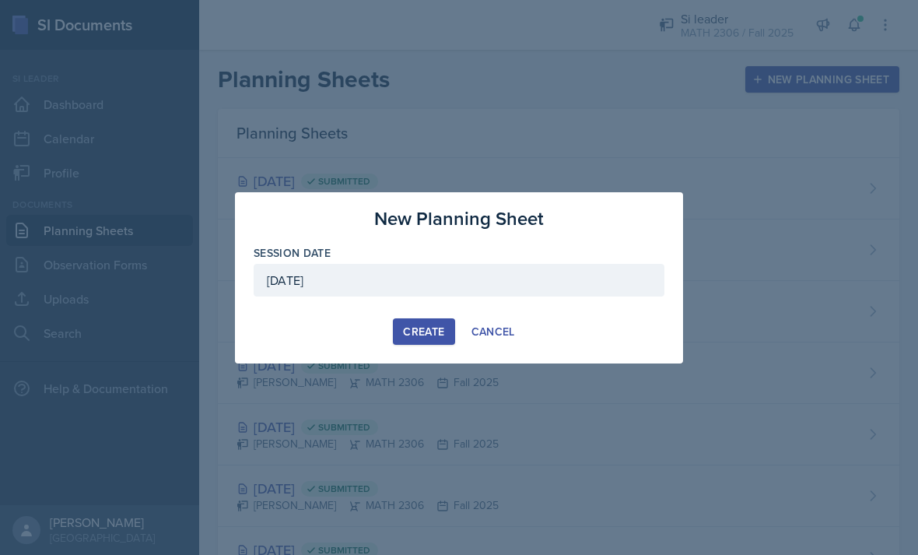
click at [436, 337] on div "Create" at bounding box center [423, 331] width 41 height 12
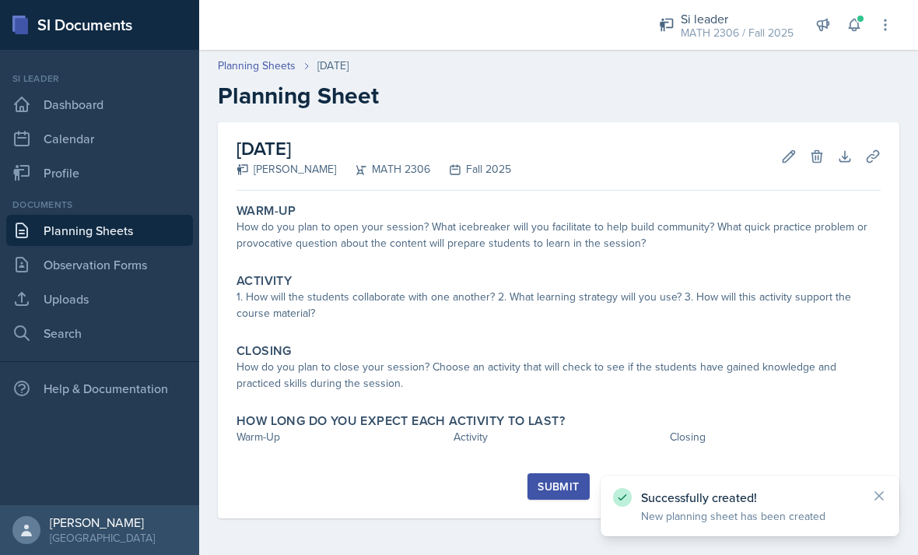
click at [470, 248] on div "How do you plan to open your session? What icebreaker will you facilitate to he…" at bounding box center [559, 235] width 644 height 33
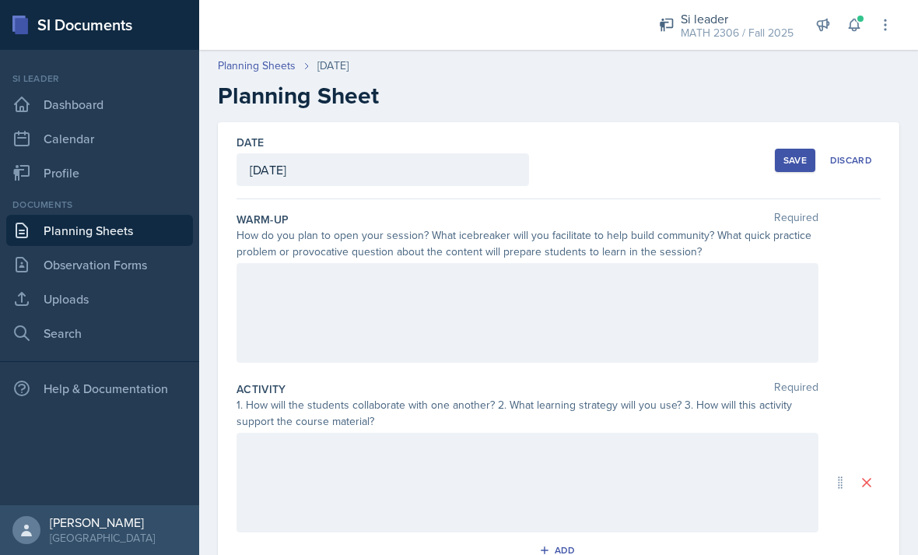
click at [595, 283] on div at bounding box center [528, 313] width 582 height 100
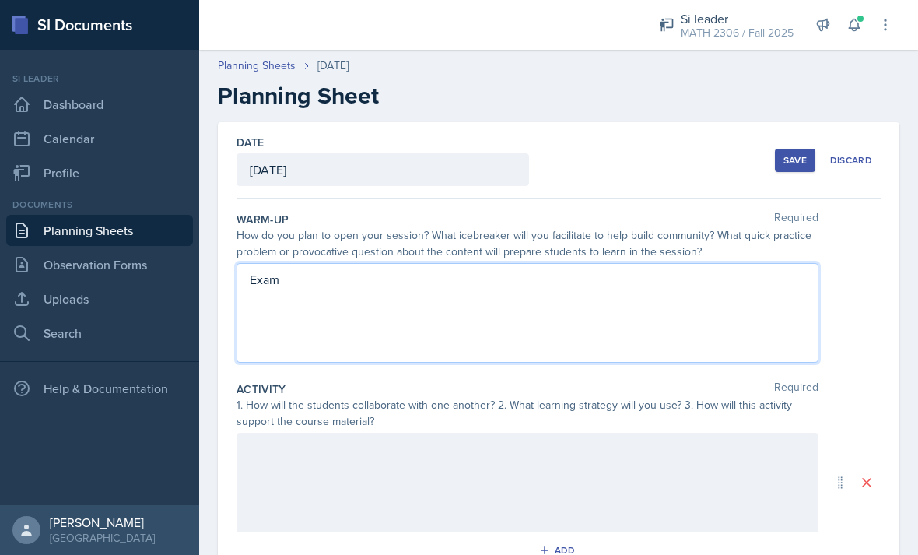
click at [866, 253] on div "How do you plan to open your session? What icebreaker will you facilitate to he…" at bounding box center [559, 243] width 644 height 33
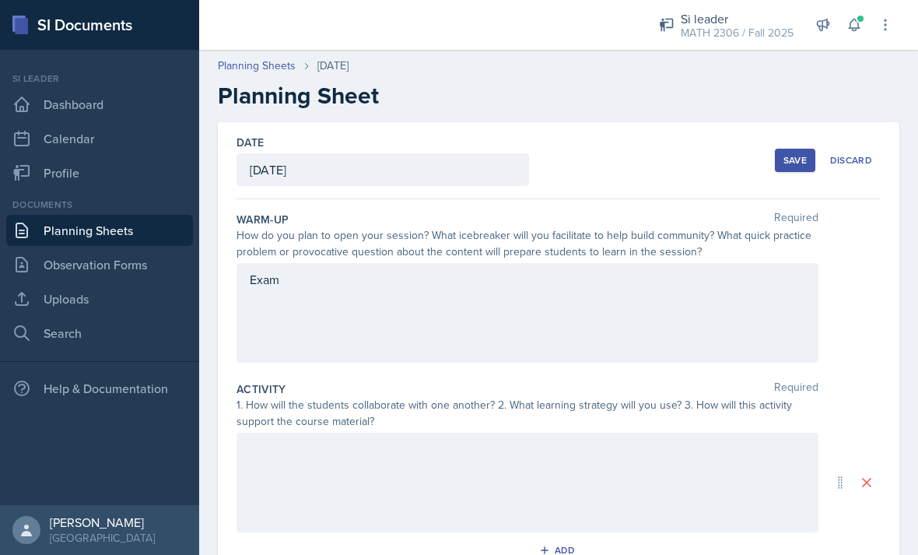
click at [799, 163] on div "Save" at bounding box center [795, 160] width 23 height 12
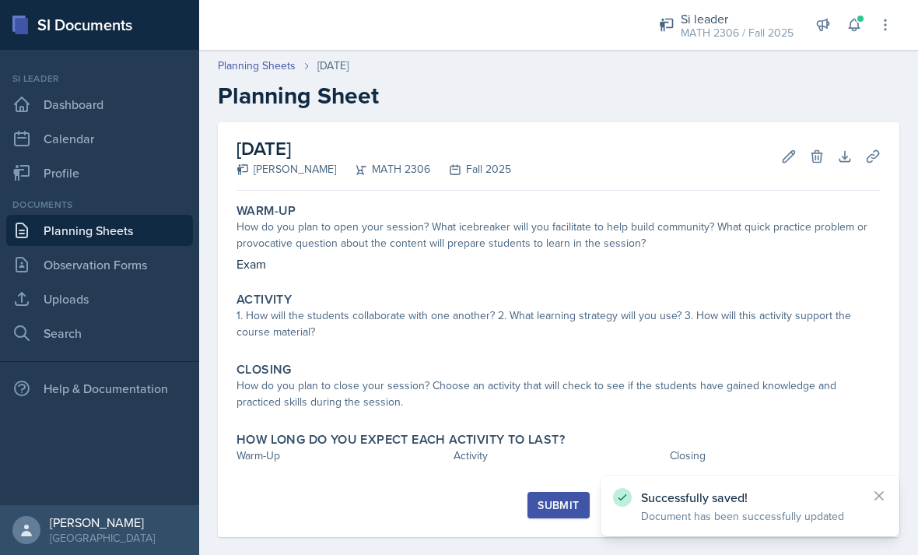
click at [564, 503] on div "Submit" at bounding box center [558, 505] width 41 height 12
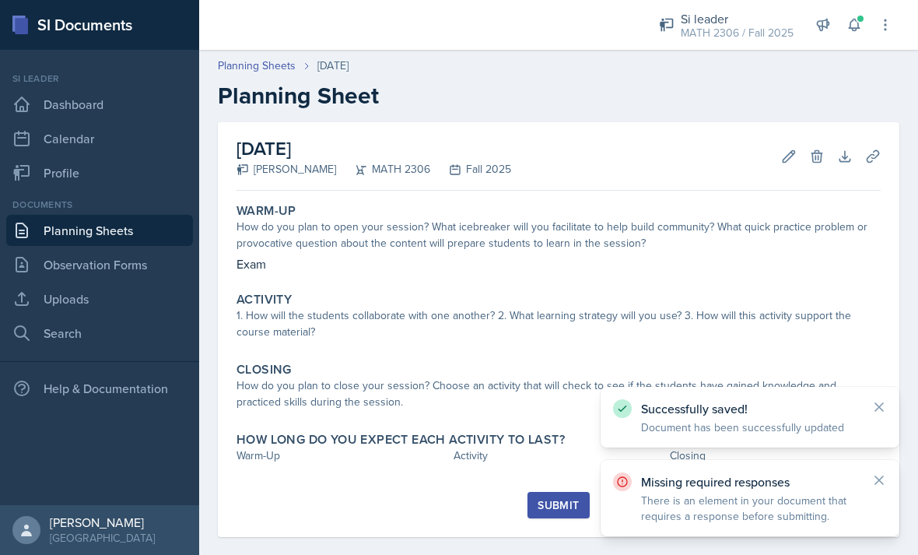
click at [875, 161] on icon at bounding box center [874, 157] width 16 height 16
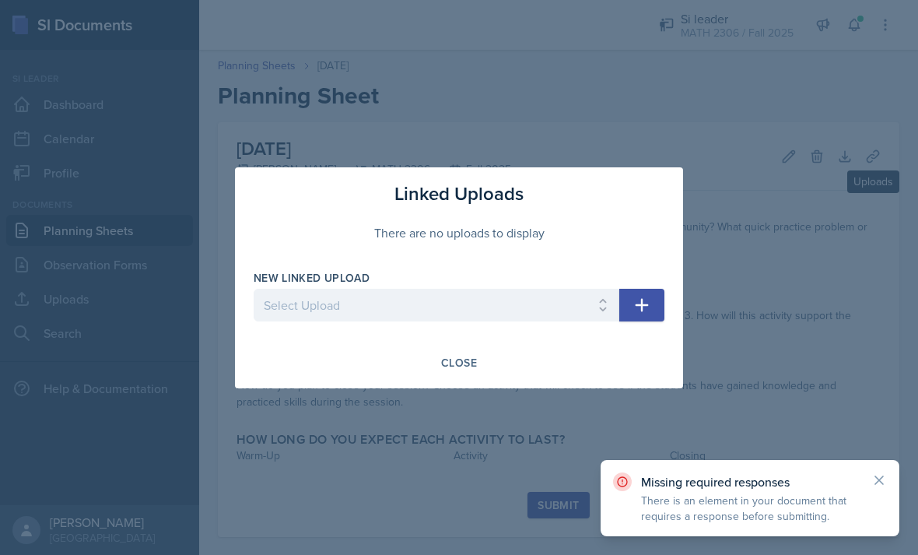
click at [588, 346] on div "Linked Uploads There are no uploads to display New Linked Upload Select Upload …" at bounding box center [459, 277] width 448 height 221
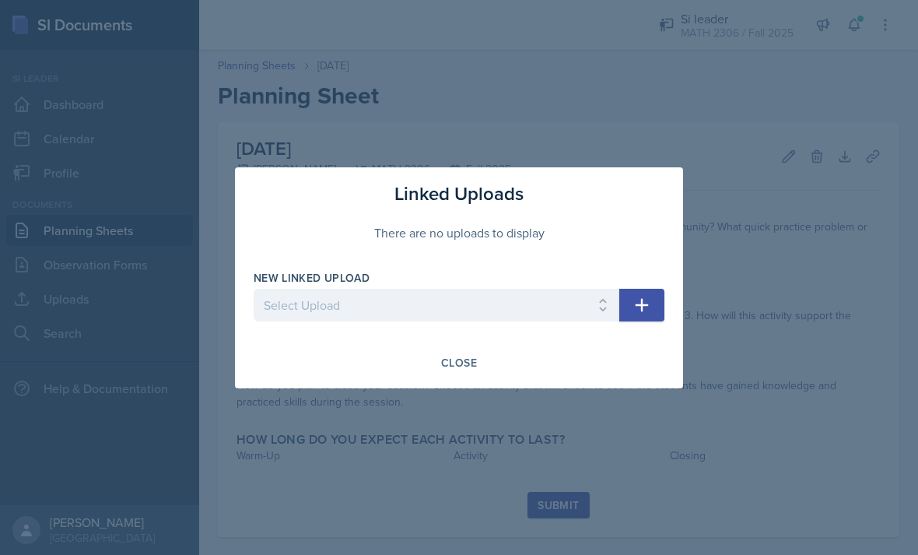
click at [602, 353] on div "Close" at bounding box center [459, 362] width 411 height 26
click at [644, 354] on div "Close" at bounding box center [459, 362] width 411 height 26
click at [482, 420] on div at bounding box center [459, 277] width 918 height 555
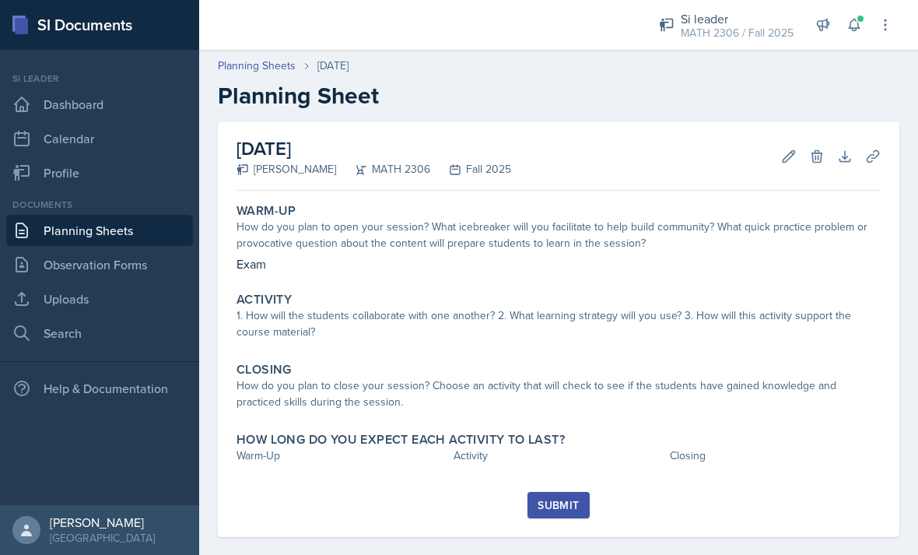
click at [641, 349] on div "Activity 1. How will the students collaborate with one another? 2. What learnin…" at bounding box center [558, 318] width 657 height 64
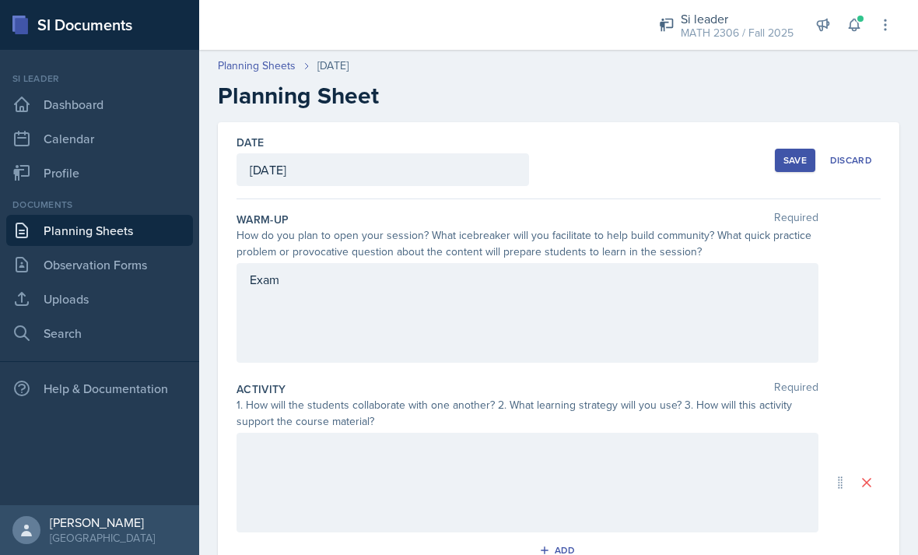
click at [548, 479] on div at bounding box center [528, 483] width 582 height 100
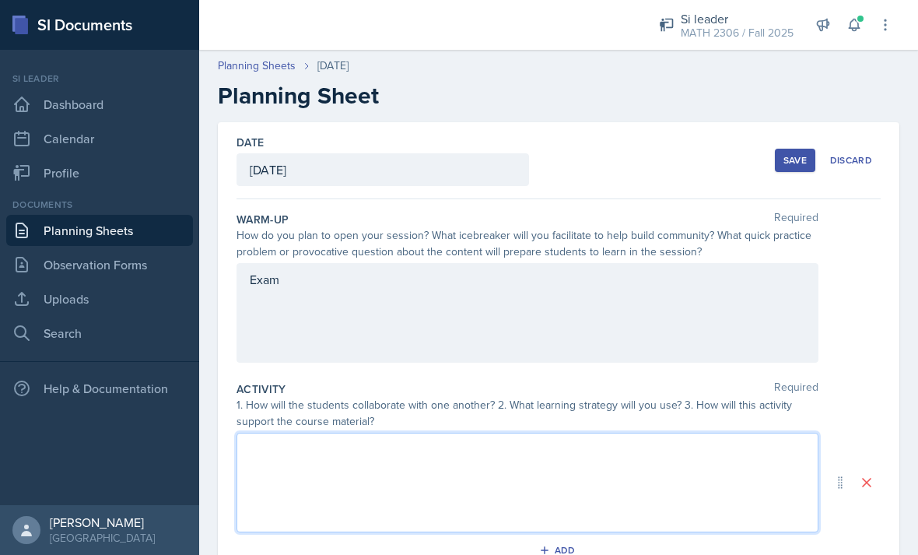
click at [559, 482] on div at bounding box center [528, 483] width 582 height 100
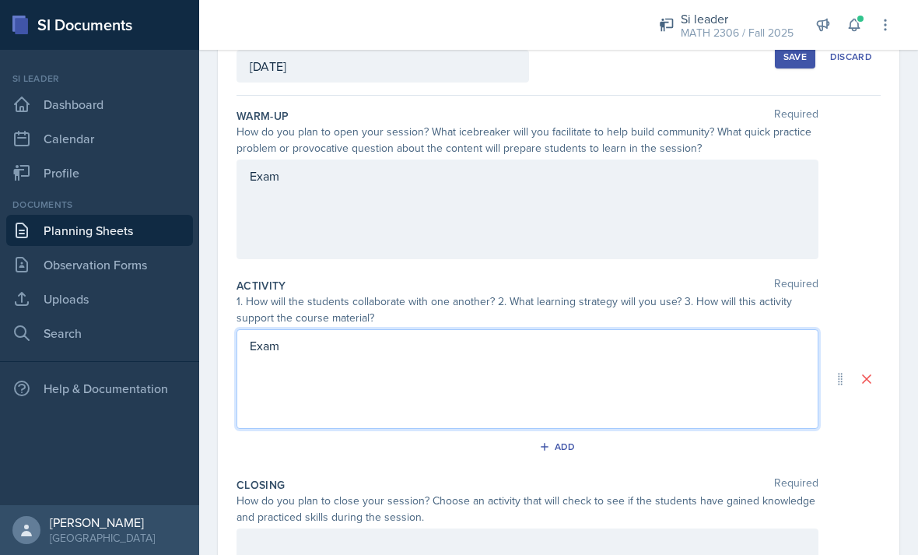
scroll to position [272, 0]
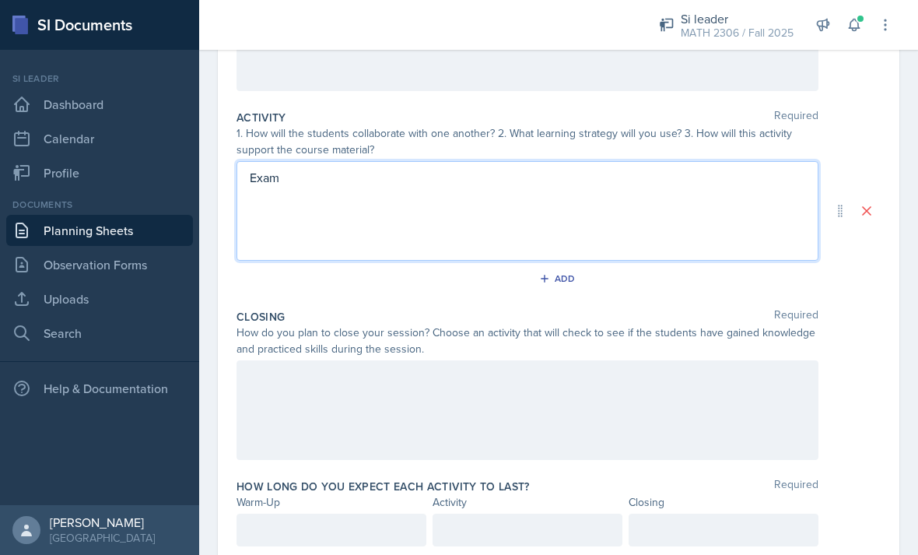
click at [390, 412] on div at bounding box center [528, 410] width 582 height 100
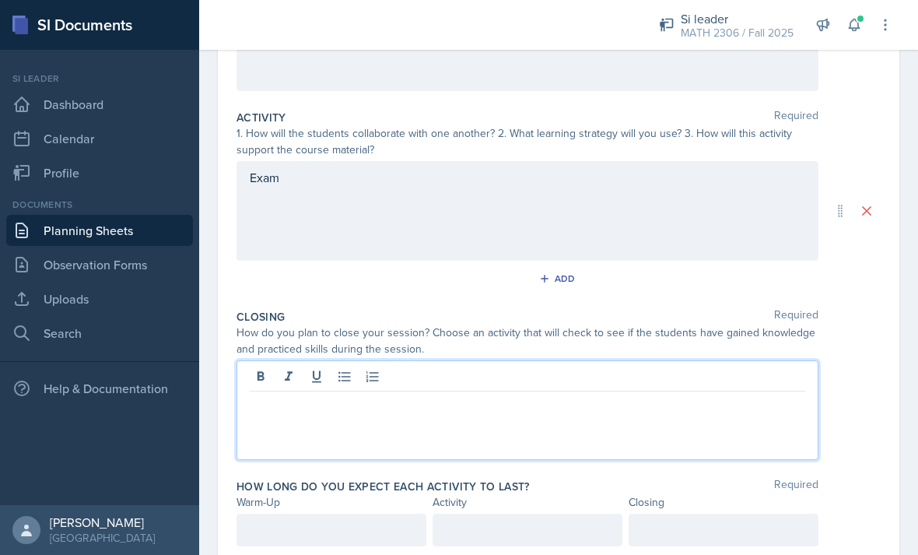
click at [470, 413] on p at bounding box center [528, 404] width 556 height 19
click at [350, 516] on div at bounding box center [332, 530] width 190 height 33
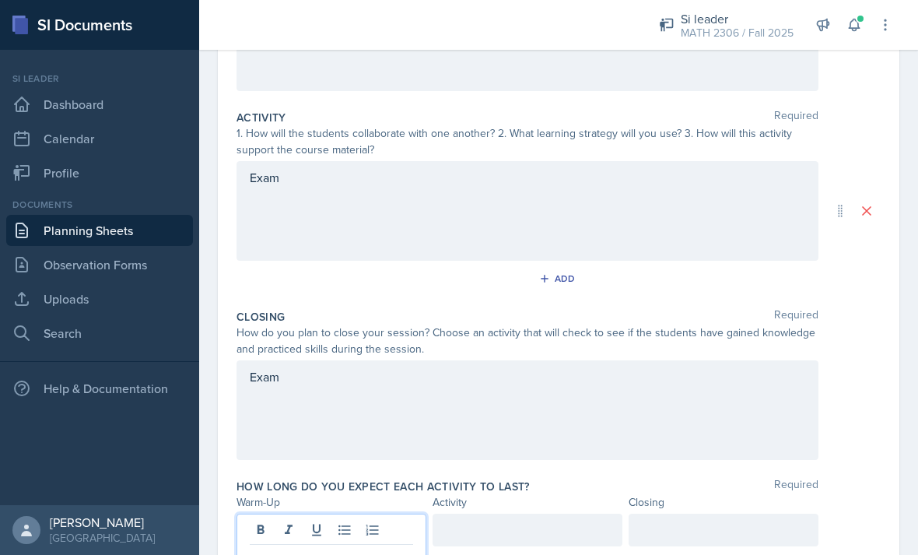
click at [356, 554] on html "SI Documents Si leader Dashboard Calendar Profile Documents Planning Sheets Obs…" at bounding box center [459, 277] width 918 height 555
click at [390, 532] on div at bounding box center [332, 530] width 190 height 33
click at [739, 514] on div at bounding box center [724, 530] width 190 height 33
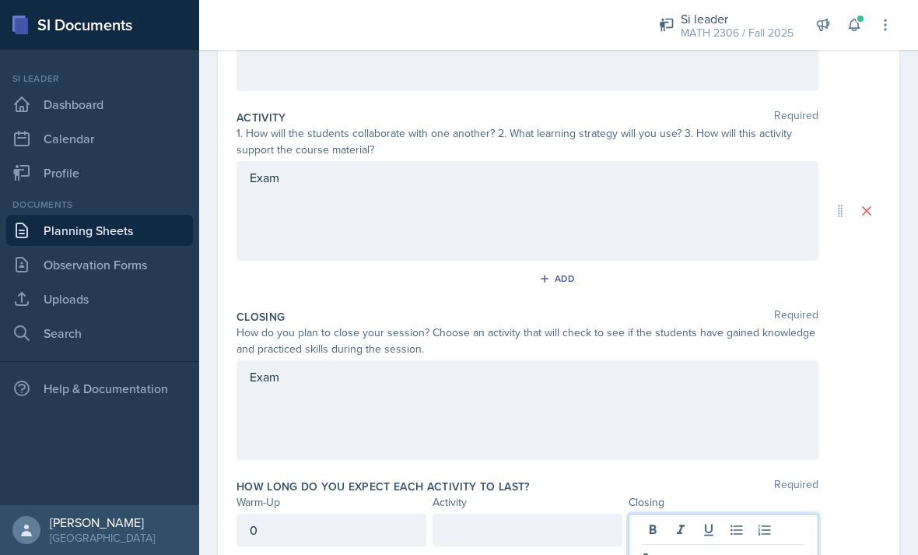
click at [774, 479] on div "How long do you expect each activity to last? Required" at bounding box center [559, 487] width 644 height 16
click at [558, 514] on div at bounding box center [528, 530] width 190 height 33
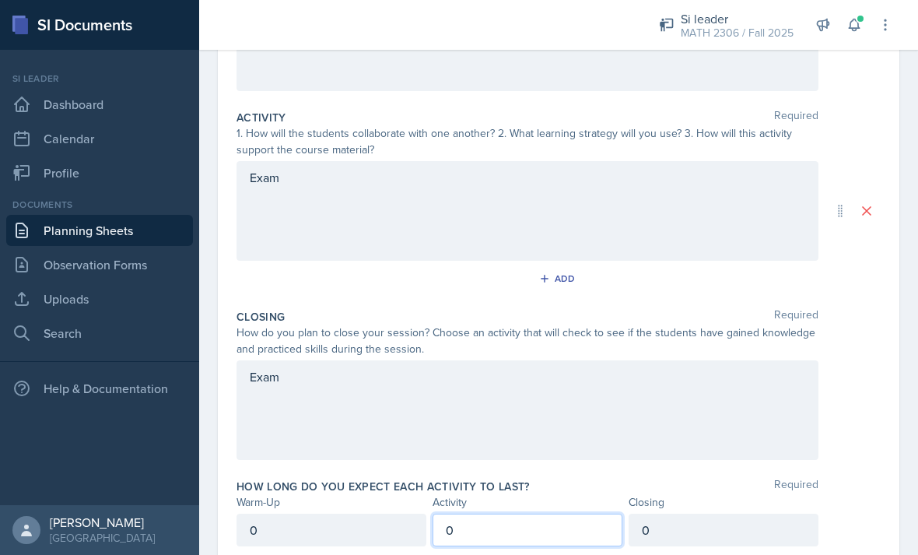
click at [864, 310] on div "Closing Required How do you plan to close your session? Choose an activity that…" at bounding box center [559, 388] width 644 height 170
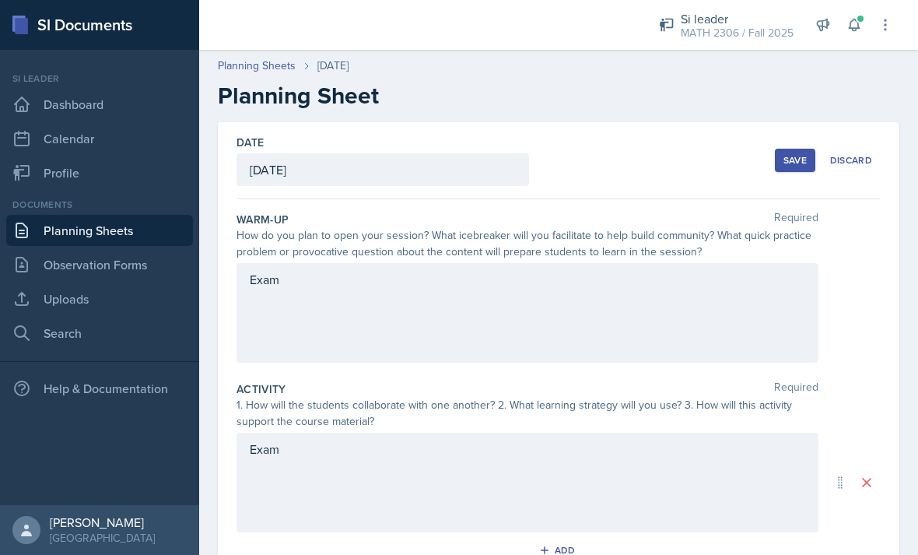
scroll to position [0, 0]
click at [801, 154] on div "Save" at bounding box center [795, 160] width 23 height 12
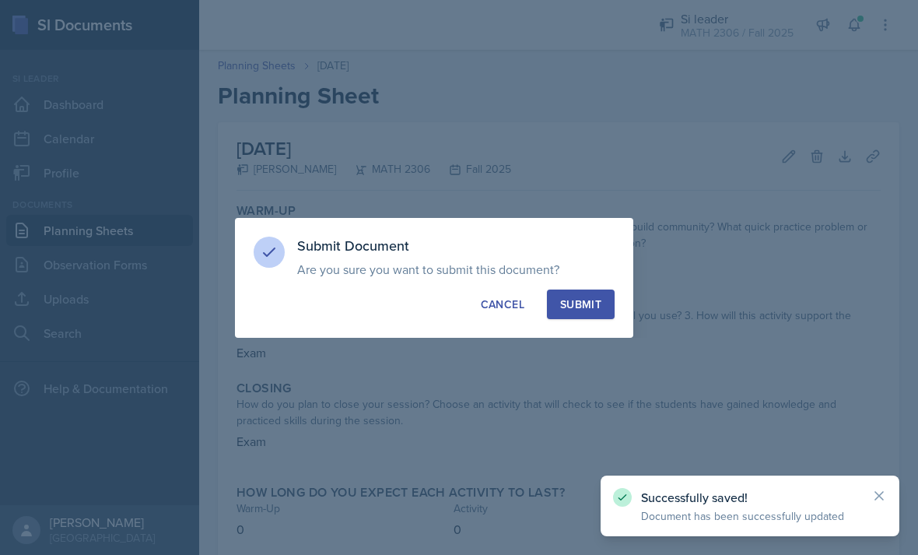
click at [601, 313] on button "Submit" at bounding box center [581, 305] width 68 height 30
